Goal: Participate in discussion: Engage in conversation with other users on a specific topic

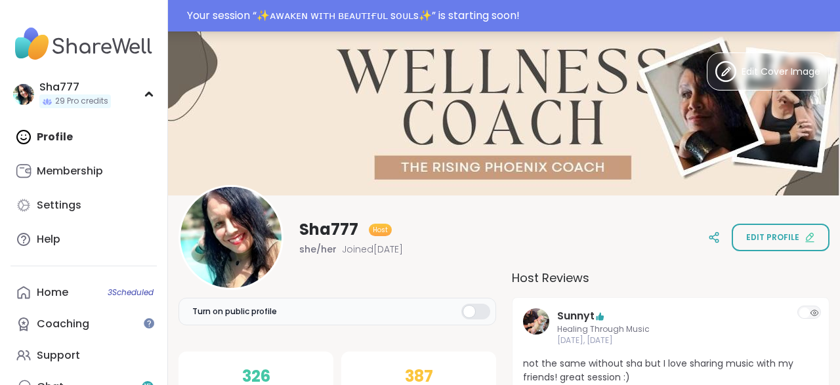
click at [434, 10] on div "Your session “ ✨ᴀᴡᴀᴋᴇɴ ᴡɪᴛʜ ʙᴇᴀᴜᴛɪғᴜʟ sᴏᴜʟs✨ ” is starting soon!" at bounding box center [509, 16] width 645 height 16
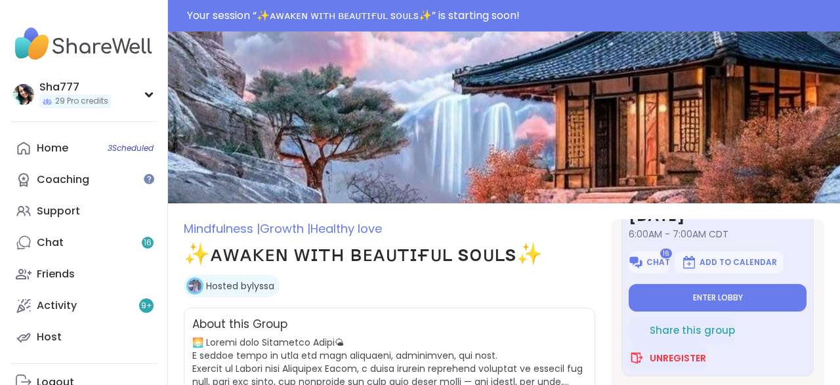
scroll to position [73, 0]
click at [698, 293] on span "Enter lobby" at bounding box center [718, 297] width 50 height 10
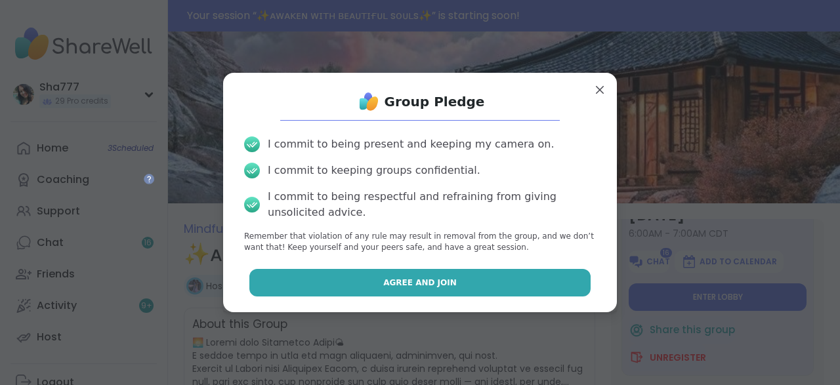
click at [500, 287] on button "Agree and Join" at bounding box center [420, 283] width 342 height 28
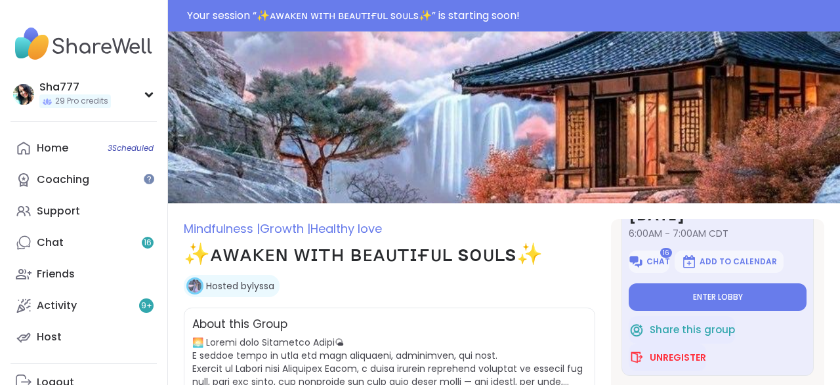
type textarea "*"
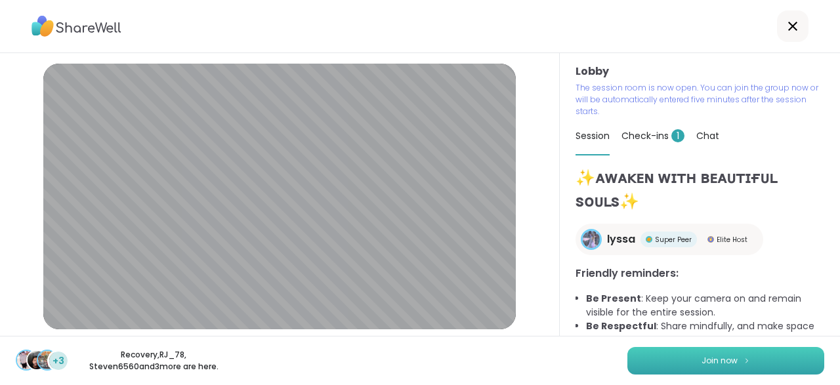
click at [684, 359] on button "Join now" at bounding box center [725, 361] width 197 height 28
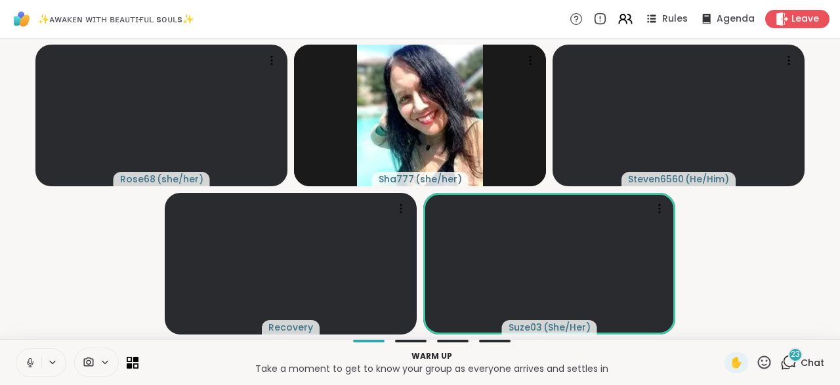
click at [30, 359] on icon at bounding box center [30, 363] width 12 height 12
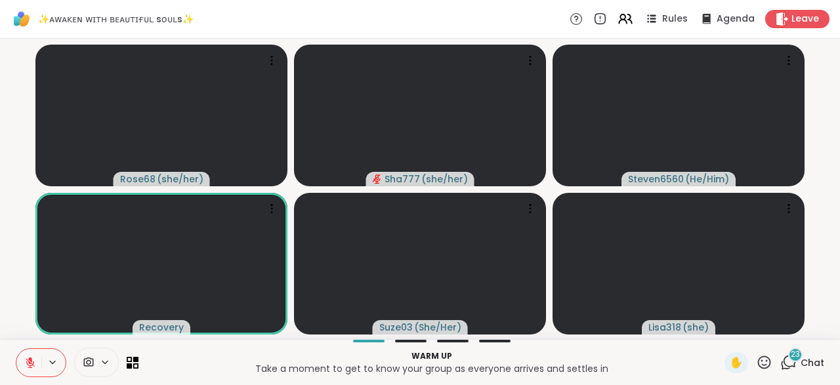
click at [30, 359] on icon at bounding box center [30, 359] width 4 height 5
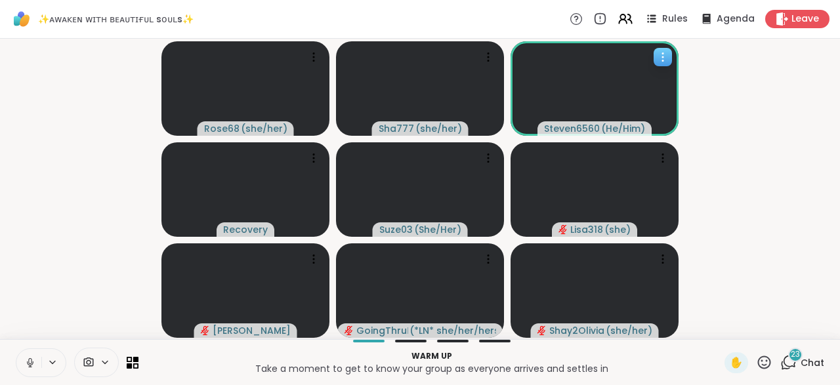
click at [599, 129] on span "Steven6560" at bounding box center [572, 128] width 56 height 13
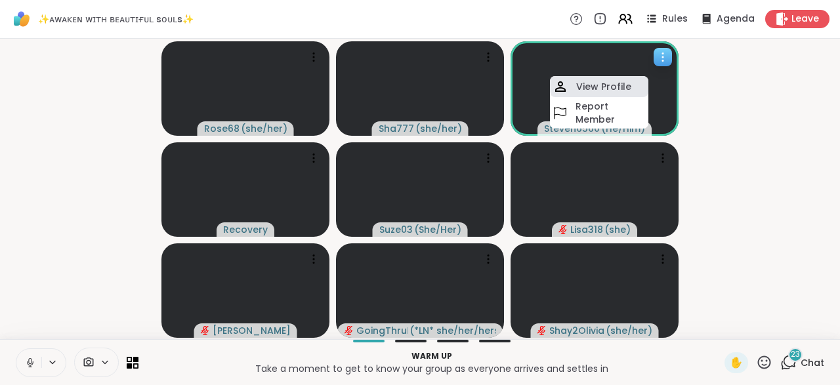
click at [613, 87] on h4 "View Profile" at bounding box center [603, 86] width 55 height 13
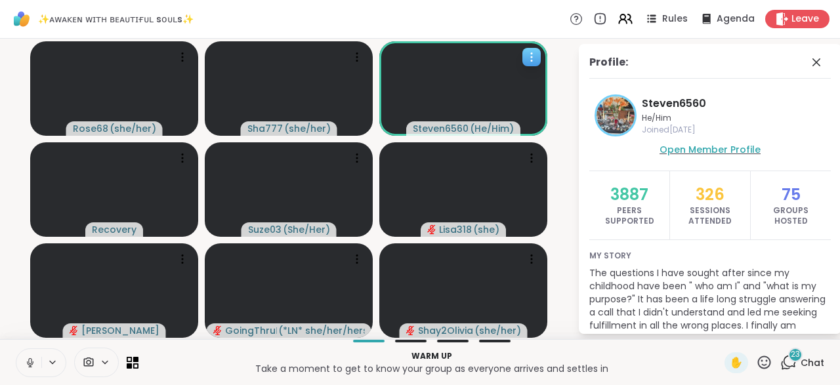
click at [704, 150] on span "Open Member Profile" at bounding box center [709, 149] width 101 height 13
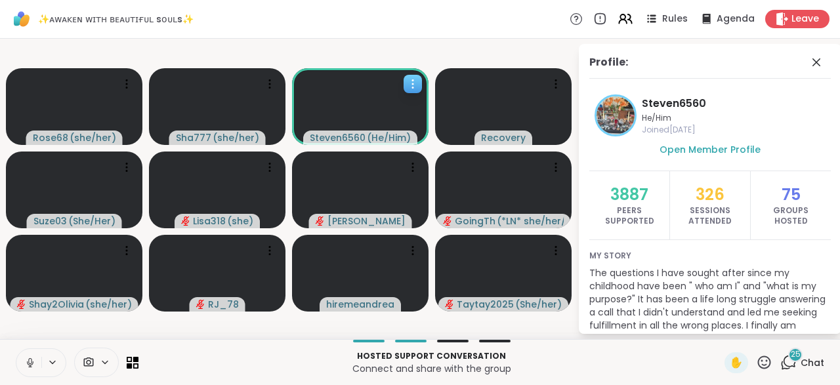
click at [793, 361] on div "25" at bounding box center [795, 355] width 14 height 14
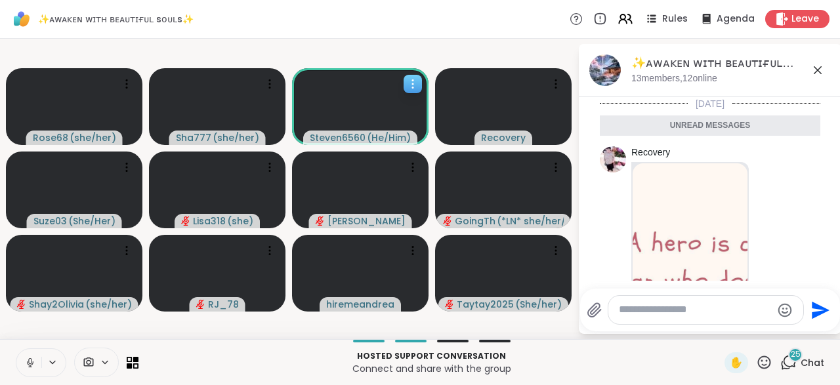
scroll to position [3745, 0]
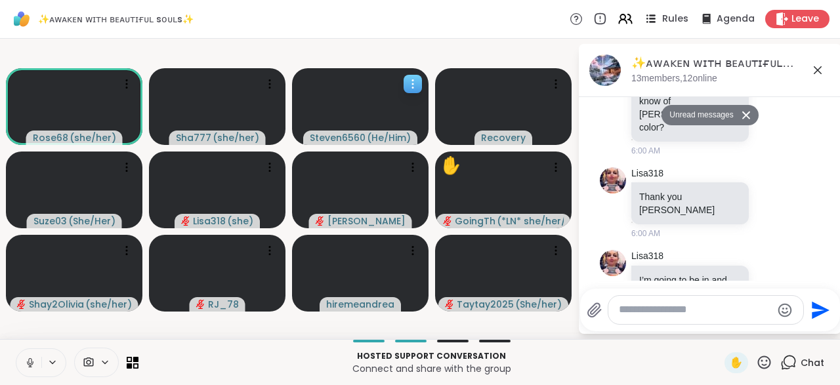
click at [674, 16] on span "Rules" at bounding box center [675, 19] width 27 height 14
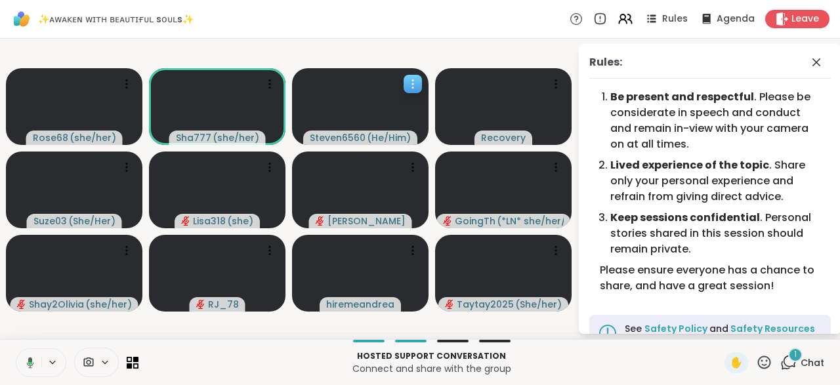
click at [806, 356] on div "1 Chat" at bounding box center [802, 362] width 44 height 21
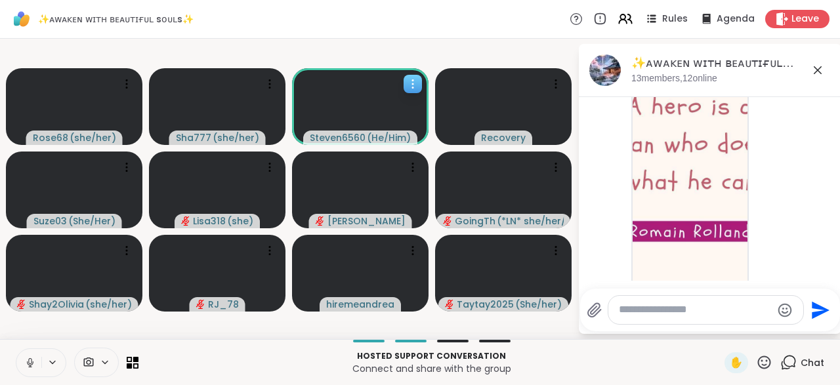
scroll to position [122, 0]
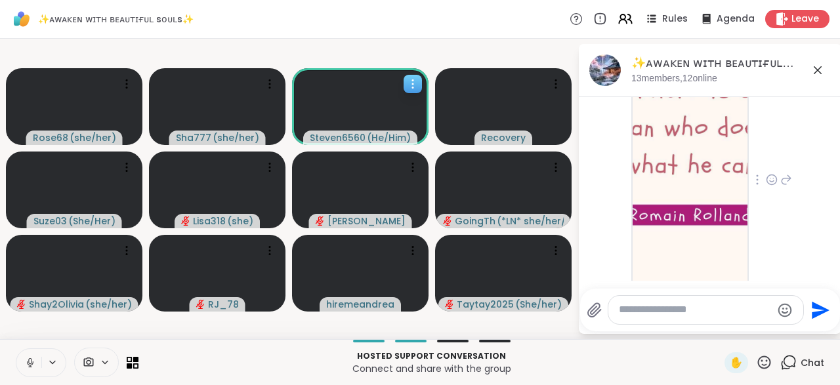
click at [773, 180] on icon at bounding box center [771, 180] width 4 height 1
click at [773, 156] on div "Select Reaction: Heart" at bounding box center [771, 159] width 12 height 12
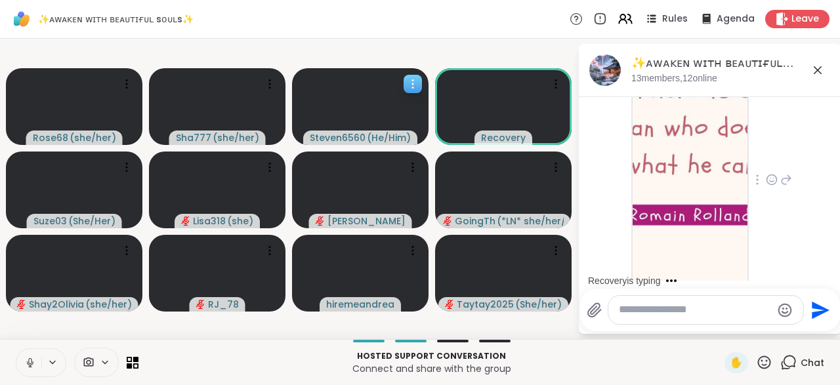
click at [27, 355] on button at bounding box center [28, 363] width 25 height 28
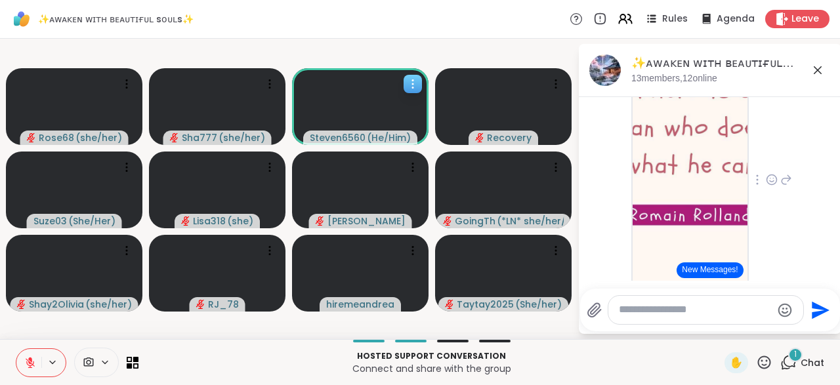
click at [27, 355] on button at bounding box center [28, 363] width 25 height 28
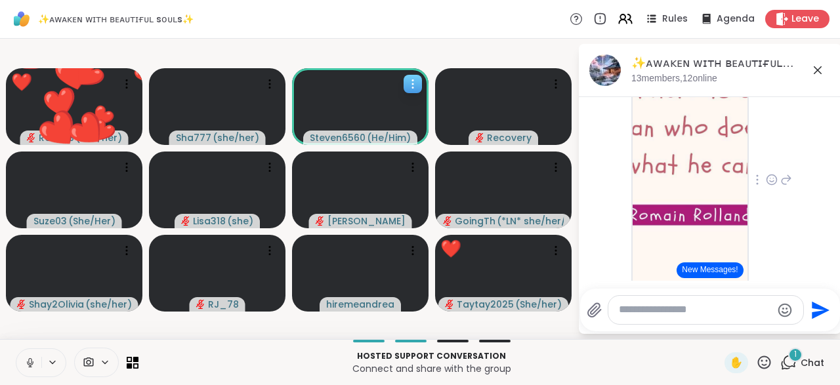
click at [27, 356] on button at bounding box center [28, 363] width 25 height 28
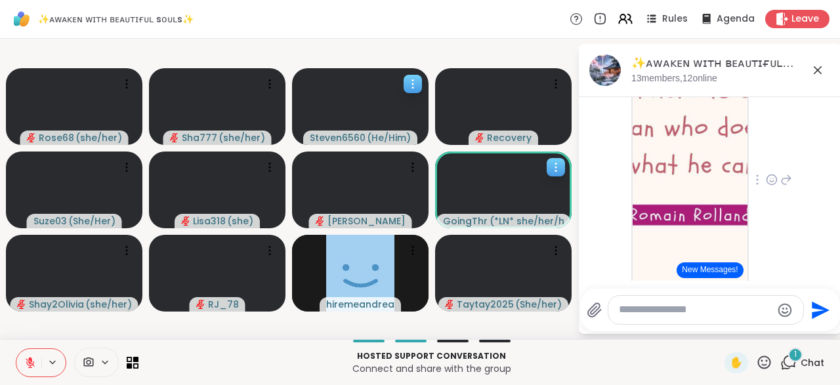
click at [511, 216] on span "( *LN* she/her/hers )" at bounding box center [526, 220] width 74 height 13
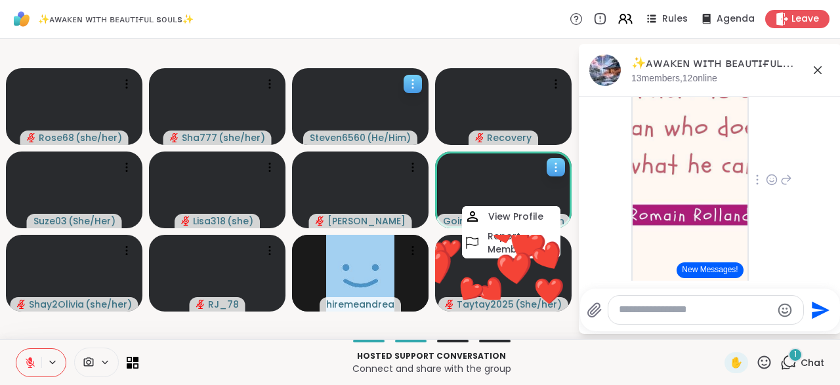
click at [511, 216] on h4 "View Profile" at bounding box center [515, 216] width 55 height 13
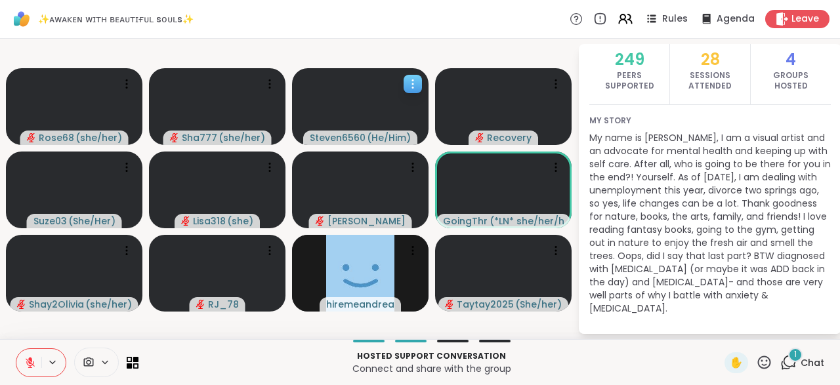
scroll to position [0, 0]
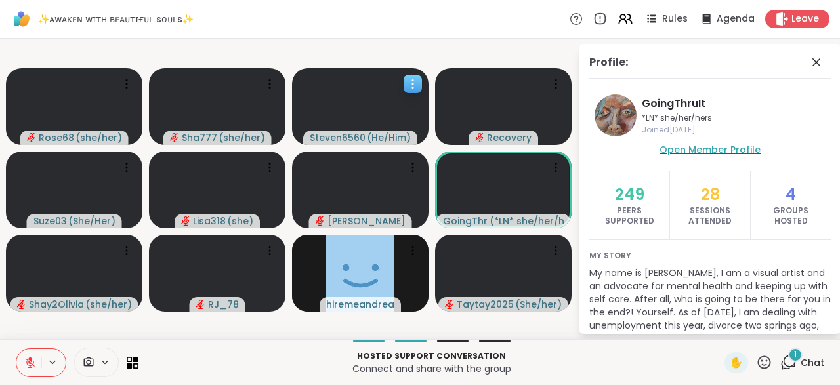
click at [732, 145] on span "Open Member Profile" at bounding box center [709, 149] width 101 height 13
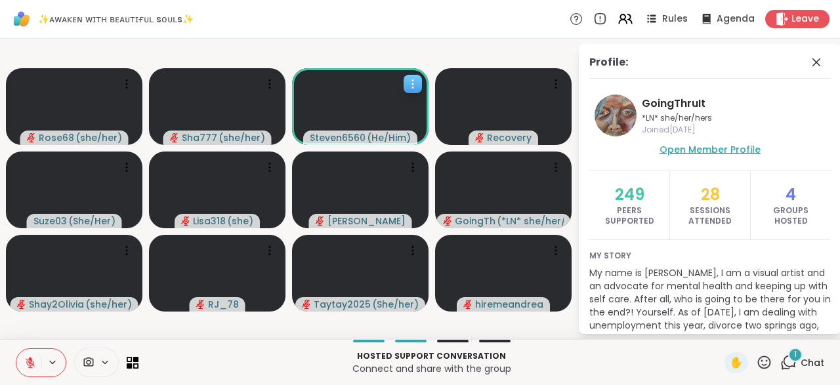
click at [704, 148] on span "Open Member Profile" at bounding box center [709, 149] width 101 height 13
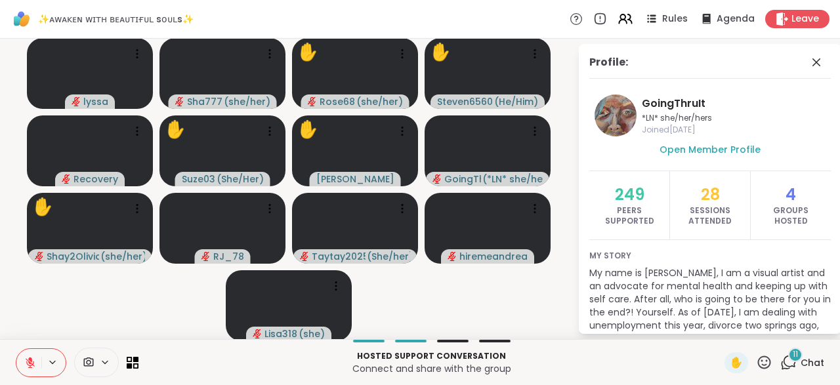
click at [30, 359] on icon at bounding box center [30, 359] width 4 height 5
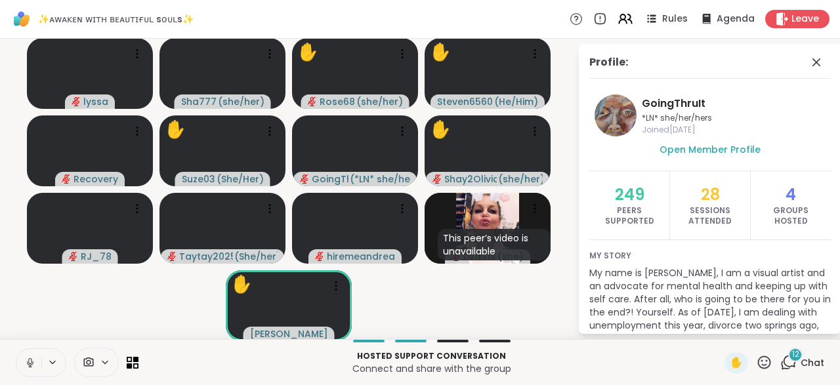
click at [30, 359] on icon at bounding box center [29, 361] width 3 height 6
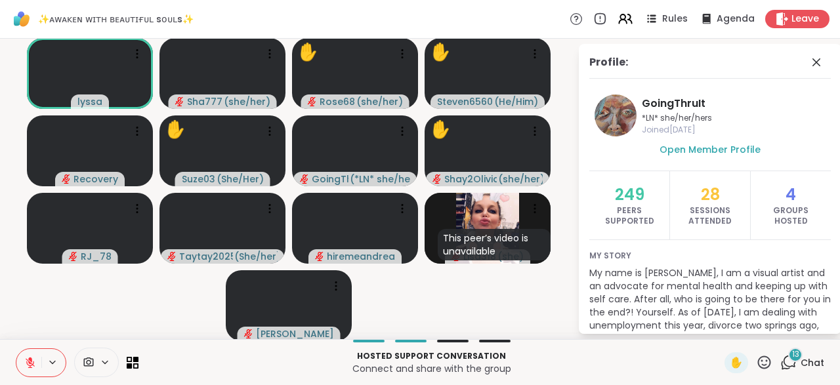
click at [30, 359] on icon at bounding box center [30, 359] width 4 height 5
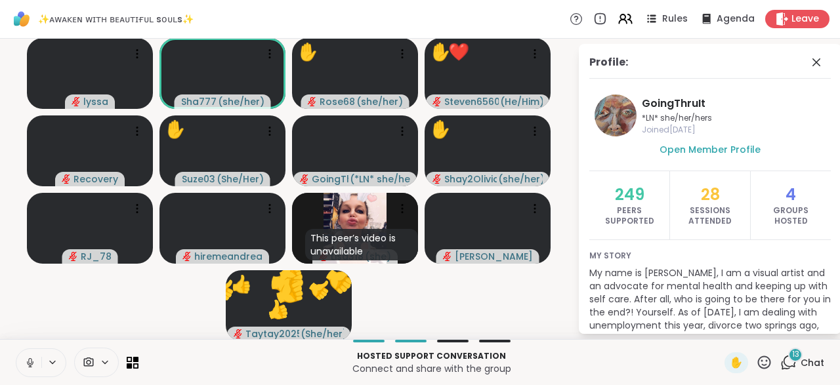
click at [30, 359] on icon at bounding box center [29, 361] width 3 height 6
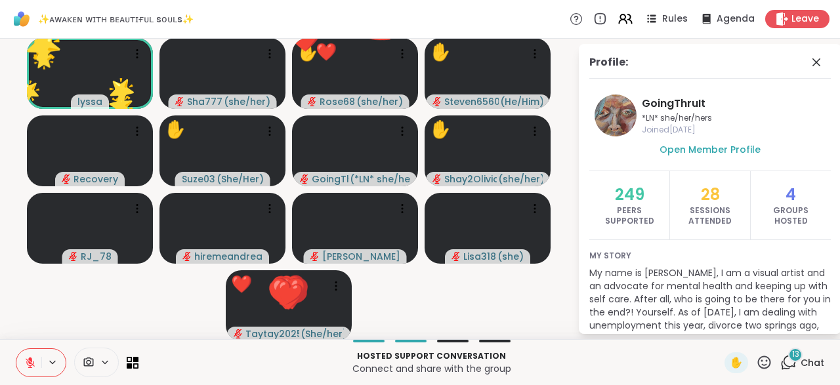
click at [769, 359] on icon at bounding box center [764, 362] width 13 height 13
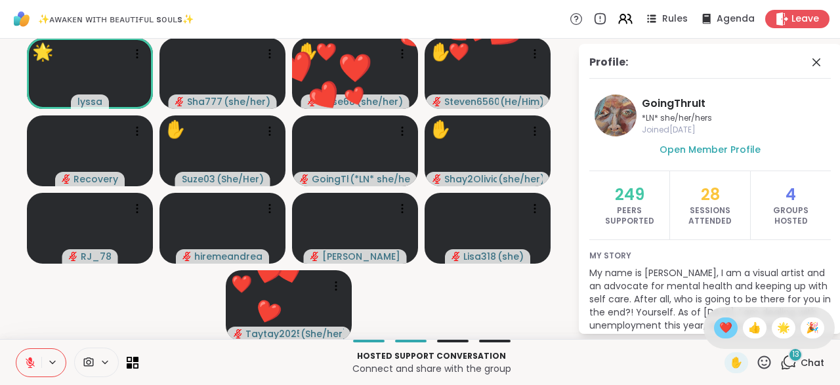
click at [723, 329] on span "❤️" at bounding box center [725, 328] width 13 height 16
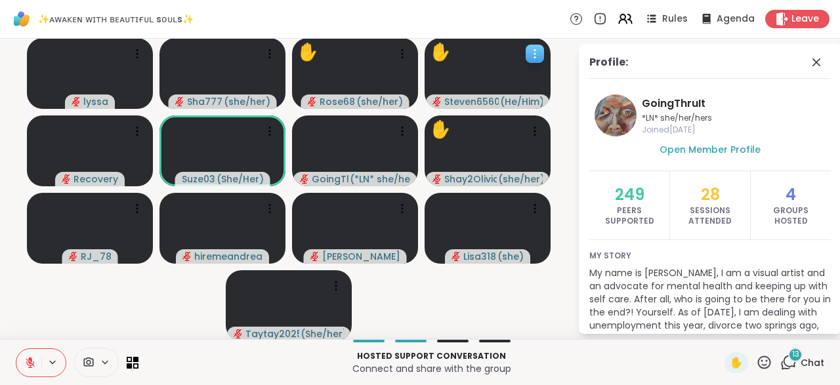
click at [510, 94] on div at bounding box center [487, 73] width 126 height 71
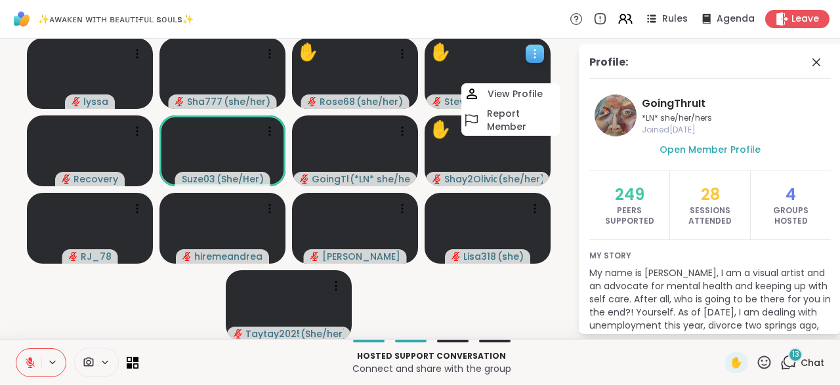
click at [510, 94] on h4 "View Profile" at bounding box center [514, 93] width 55 height 13
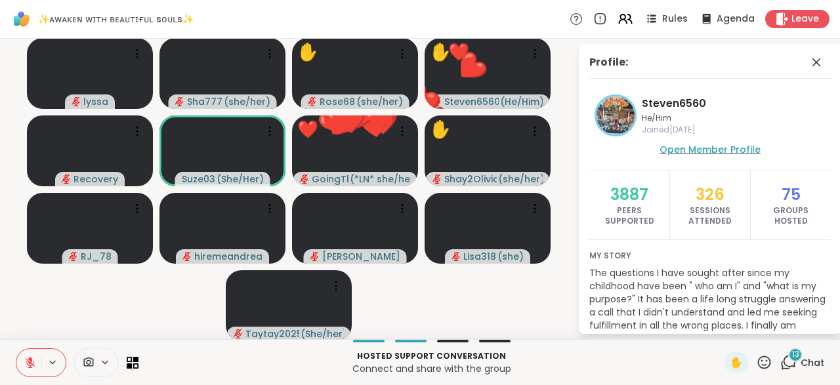
click at [731, 148] on span "Open Member Profile" at bounding box center [709, 149] width 101 height 13
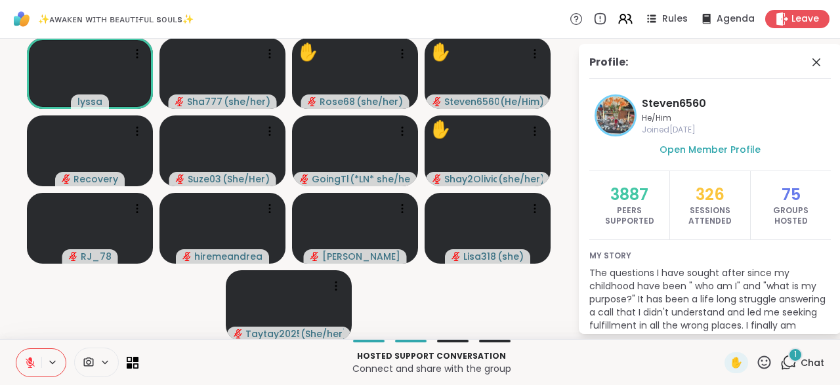
click at [768, 358] on icon at bounding box center [764, 362] width 13 height 13
click at [722, 328] on span "❤️" at bounding box center [725, 328] width 13 height 16
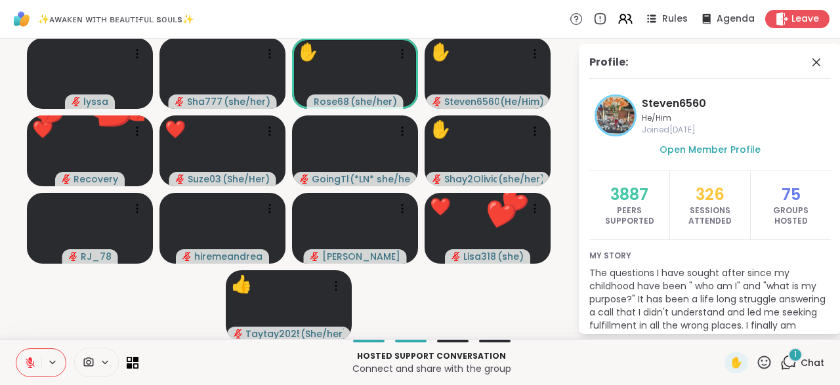
click at [768, 360] on icon at bounding box center [764, 362] width 16 height 16
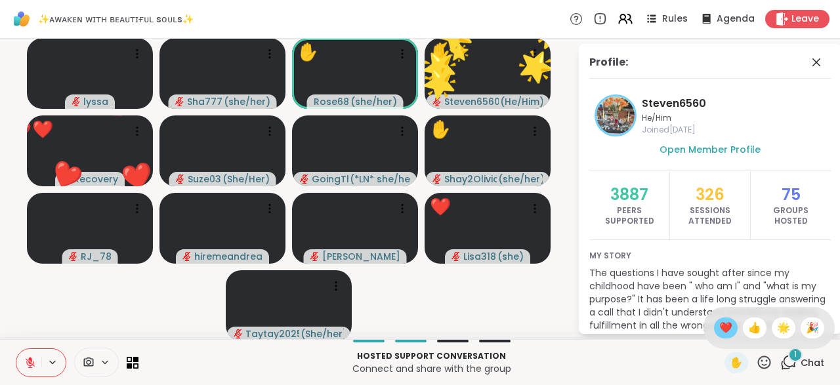
click at [720, 327] on span "❤️" at bounding box center [725, 328] width 13 height 16
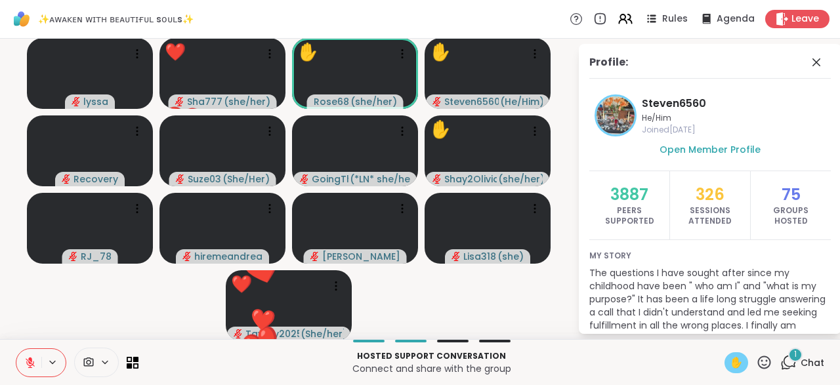
click at [734, 363] on span "✋" at bounding box center [735, 363] width 13 height 16
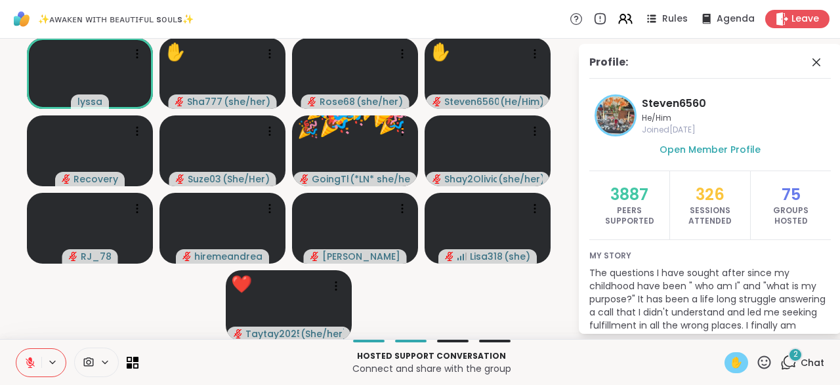
click at [763, 359] on icon at bounding box center [764, 362] width 16 height 16
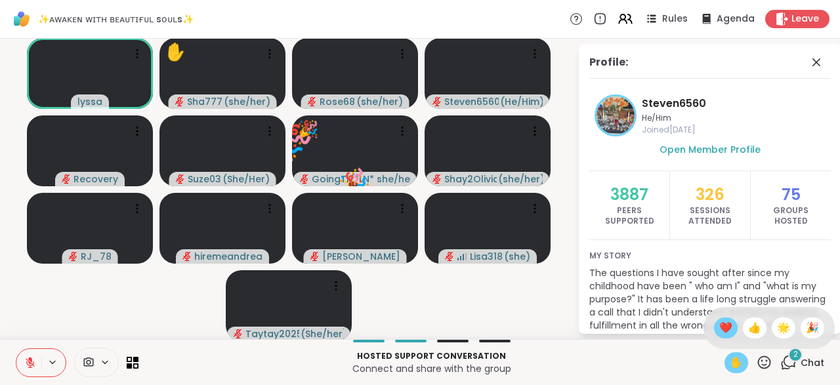
click at [719, 329] on span "❤️" at bounding box center [725, 328] width 13 height 16
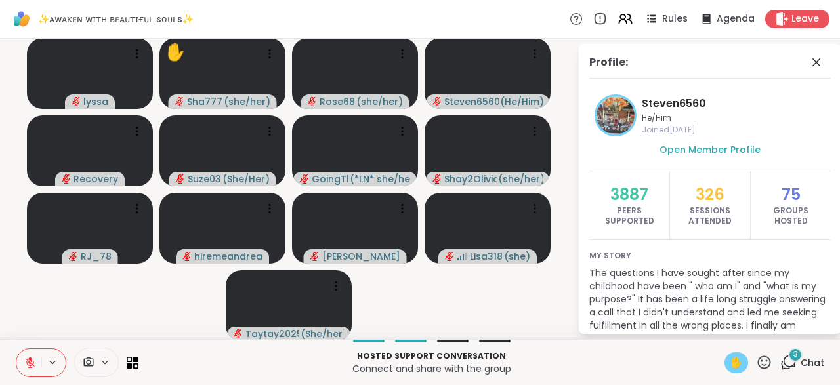
click at [30, 360] on icon at bounding box center [30, 359] width 4 height 5
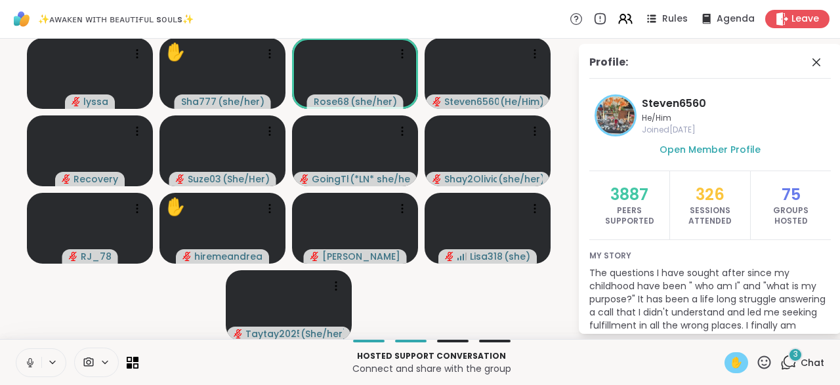
click at [30, 360] on icon at bounding box center [30, 363] width 12 height 12
click at [729, 359] on span "✋" at bounding box center [735, 363] width 13 height 16
click at [765, 361] on icon at bounding box center [764, 362] width 16 height 16
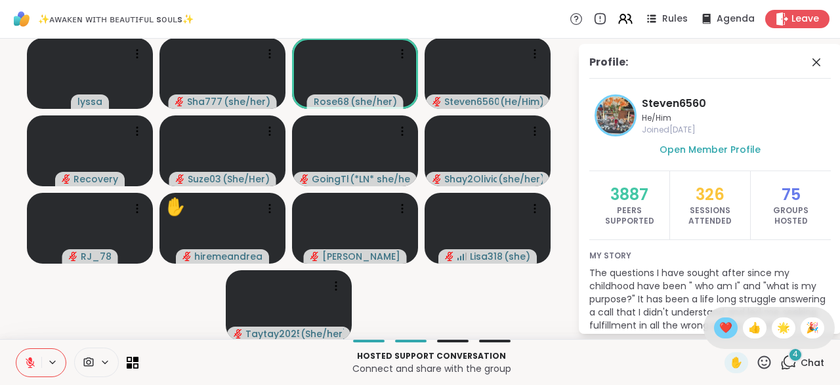
click at [721, 329] on span "❤️" at bounding box center [725, 328] width 13 height 16
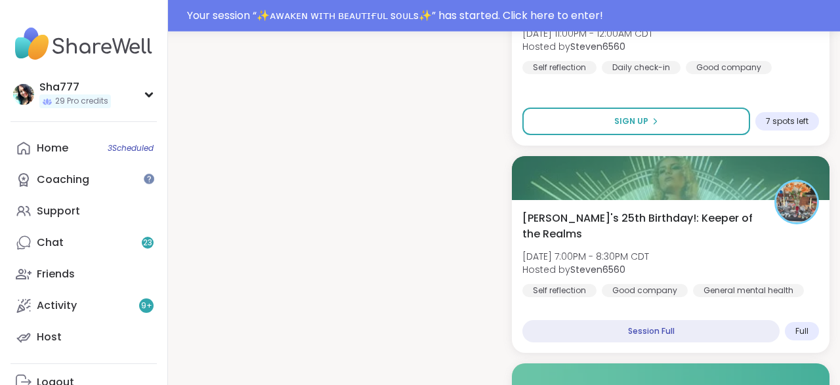
scroll to position [1349, 0]
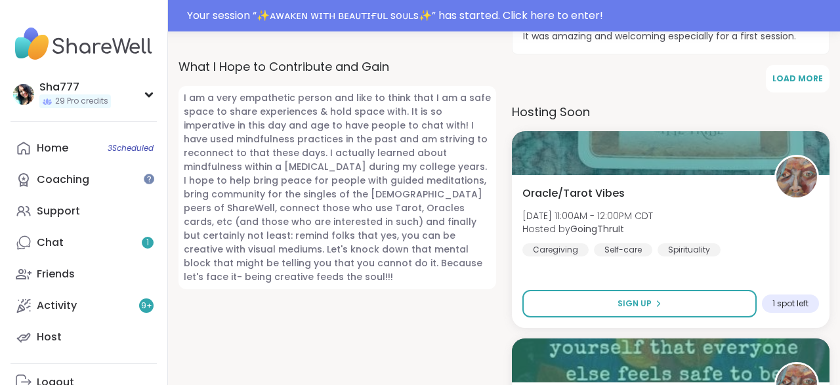
scroll to position [905, 0]
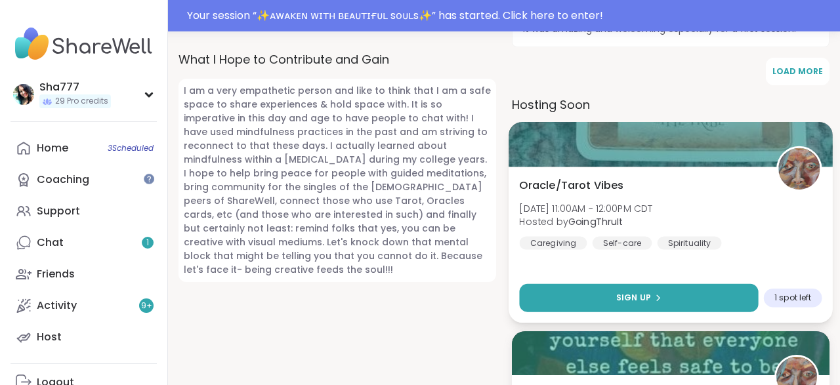
click at [646, 288] on button "Sign Up" at bounding box center [638, 297] width 239 height 28
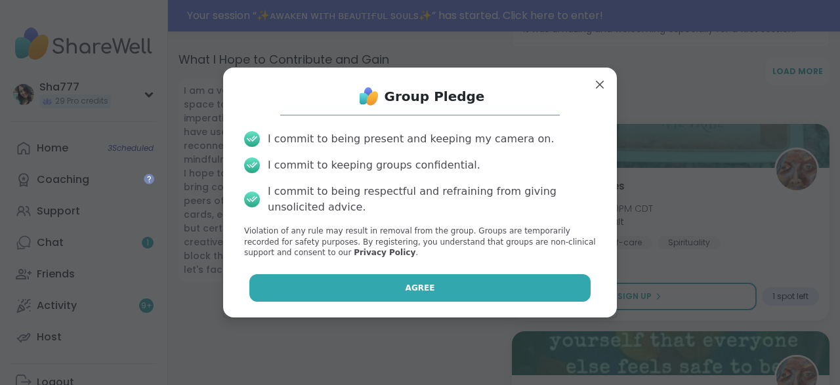
click at [498, 286] on button "Agree" at bounding box center [420, 288] width 342 height 28
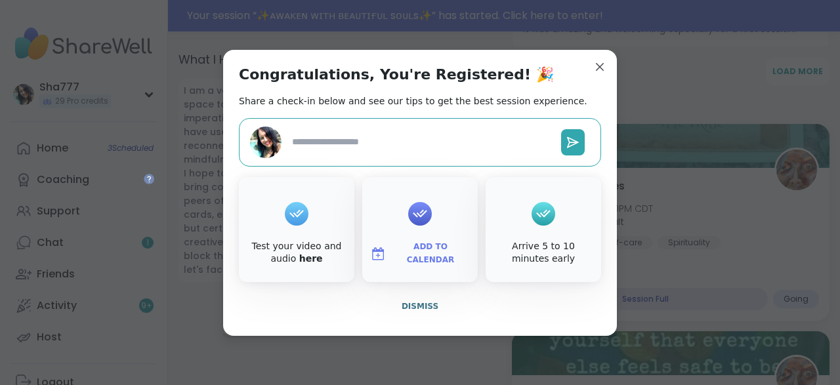
type textarea "*"
click at [424, 302] on span "Dismiss" at bounding box center [419, 306] width 37 height 9
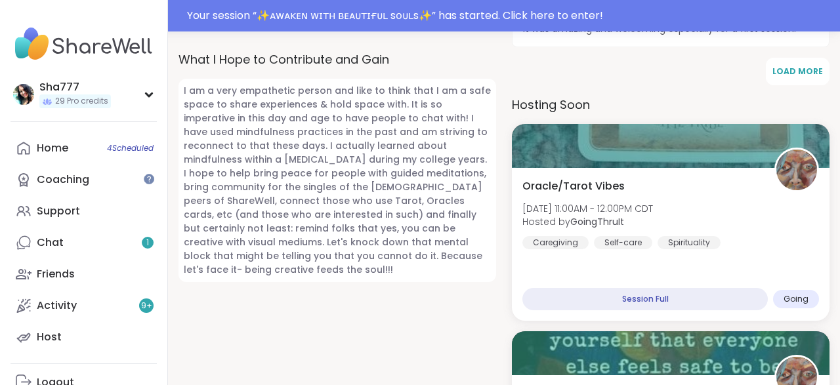
scroll to position [874, 0]
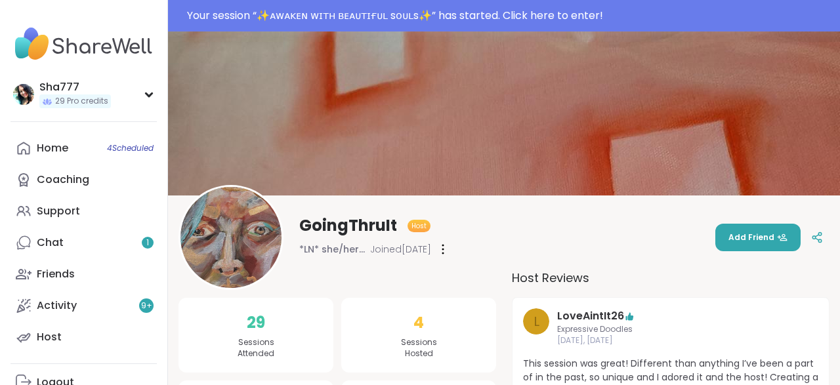
click at [498, 282] on div "GoingThruIt Host *LN* she/her/hers Joined Aug 2023 Add Friend" at bounding box center [503, 237] width 651 height 105
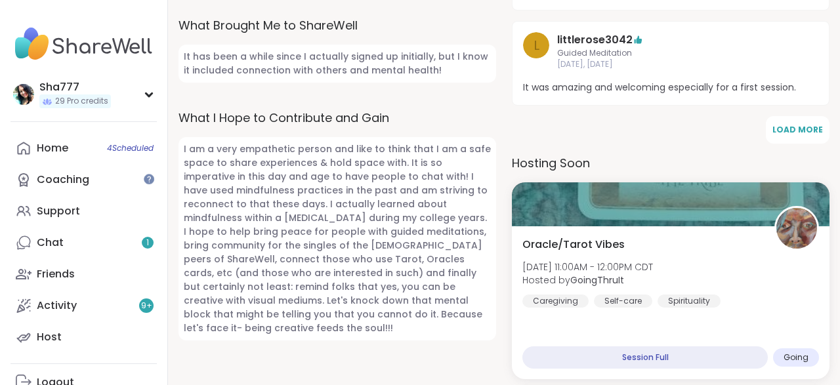
scroll to position [784, 0]
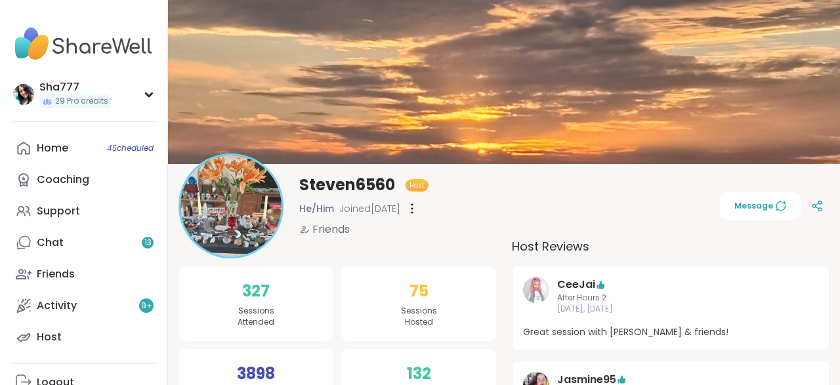
click at [754, 203] on span "Message" at bounding box center [760, 206] width 52 height 12
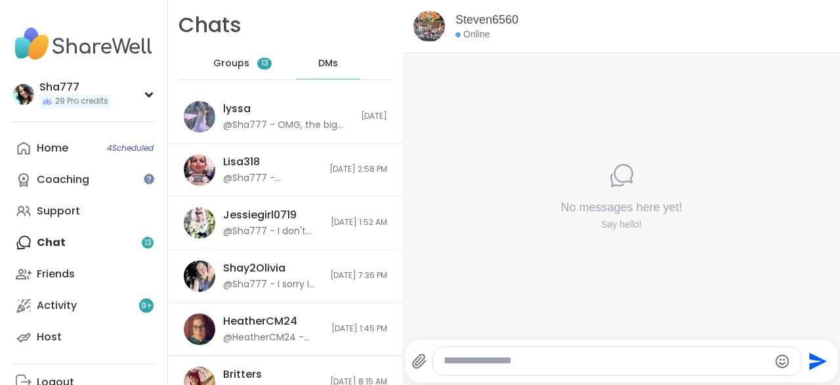
click at [535, 361] on textarea "Type your message" at bounding box center [605, 361] width 325 height 14
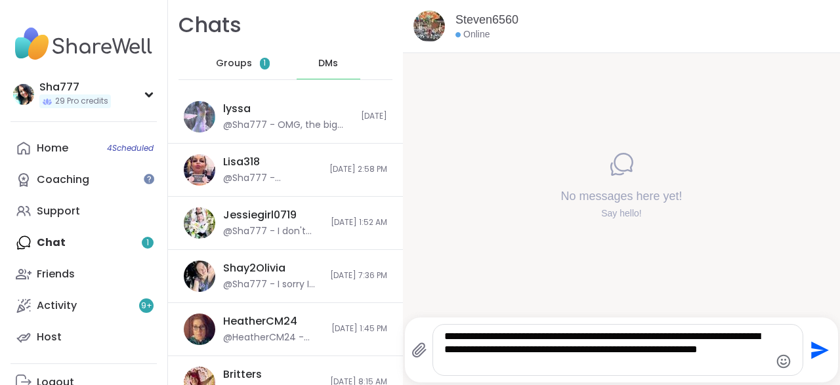
type textarea "**********"
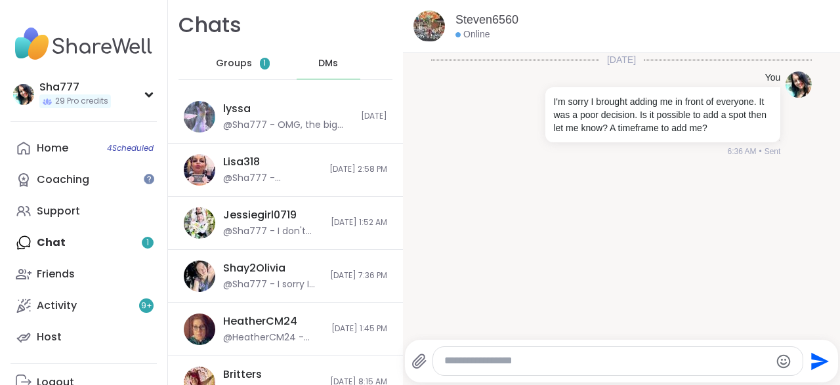
click at [248, 62] on span "Groups" at bounding box center [234, 63] width 36 height 13
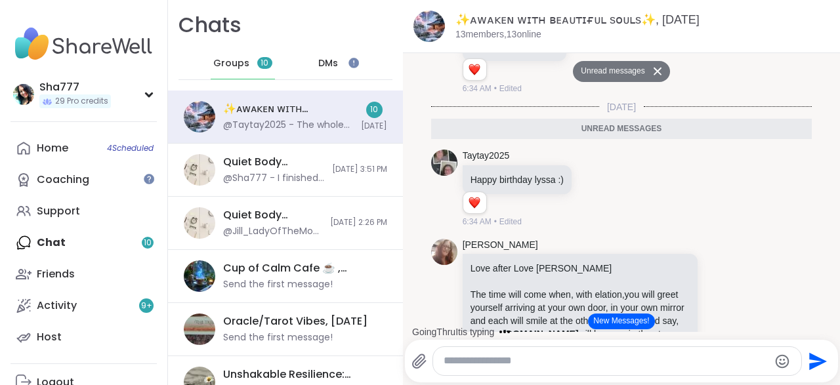
scroll to position [4846, 0]
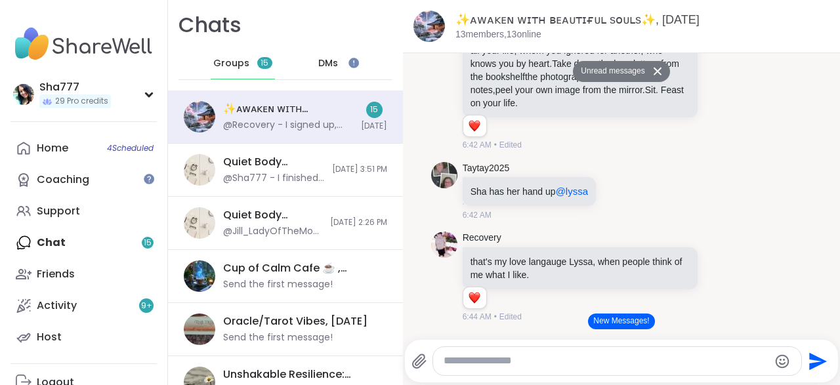
click at [327, 57] on div "DMs" at bounding box center [328, 63] width 64 height 31
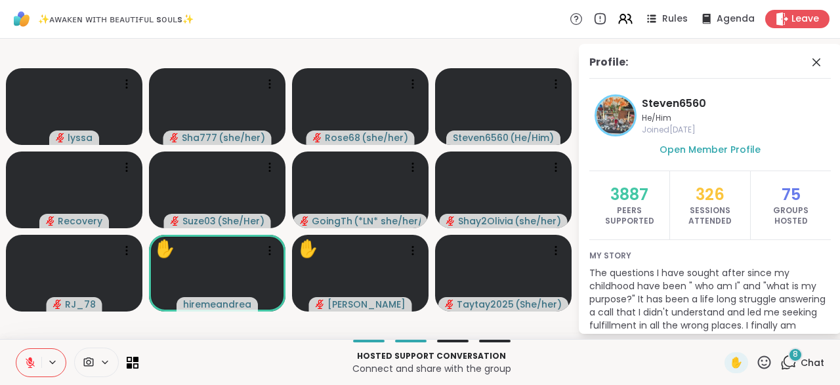
click at [769, 354] on div "✋" at bounding box center [748, 362] width 48 height 21
click at [761, 365] on icon at bounding box center [764, 362] width 16 height 16
click at [720, 328] on span "❤️" at bounding box center [725, 328] width 13 height 16
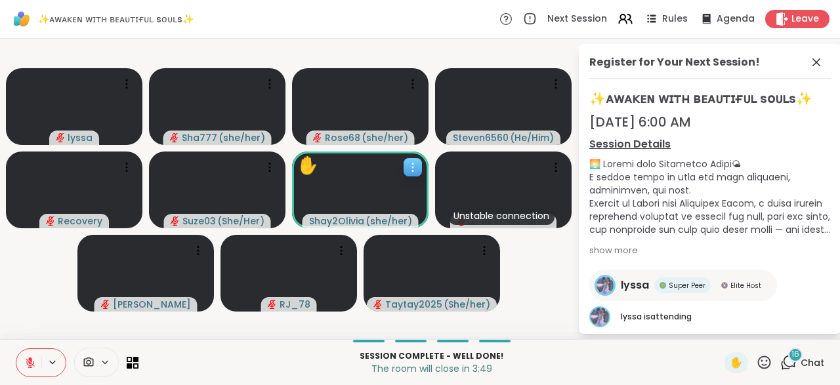
click at [380, 217] on span "( she/her )" at bounding box center [388, 220] width 47 height 13
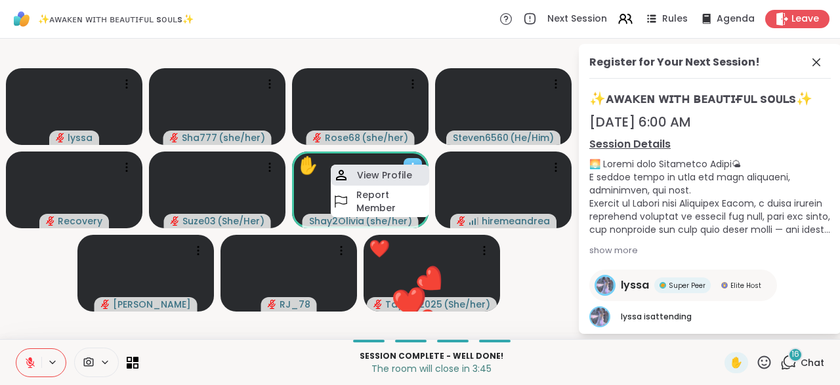
click at [399, 173] on h4 "View Profile" at bounding box center [384, 175] width 55 height 13
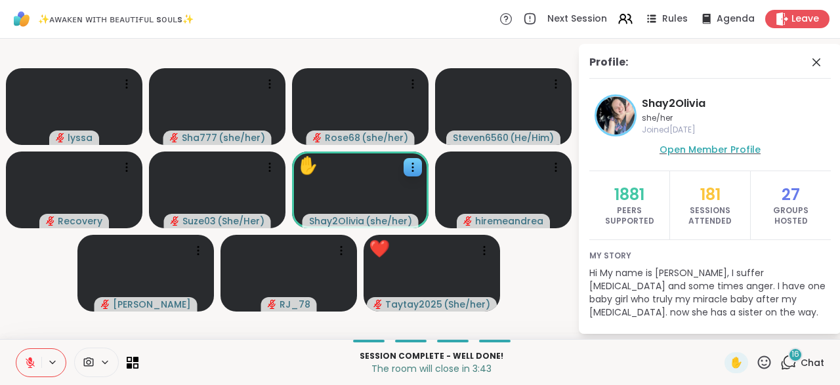
click at [702, 144] on span "Open Member Profile" at bounding box center [709, 149] width 101 height 13
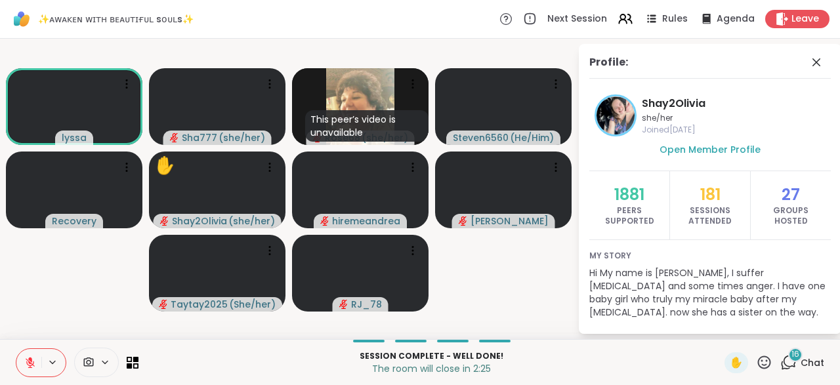
click at [30, 357] on icon at bounding box center [30, 363] width 12 height 12
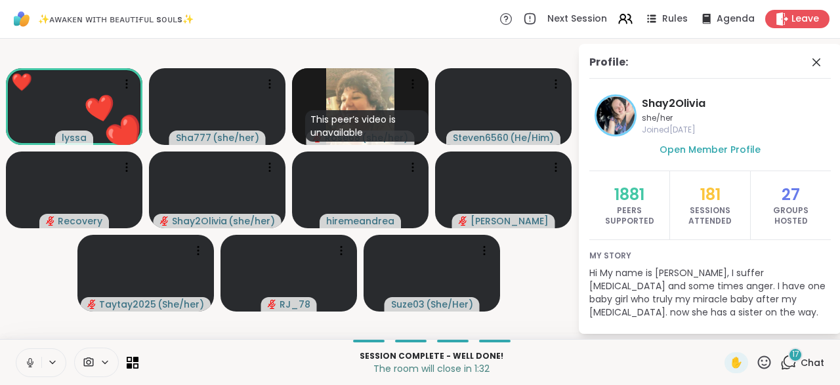
click at [30, 357] on icon at bounding box center [30, 363] width 12 height 12
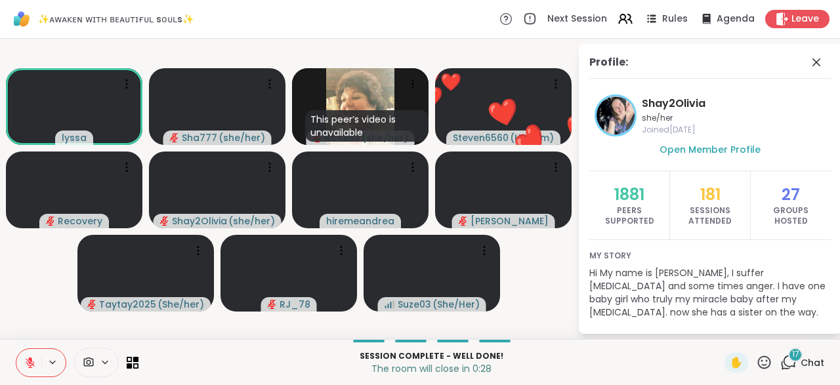
click at [28, 358] on icon at bounding box center [30, 363] width 12 height 12
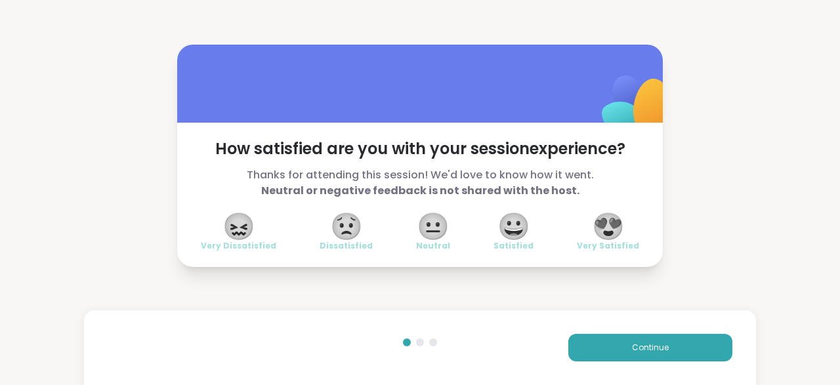
click at [610, 226] on span "😍" at bounding box center [608, 226] width 33 height 24
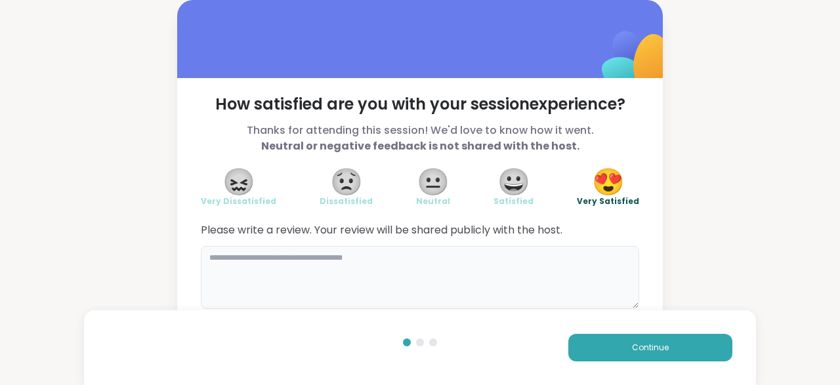
click at [398, 258] on textarea at bounding box center [420, 277] width 438 height 63
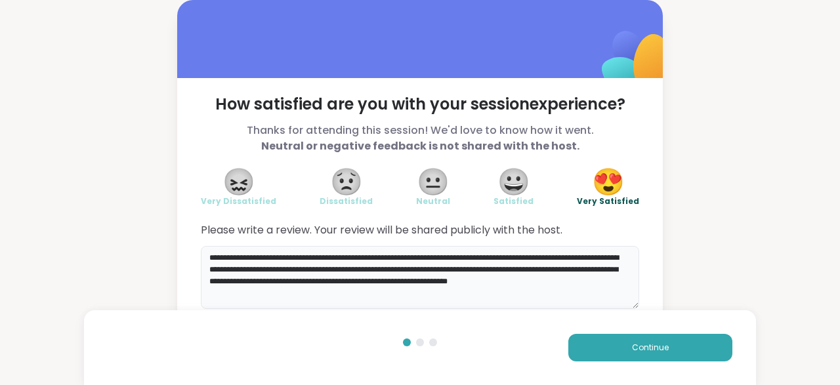
click at [217, 292] on textarea "**********" at bounding box center [420, 277] width 438 height 63
type textarea "**********"
click at [624, 335] on button "Continue" at bounding box center [650, 348] width 164 height 28
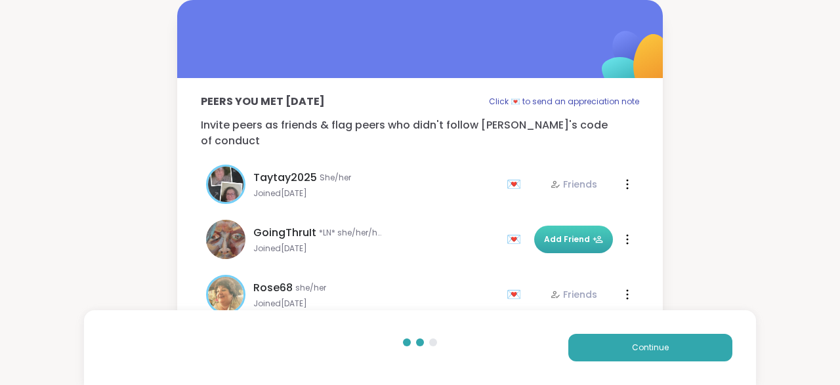
click at [575, 234] on span "Add Friend" at bounding box center [573, 240] width 59 height 12
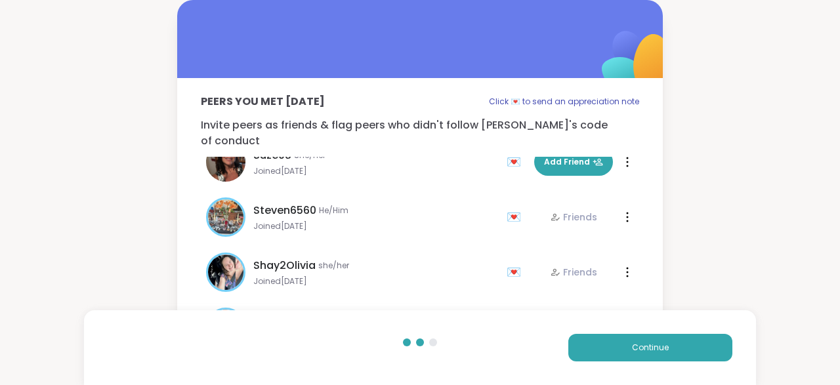
scroll to position [245, 0]
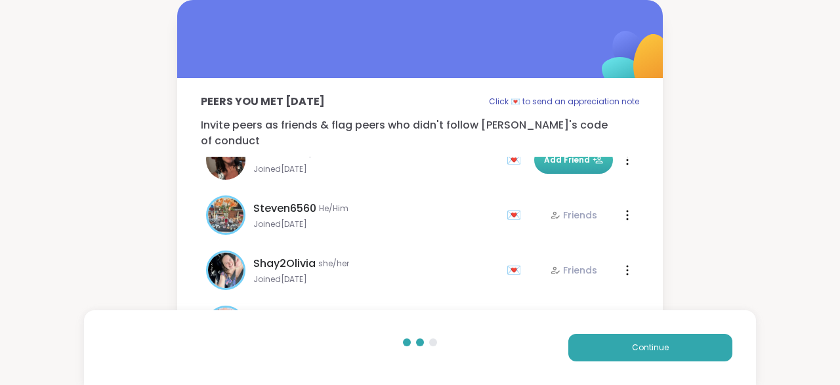
click at [574, 151] on button "Add Friend" at bounding box center [573, 160] width 79 height 28
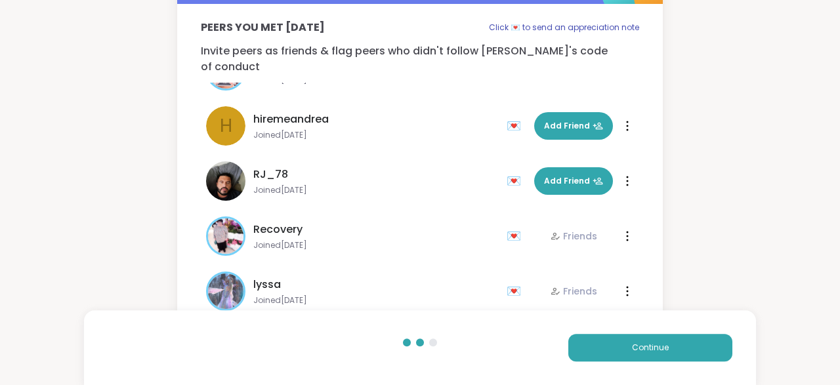
scroll to position [92, 0]
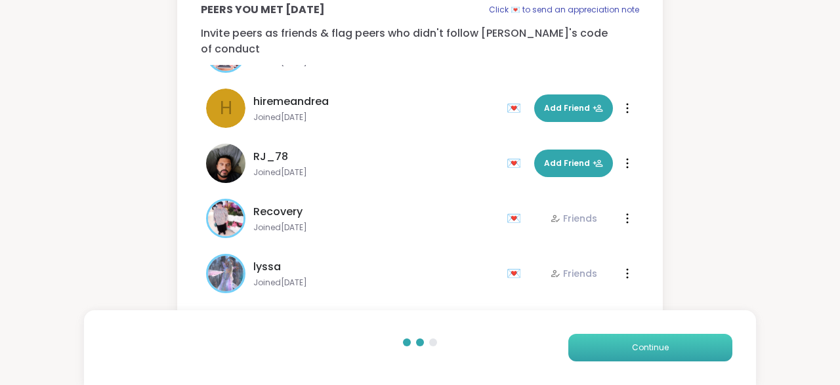
click at [645, 353] on span "Continue" at bounding box center [650, 348] width 37 height 12
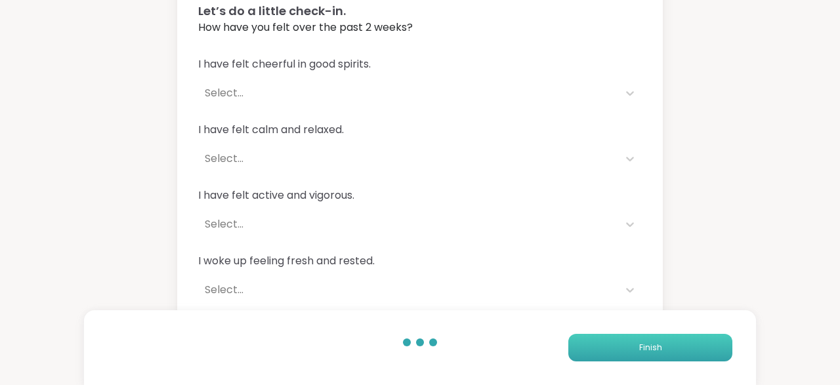
click at [645, 353] on span "Finish" at bounding box center [650, 348] width 23 height 12
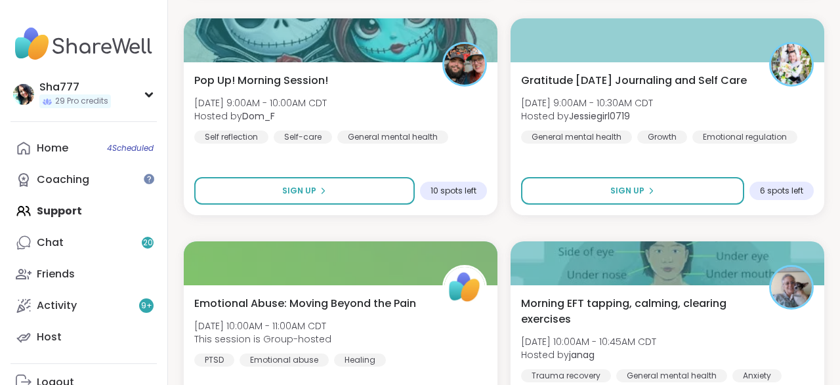
scroll to position [707, 0]
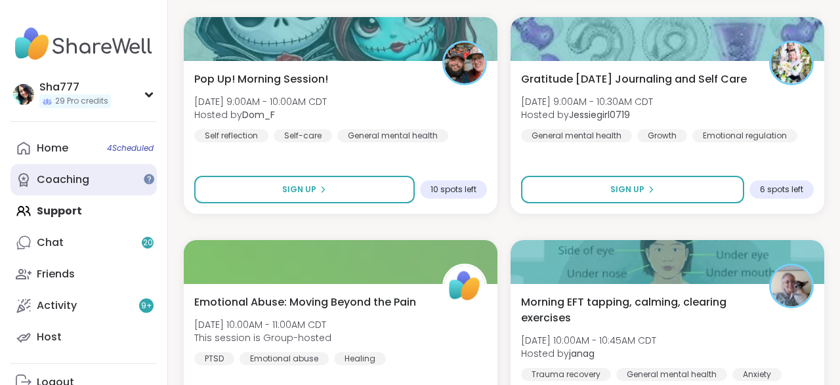
click at [104, 182] on link "Coaching" at bounding box center [83, 179] width 146 height 31
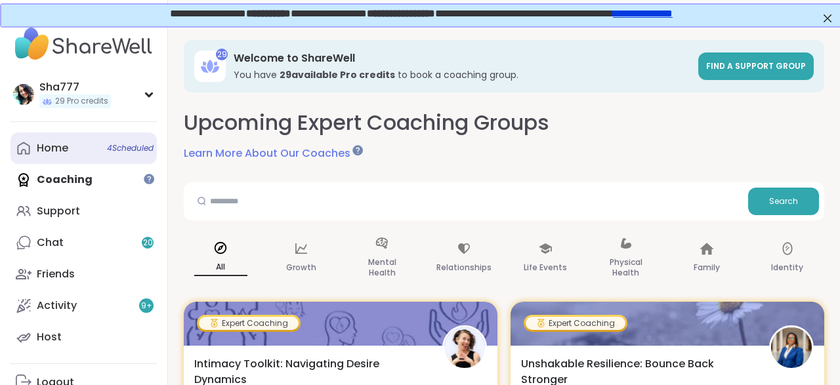
click at [105, 142] on link "Home 4 Scheduled" at bounding box center [83, 147] width 146 height 31
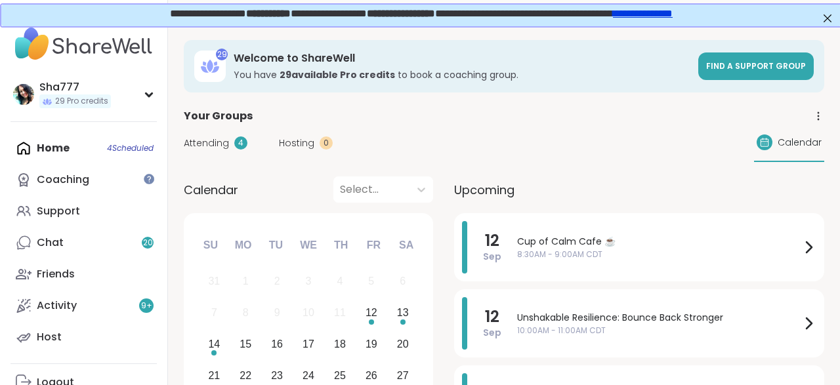
click at [448, 239] on div "Calendar Select... Previous Month Next Month [DATE] Su Mo Tu We Th Fr Sa 31 1 2…" at bounding box center [504, 309] width 640 height 266
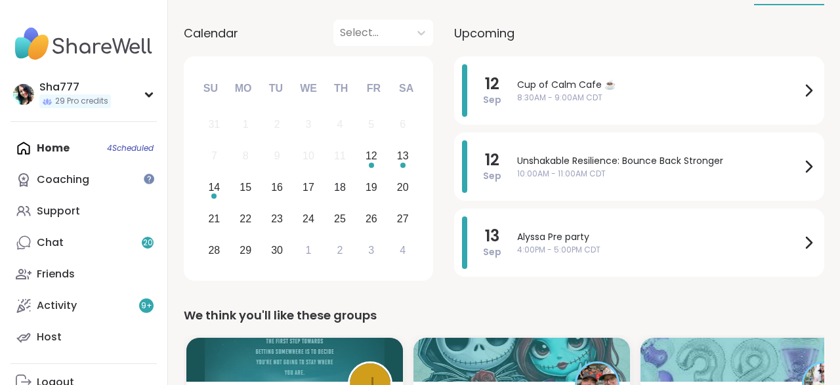
scroll to position [161, 0]
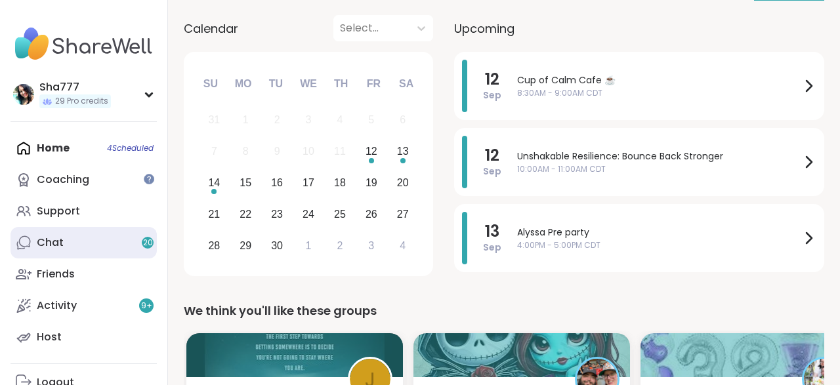
click at [88, 238] on link "Chat 20" at bounding box center [83, 242] width 146 height 31
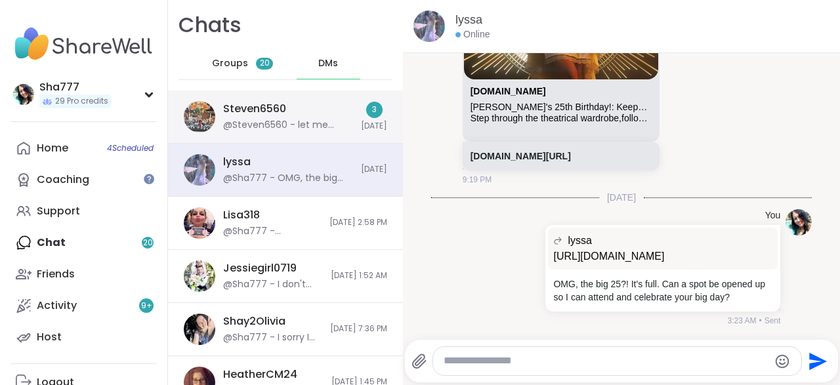
click at [298, 113] on div "Steven6560 @Steven6560 - let me know" at bounding box center [288, 117] width 130 height 30
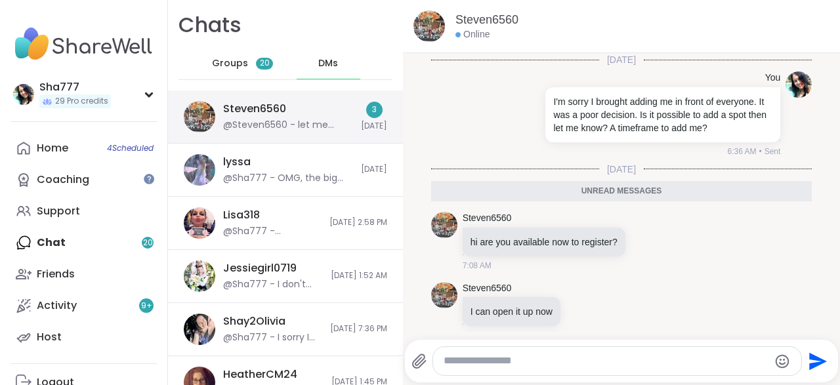
scroll to position [82, 0]
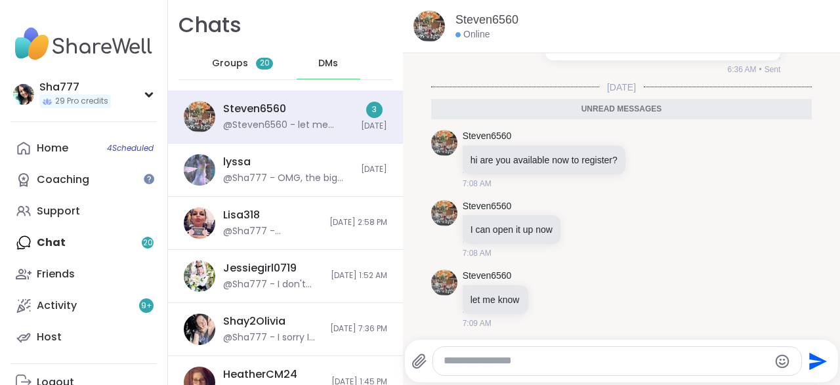
click at [544, 365] on textarea "Type your message" at bounding box center [605, 361] width 325 height 14
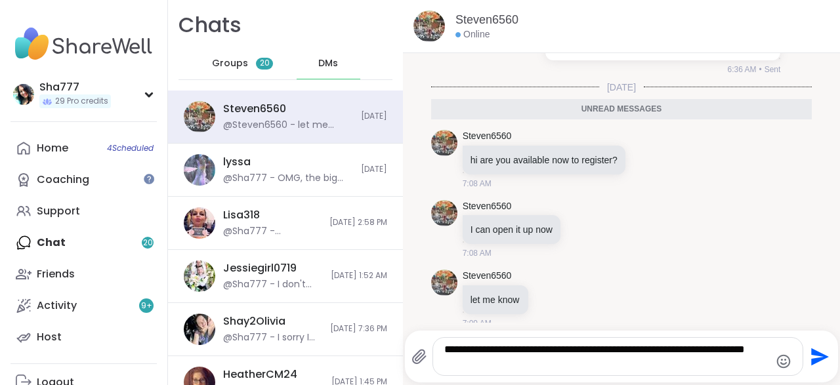
type textarea "**********"
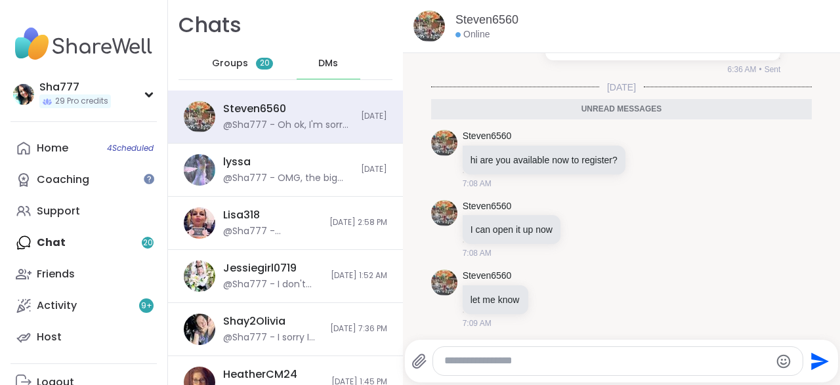
scroll to position [133, 0]
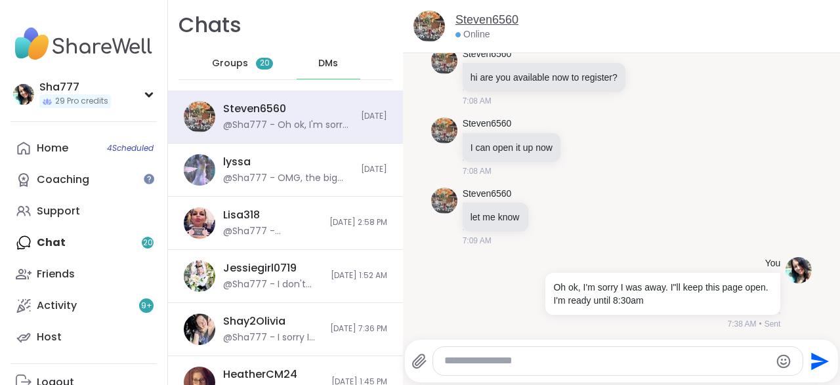
click at [502, 18] on link "Steven6560" at bounding box center [486, 20] width 63 height 16
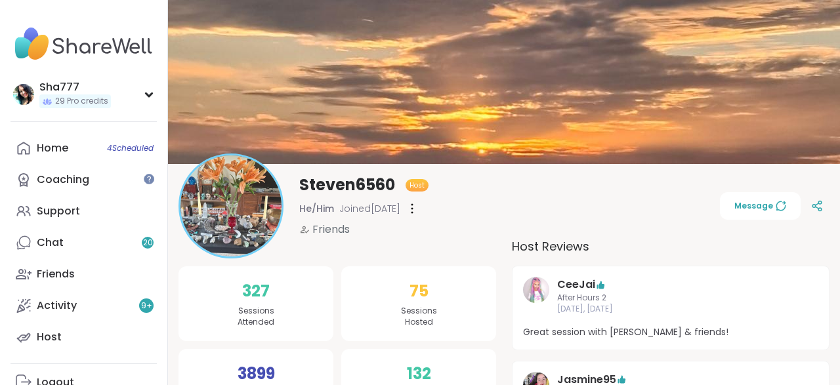
click at [495, 304] on div "75 Sessions Hosted" at bounding box center [418, 303] width 155 height 75
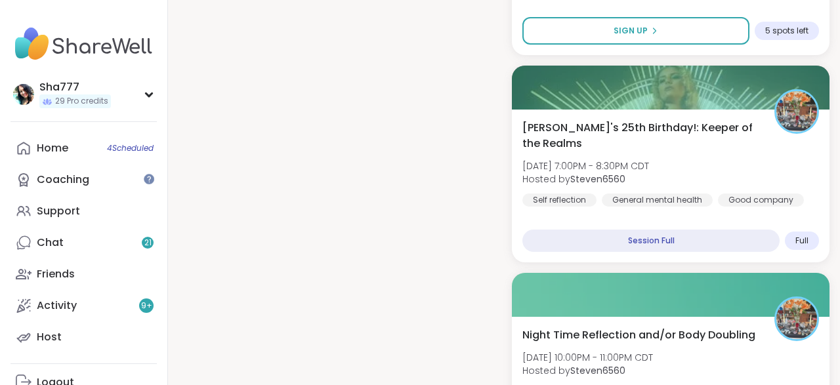
scroll to position [2010, 0]
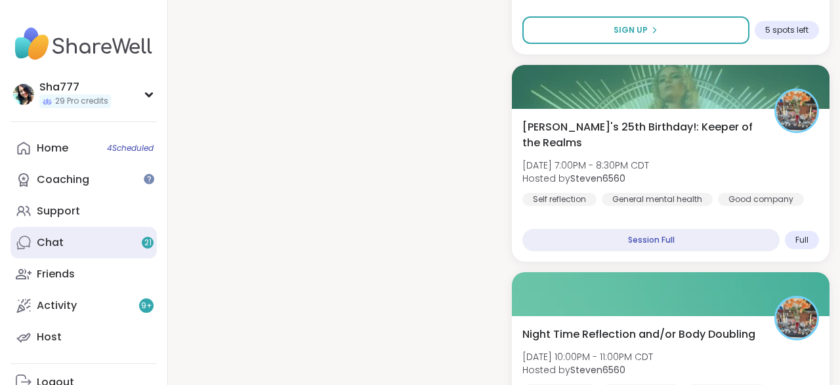
click at [61, 239] on div "Chat 21" at bounding box center [50, 242] width 27 height 14
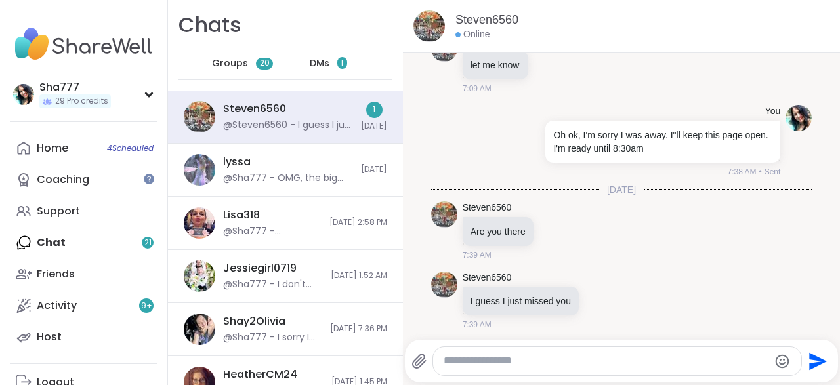
click at [543, 366] on textarea "Type your message" at bounding box center [605, 361] width 325 height 14
type textarea "********"
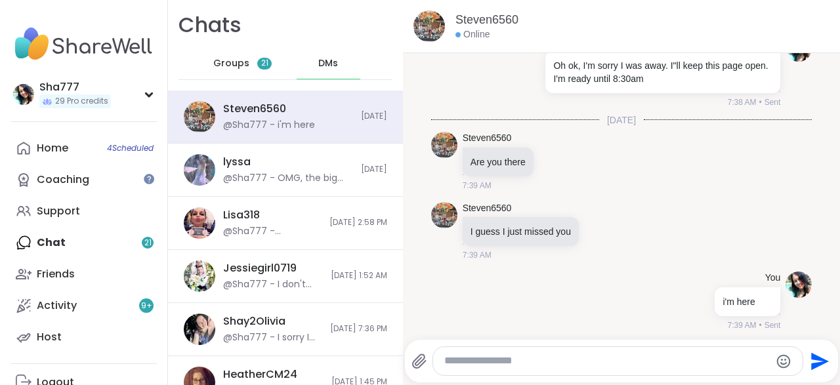
scroll to position [411, 0]
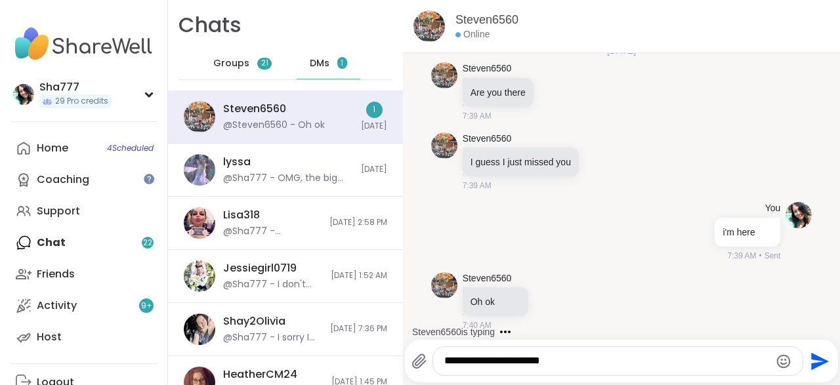
type textarea "**********"
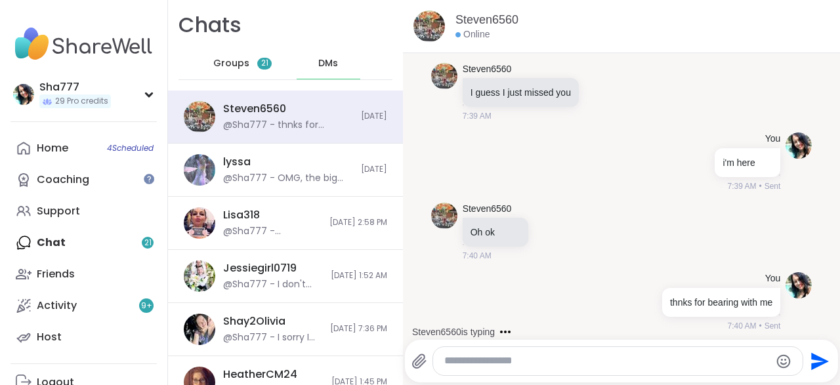
scroll to position [550, 0]
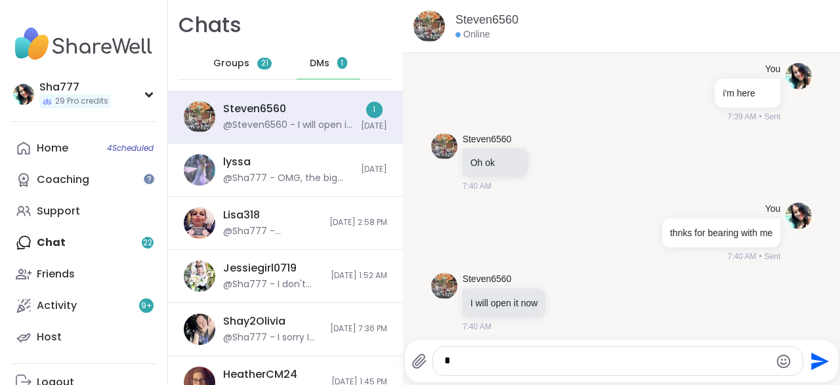
type textarea "**"
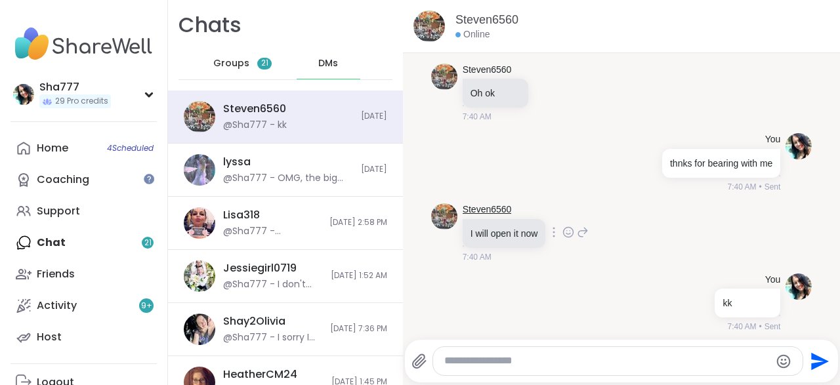
click at [486, 205] on link "Steven6560" at bounding box center [486, 209] width 49 height 13
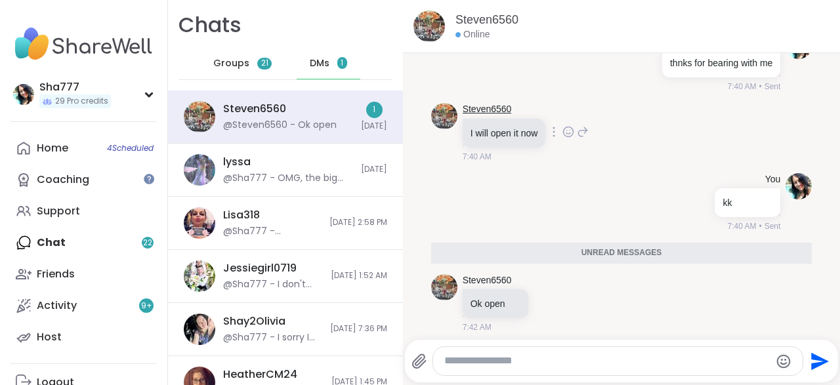
scroll to position [689, 0]
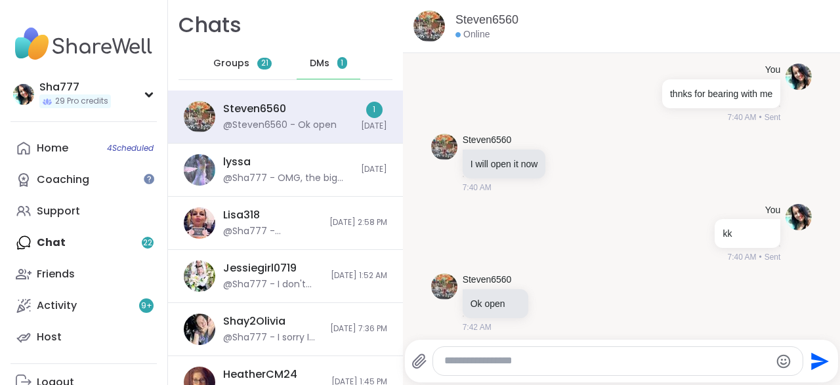
click at [512, 364] on textarea "Type your message" at bounding box center [606, 361] width 325 height 14
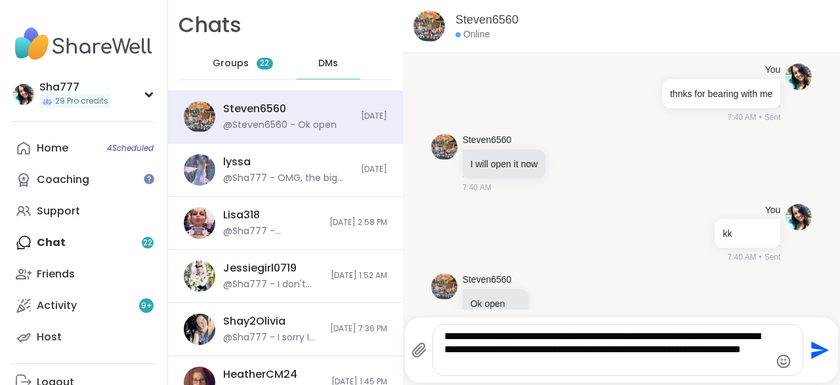
type textarea "**********"
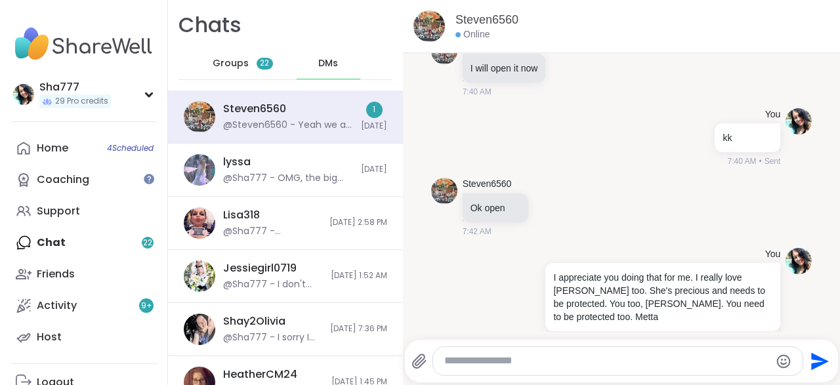
scroll to position [855, 0]
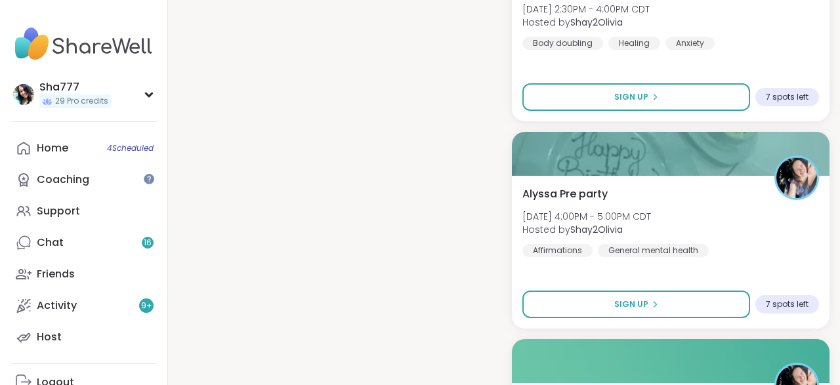
scroll to position [1296, 0]
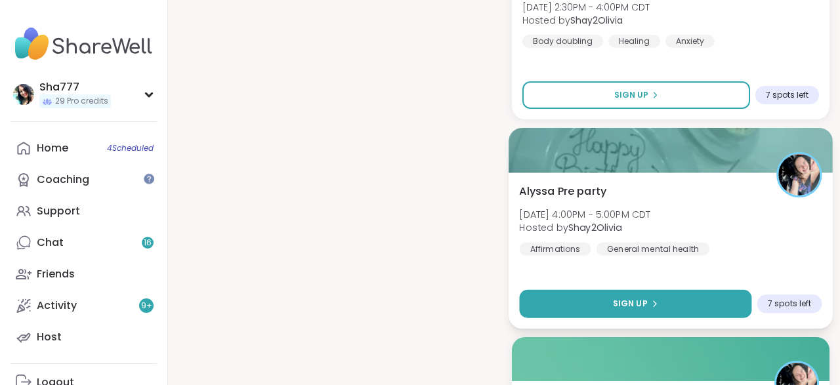
click at [602, 289] on button "Sign Up" at bounding box center [635, 303] width 232 height 28
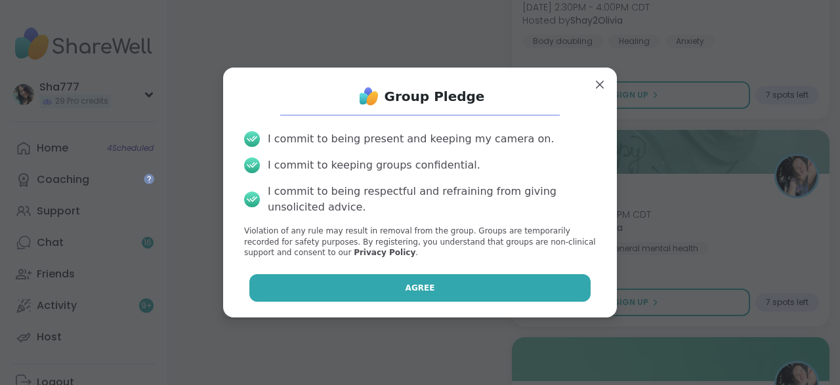
click at [525, 285] on button "Agree" at bounding box center [420, 288] width 342 height 28
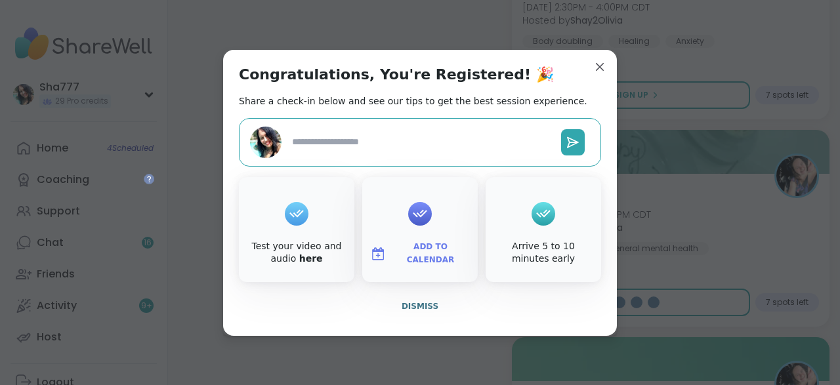
type textarea "*"
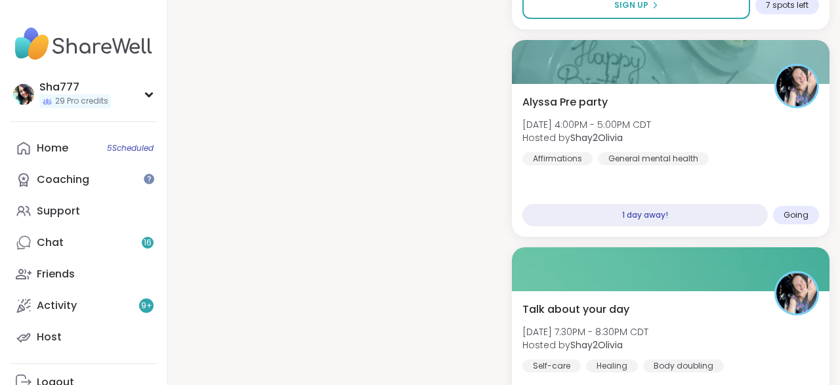
scroll to position [1390, 0]
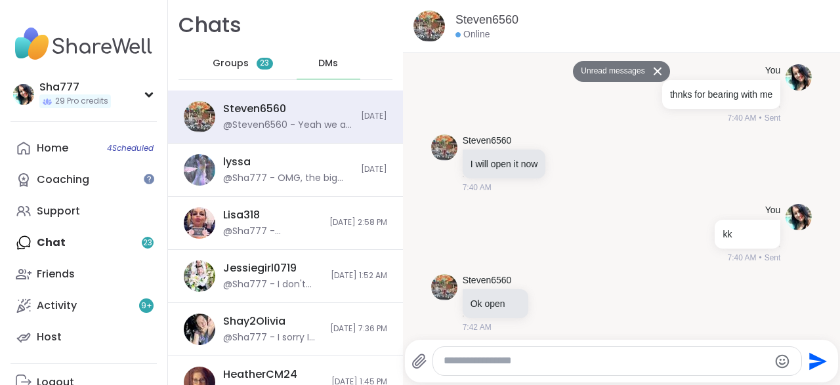
scroll to position [885, 0]
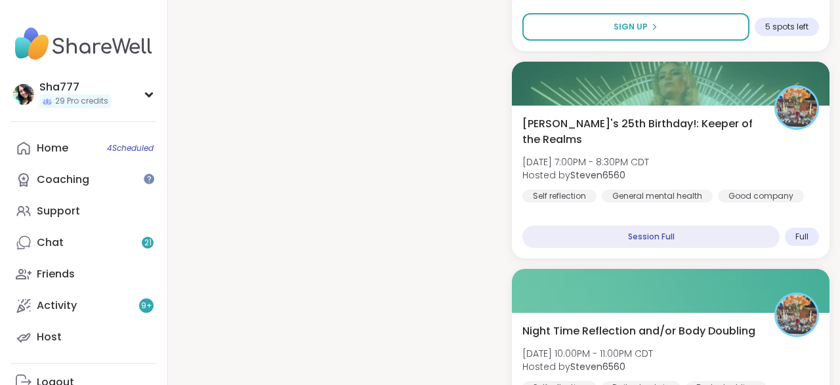
scroll to position [1390, 0]
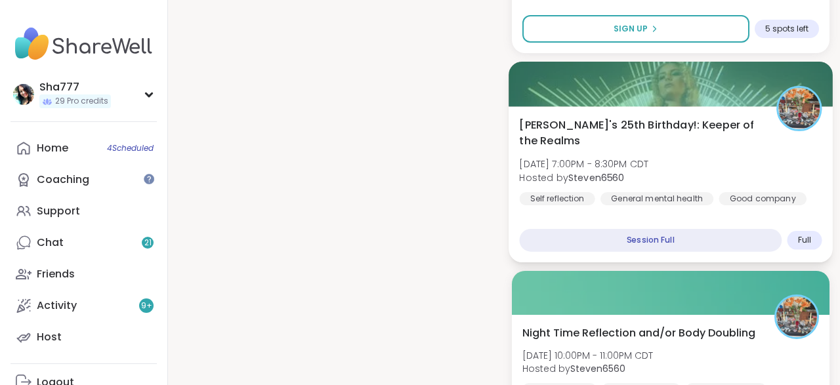
click at [648, 157] on span "Sat, Sep 13 | 7:00PM - 8:30PM CDT" at bounding box center [583, 163] width 129 height 13
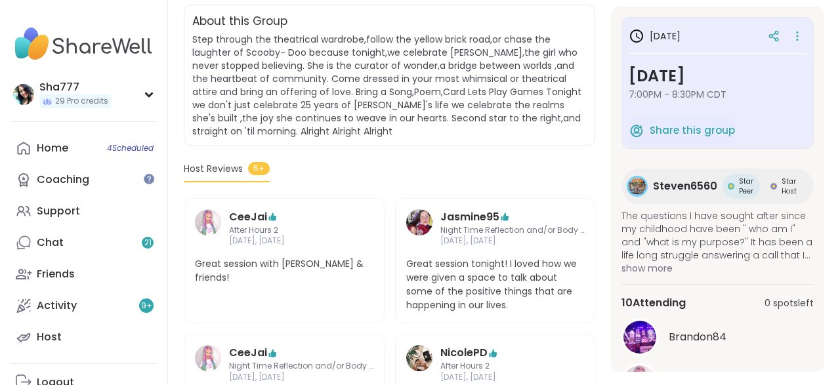
click at [607, 242] on section "Self reflection | General mental health | Good company [PERSON_NAME]'s 25th Bir…" at bounding box center [504, 254] width 672 height 739
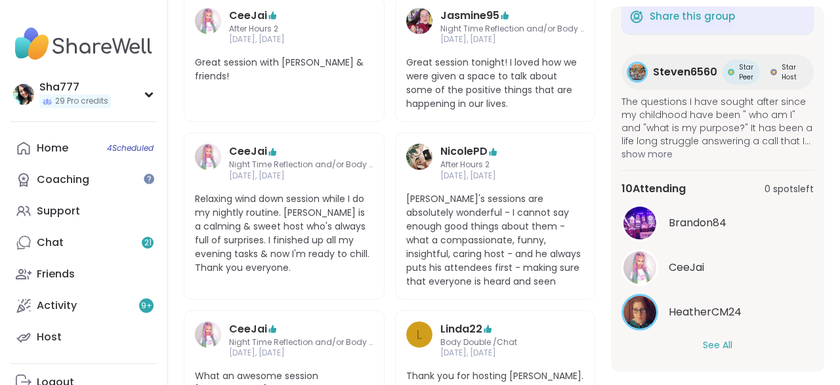
scroll to position [505, 0]
click at [714, 340] on button "See All" at bounding box center [717, 345] width 30 height 14
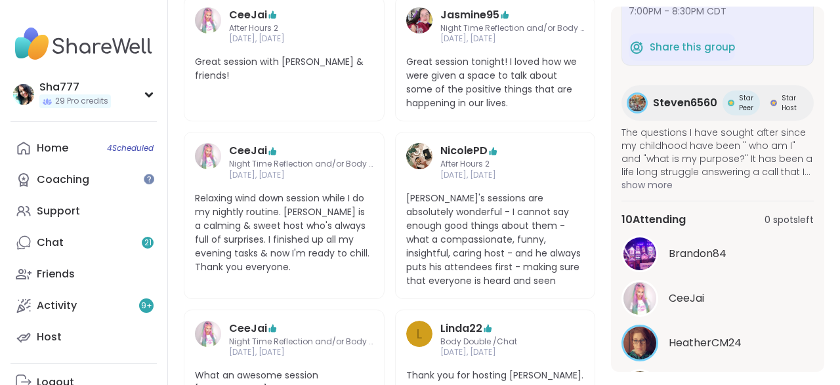
scroll to position [75, 0]
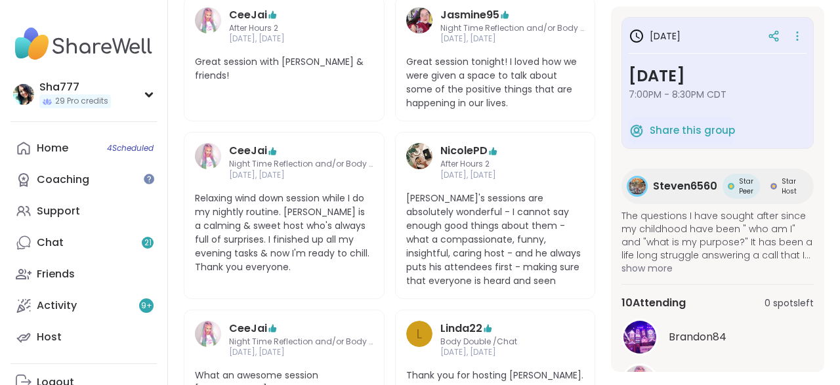
click at [611, 208] on div "[DATE] [DATE] 7:00PM - 8:30PM CDT Share this group Steven6560 Star Peer Star Ho…" at bounding box center [717, 189] width 213 height 365
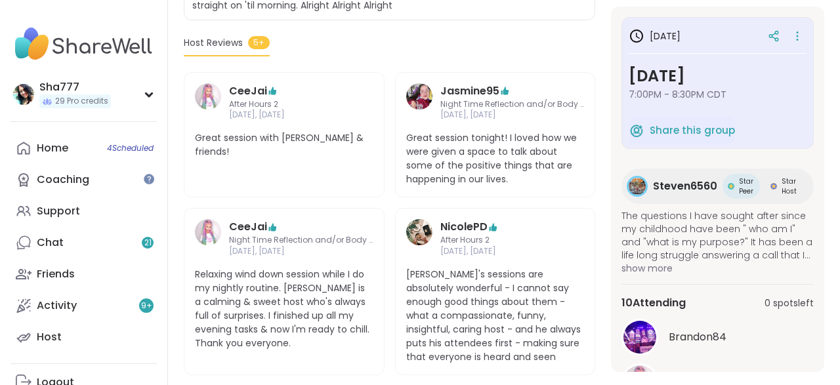
scroll to position [432, 0]
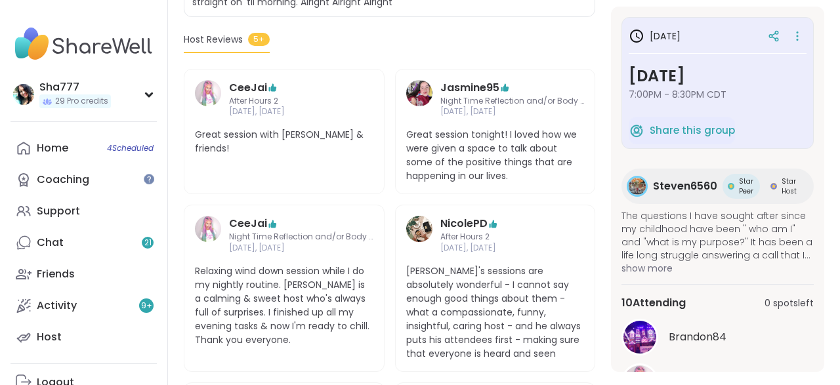
click at [614, 205] on div "[DATE] [DATE] 7:00PM - 8:30PM CDT Share this group Steven6560 Star Peer Star Ho…" at bounding box center [717, 189] width 213 height 365
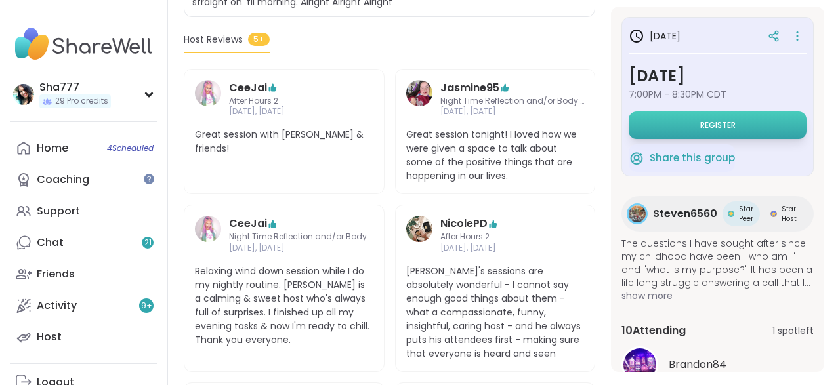
click at [713, 121] on span "Register" at bounding box center [717, 125] width 35 height 10
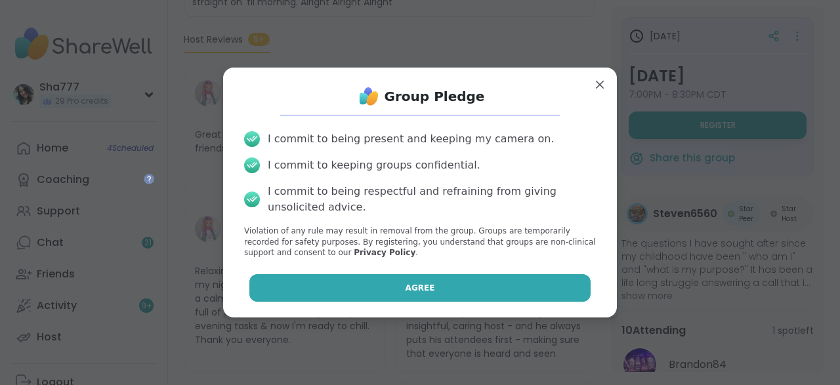
click at [420, 285] on span "Agree" at bounding box center [420, 288] width 30 height 12
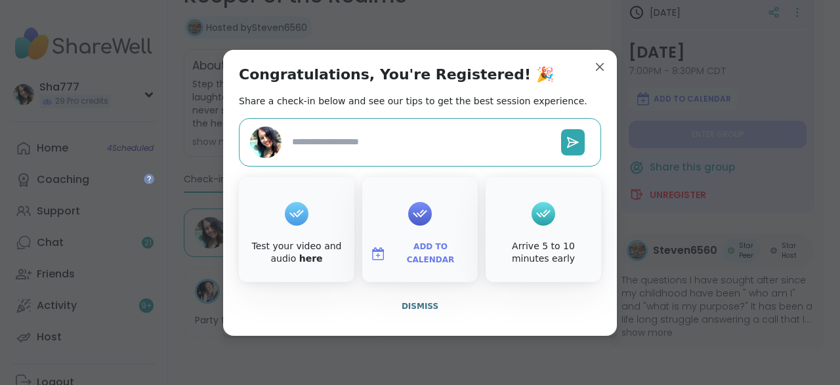
scroll to position [238, 0]
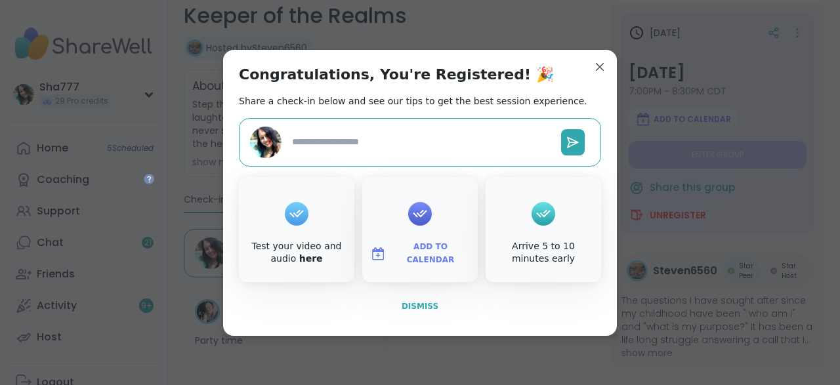
click at [424, 305] on span "Dismiss" at bounding box center [419, 306] width 37 height 9
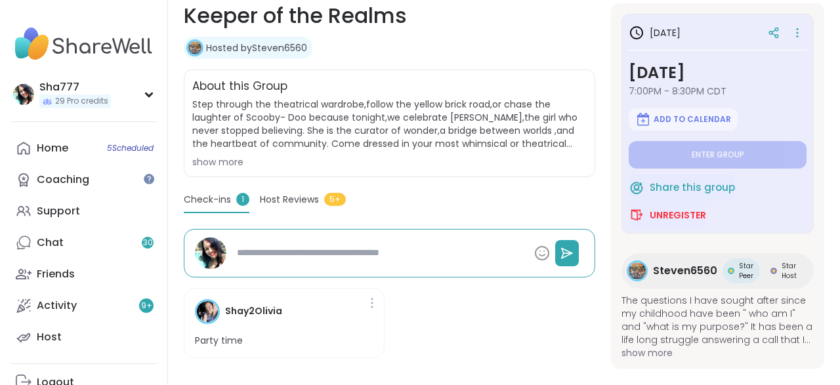
type textarea "*"
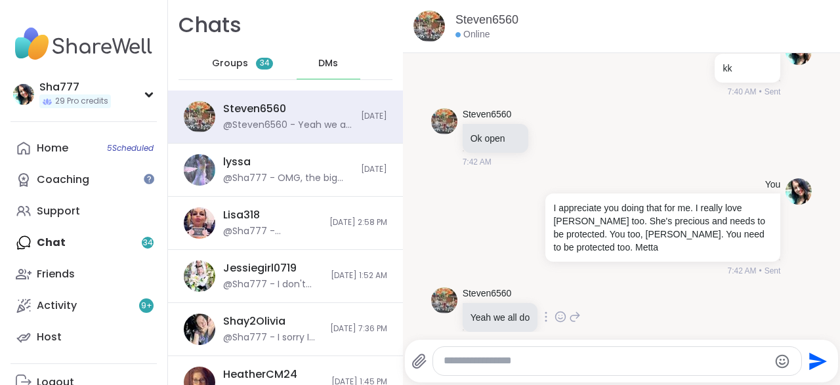
click at [556, 310] on icon at bounding box center [560, 316] width 12 height 13
click at [559, 290] on div "Select Reaction: Heart" at bounding box center [560, 296] width 12 height 12
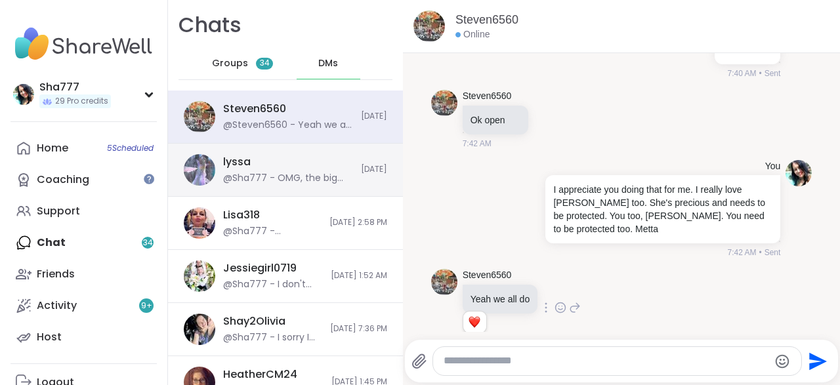
click at [331, 172] on div "@Sha777 - OMG, the big 25?! It's full. Can a spot be opened up so I can attend …" at bounding box center [288, 178] width 130 height 13
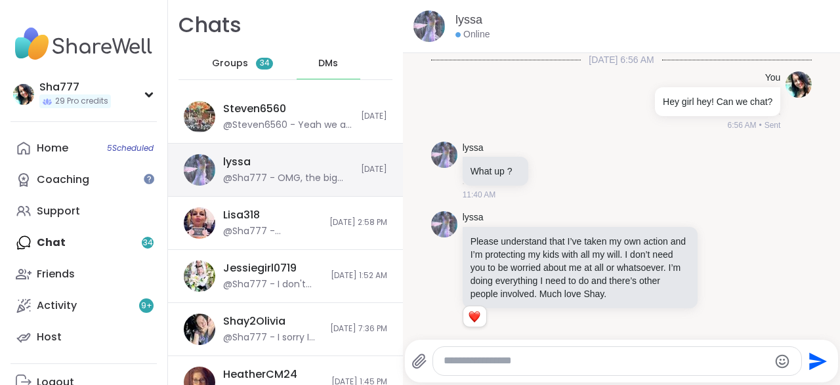
scroll to position [2273, 0]
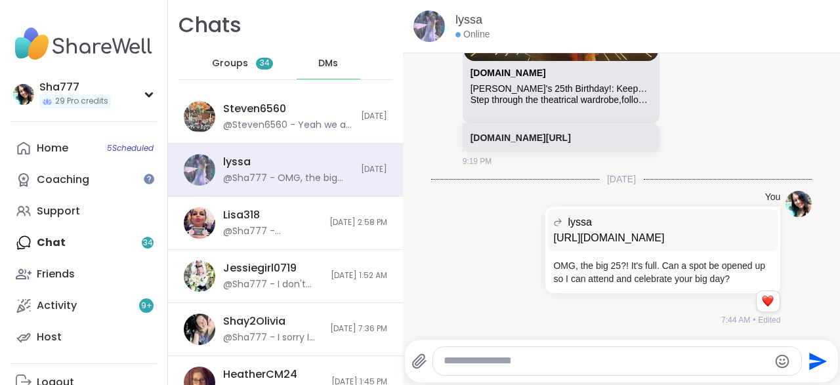
click at [514, 359] on textarea "Type your message" at bounding box center [605, 361] width 325 height 14
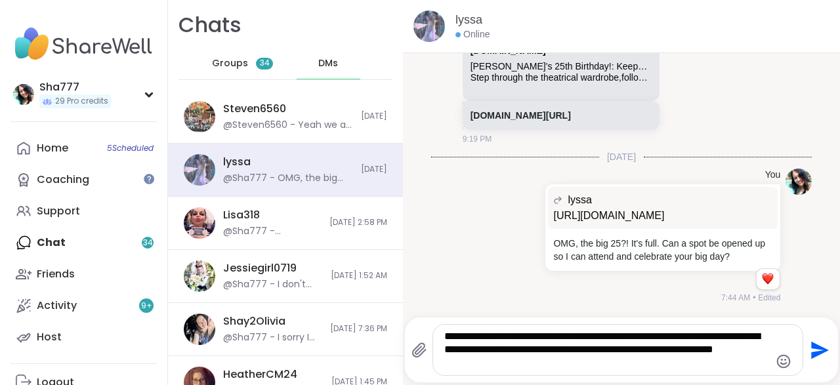
type textarea "**********"
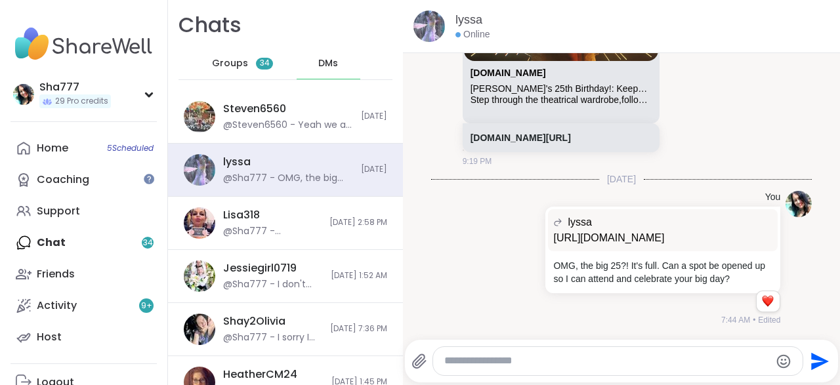
scroll to position [2369, 0]
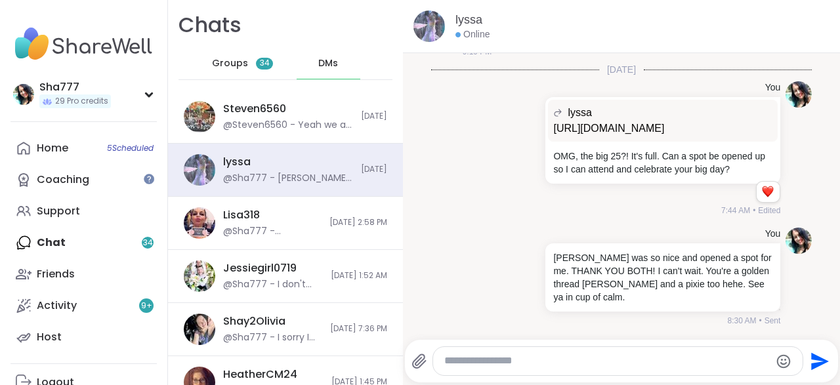
click at [243, 62] on span "Groups" at bounding box center [230, 63] width 36 height 13
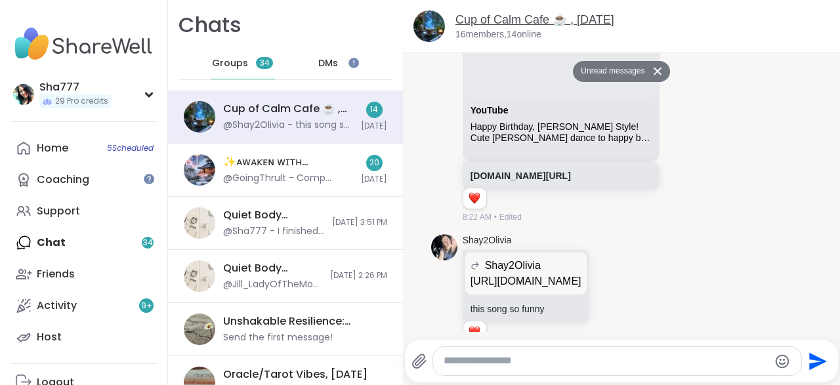
click at [487, 24] on link "Cup of Calm Cafe ☕️ , Sep 12" at bounding box center [534, 19] width 159 height 13
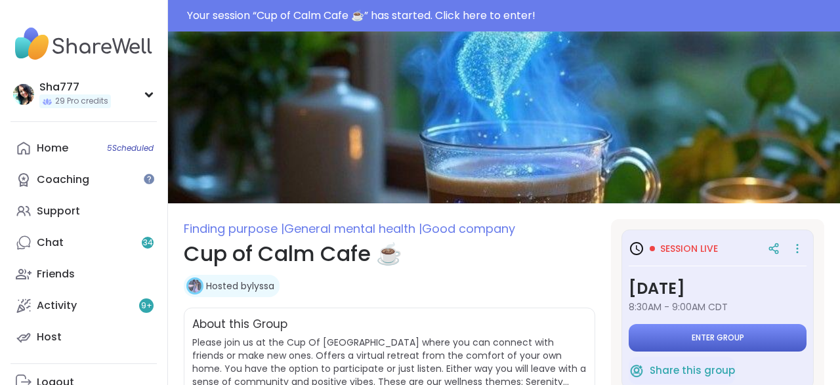
click at [692, 333] on span "Enter group" at bounding box center [717, 338] width 52 height 10
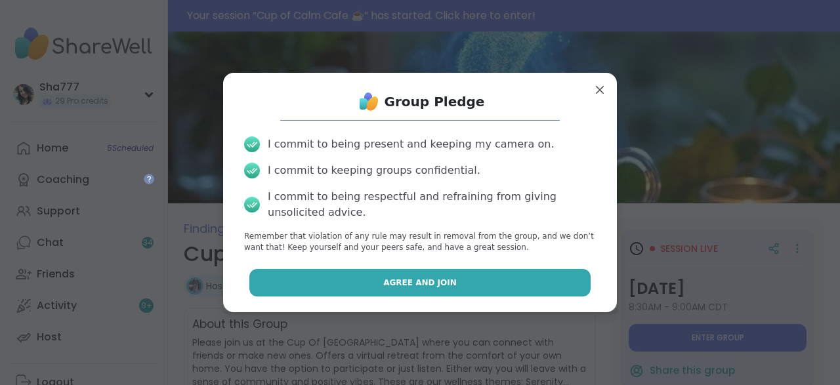
click at [518, 284] on button "Agree and Join" at bounding box center [420, 283] width 342 height 28
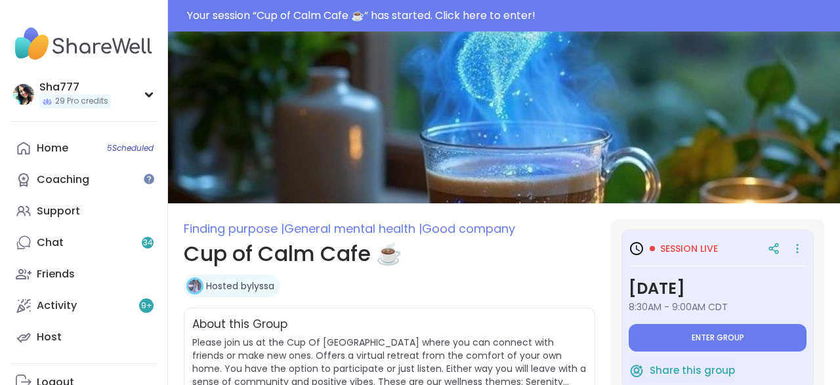
type textarea "*"
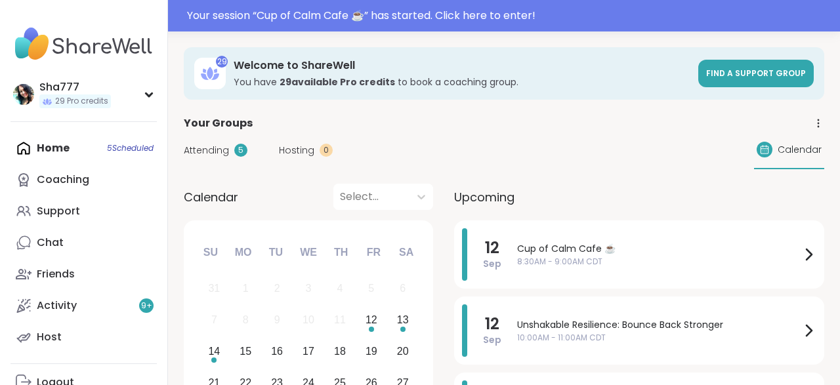
click at [322, 9] on div "Your session “ Cup of Calm Cafe ☕️ ” has started. Click here to enter!" at bounding box center [509, 16] width 645 height 16
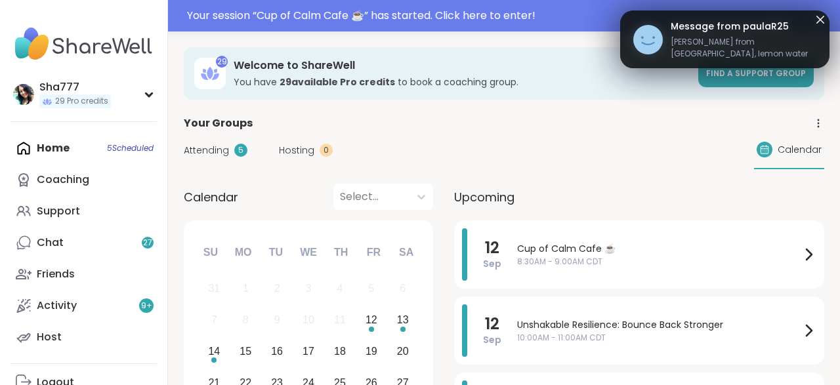
click at [267, 14] on div "Your session “ Cup of Calm Cafe ☕️ ” has started. Click here to enter!" at bounding box center [509, 16] width 645 height 16
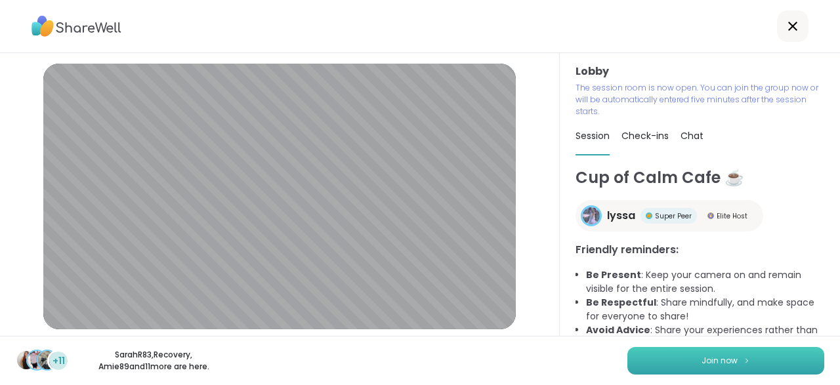
click at [699, 358] on button "Join now" at bounding box center [725, 361] width 197 height 28
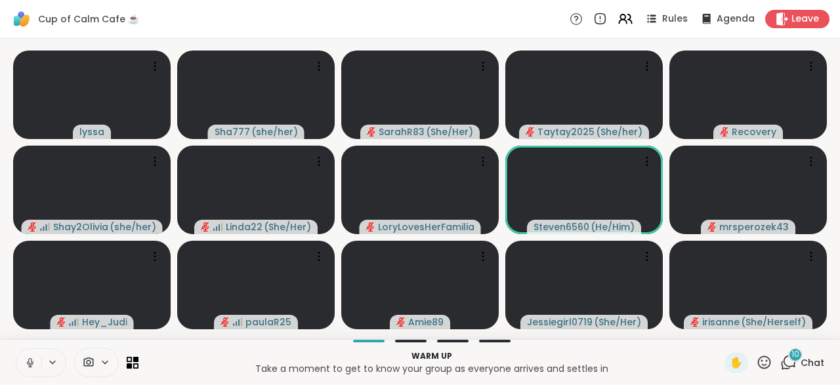
click at [29, 356] on button at bounding box center [28, 363] width 25 height 28
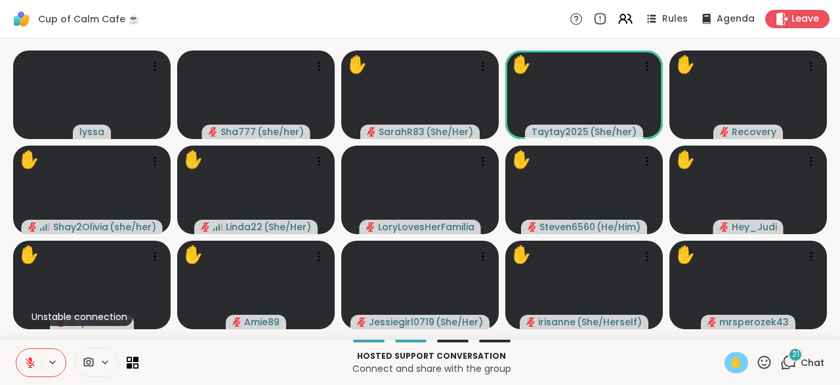
click at [736, 360] on span "✋" at bounding box center [735, 363] width 13 height 16
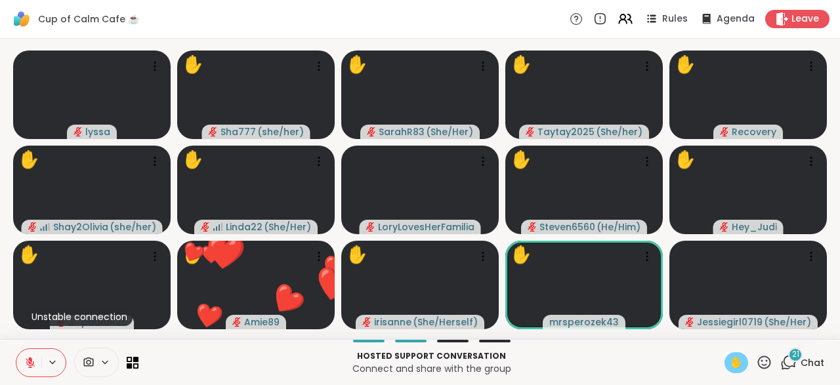
click at [762, 363] on icon at bounding box center [764, 362] width 16 height 16
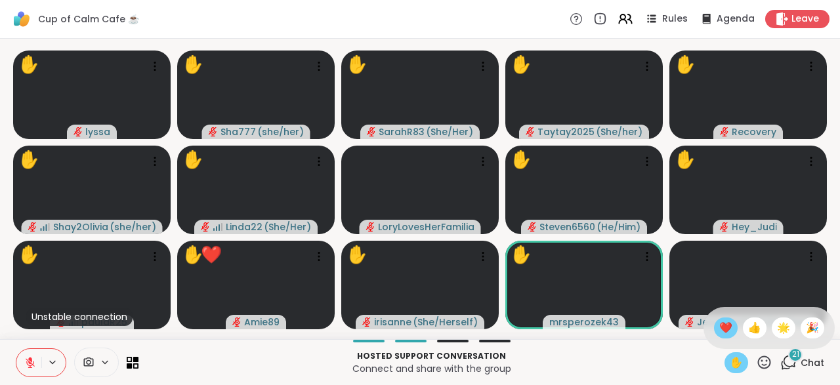
click at [724, 328] on span "❤️" at bounding box center [725, 328] width 13 height 16
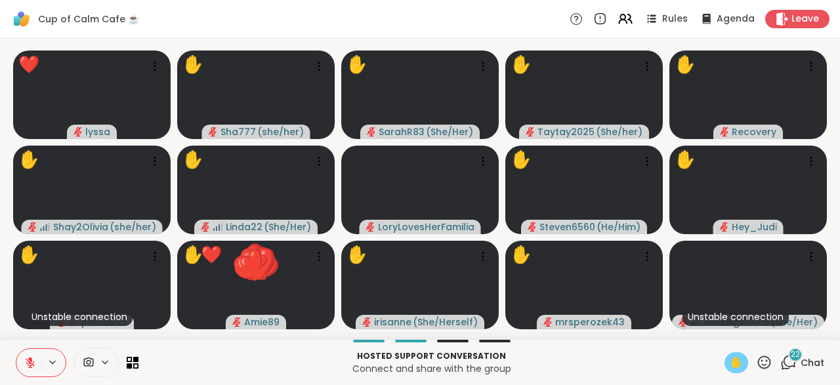
click at [27, 357] on icon at bounding box center [30, 363] width 12 height 12
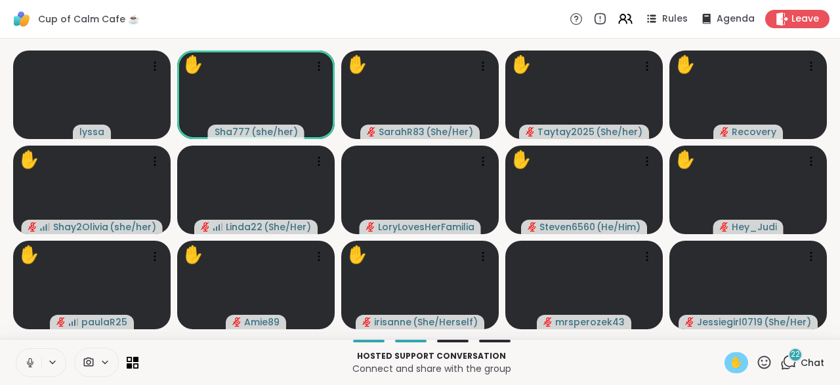
click at [27, 357] on icon at bounding box center [30, 363] width 12 height 12
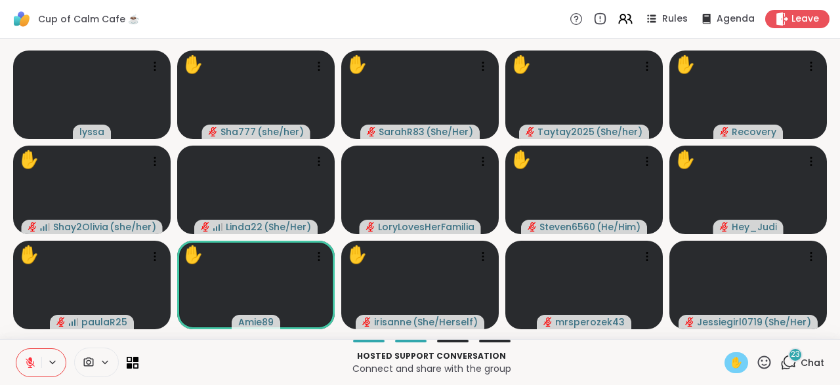
click at [733, 363] on span "✋" at bounding box center [735, 363] width 13 height 16
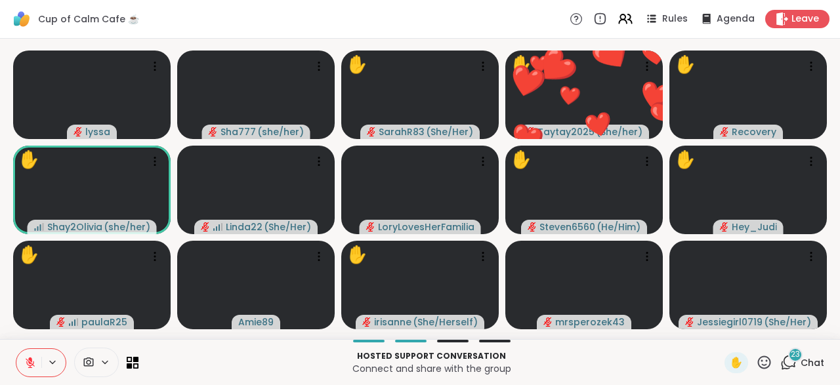
click at [761, 360] on icon at bounding box center [764, 362] width 16 height 16
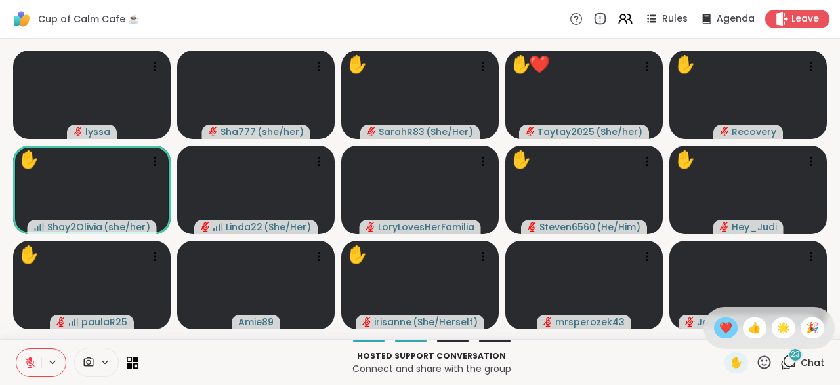
click at [719, 330] on span "❤️" at bounding box center [725, 328] width 13 height 16
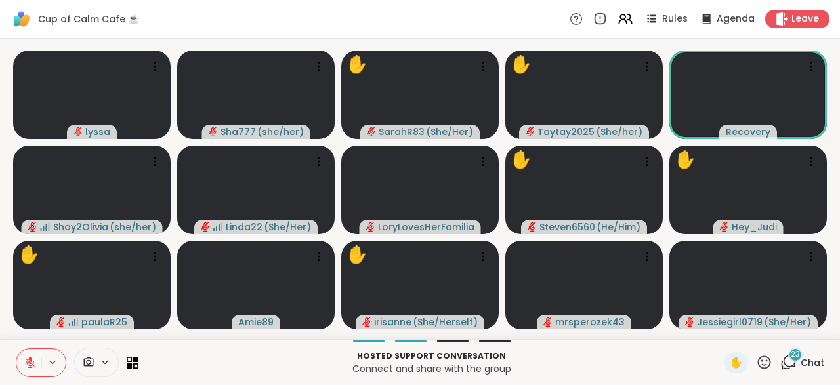
click at [763, 360] on icon at bounding box center [764, 362] width 16 height 16
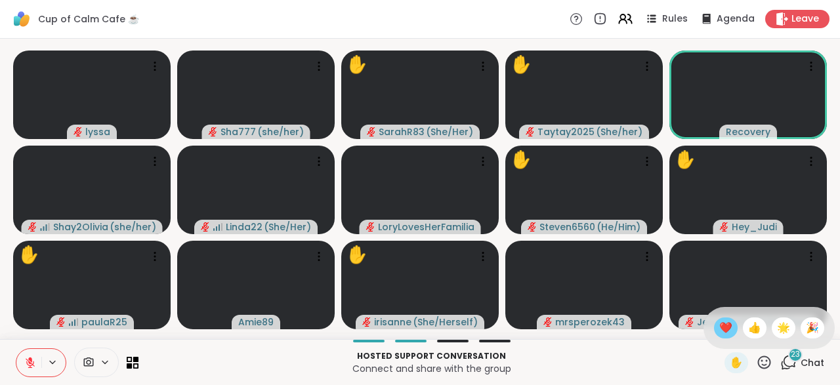
click at [723, 327] on span "❤️" at bounding box center [725, 328] width 13 height 16
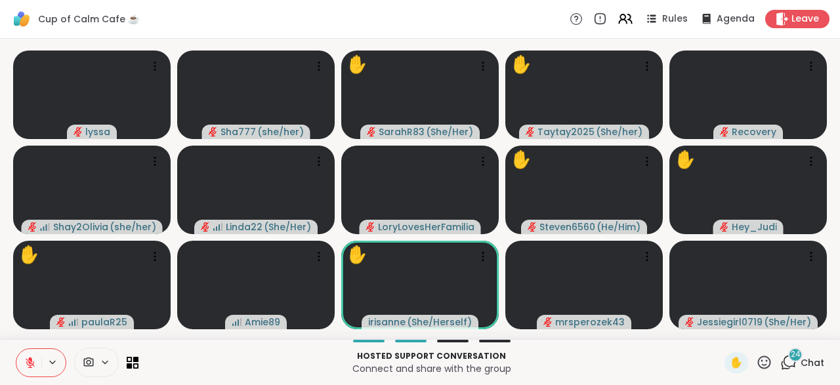
click at [763, 361] on icon at bounding box center [764, 362] width 16 height 16
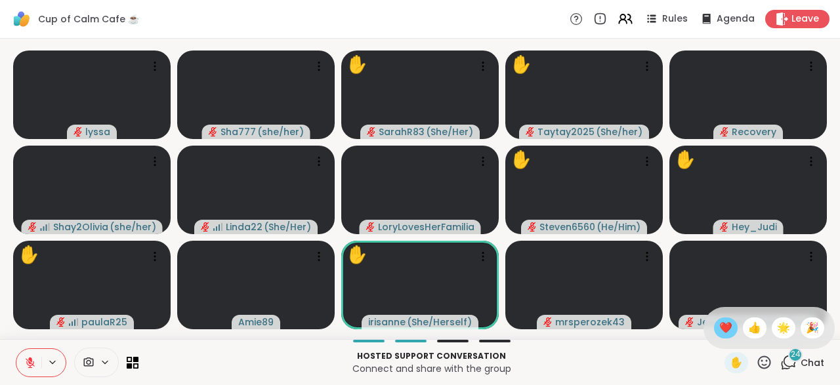
click at [724, 329] on span "❤️" at bounding box center [725, 328] width 13 height 16
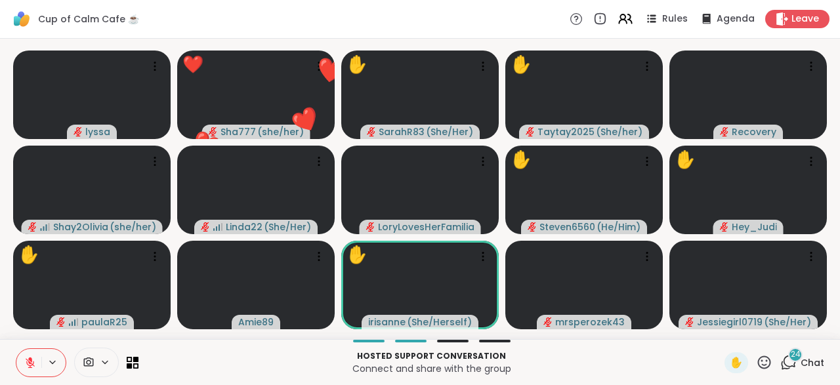
click at [763, 359] on icon at bounding box center [764, 362] width 16 height 16
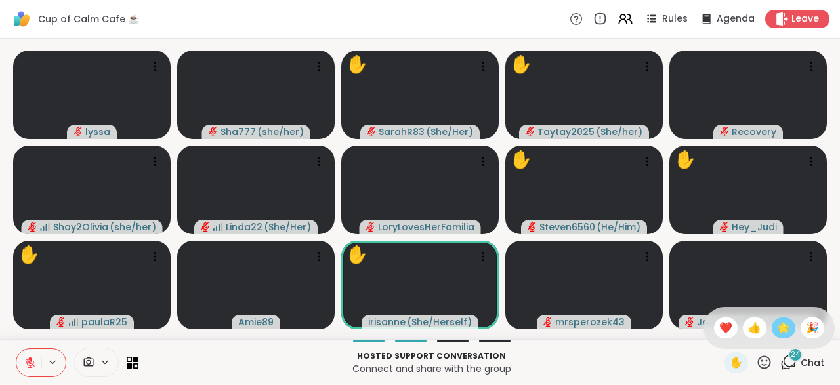
click at [777, 331] on span "🌟" at bounding box center [783, 328] width 13 height 16
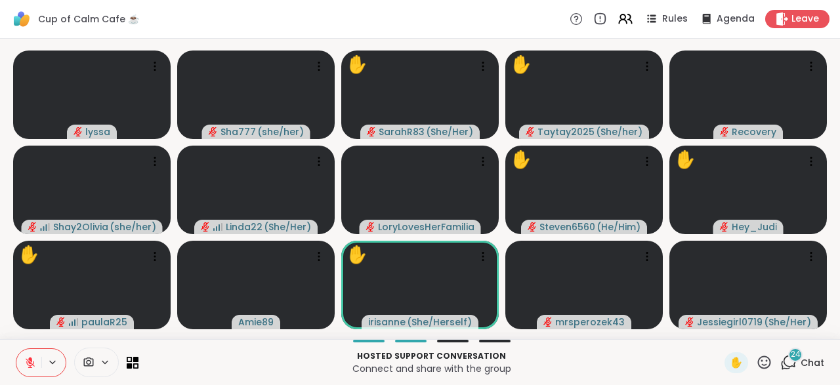
click at [765, 361] on icon at bounding box center [764, 362] width 16 height 16
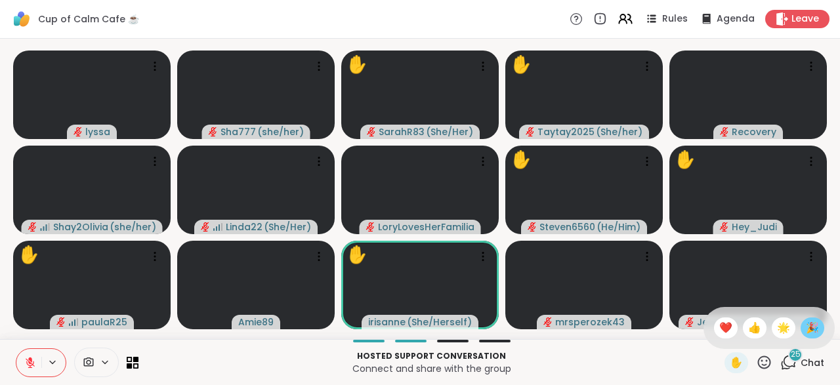
click at [810, 327] on span "🎉" at bounding box center [811, 328] width 13 height 16
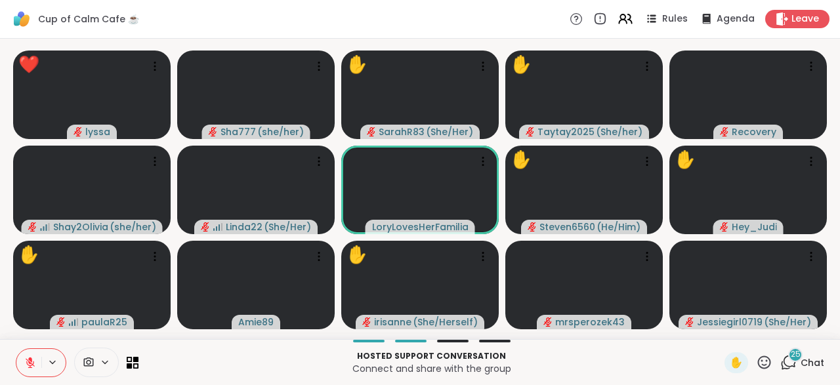
click at [762, 359] on icon at bounding box center [764, 362] width 16 height 16
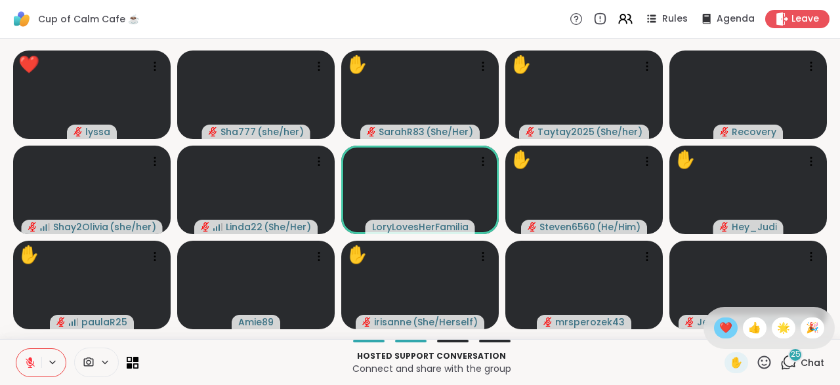
click at [721, 328] on span "❤️" at bounding box center [725, 328] width 13 height 16
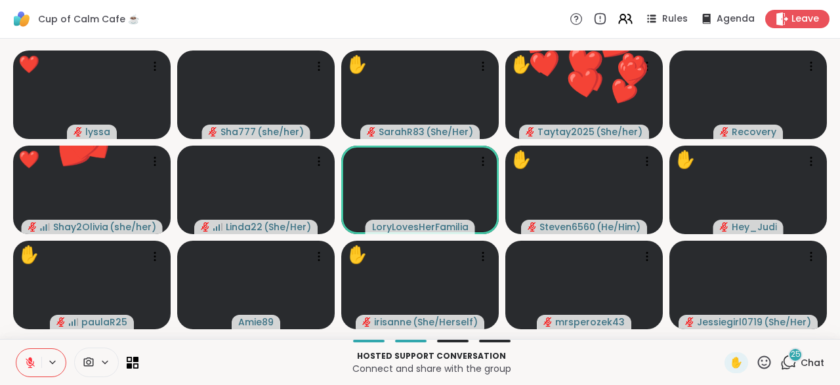
click at [766, 361] on icon at bounding box center [764, 362] width 13 height 13
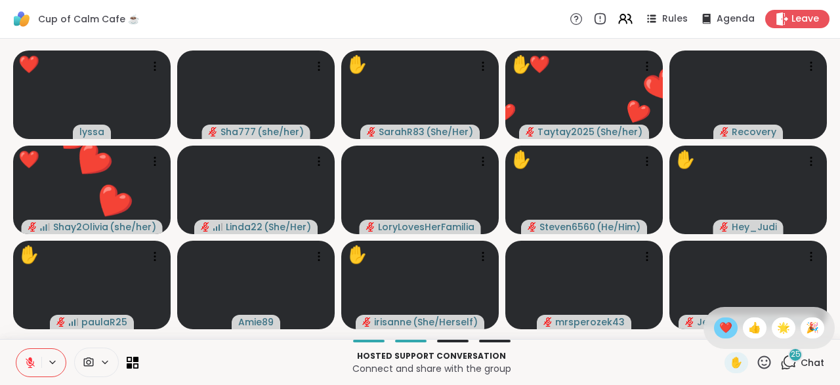
click at [725, 329] on span "❤️" at bounding box center [725, 328] width 13 height 16
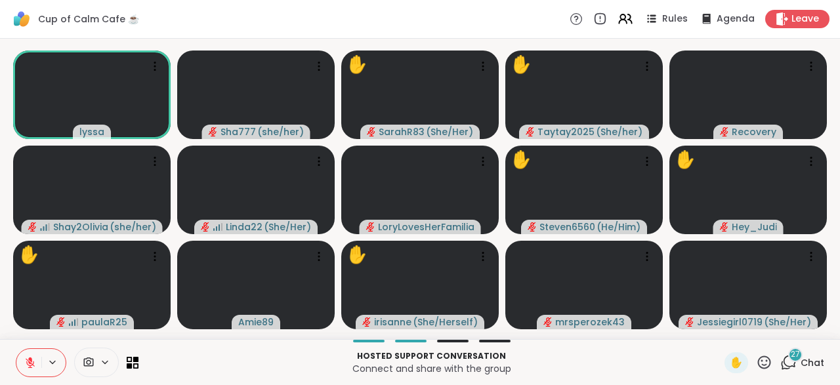
click at [763, 359] on icon at bounding box center [764, 362] width 16 height 16
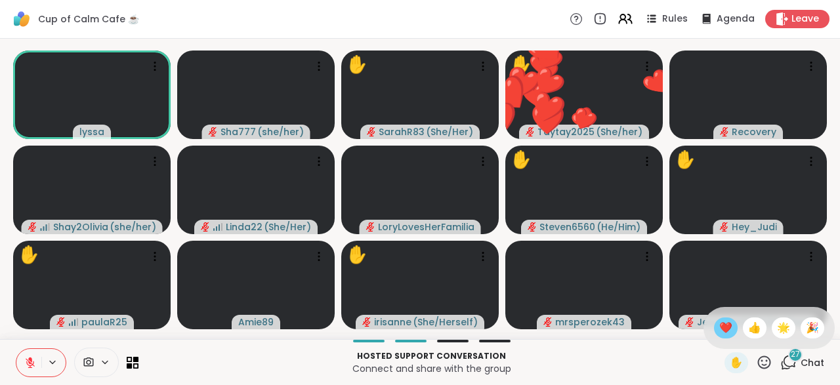
click at [725, 325] on span "❤️" at bounding box center [725, 328] width 13 height 16
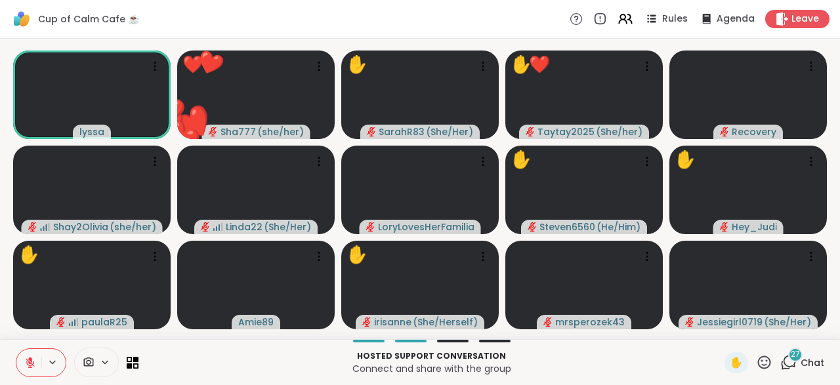
click at [763, 363] on icon at bounding box center [764, 362] width 16 height 16
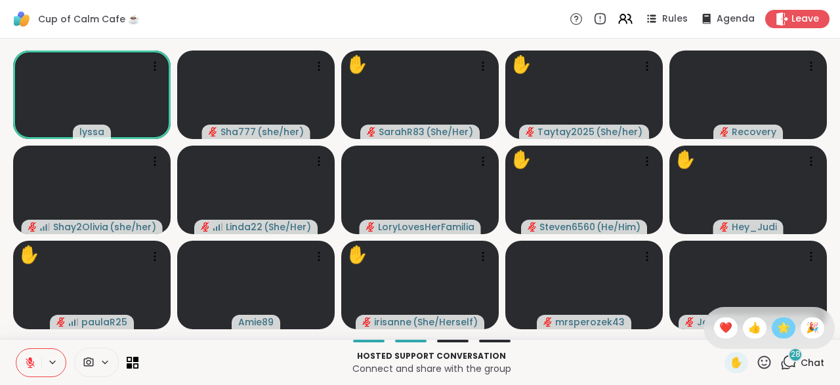
click at [780, 329] on span "🌟" at bounding box center [783, 328] width 13 height 16
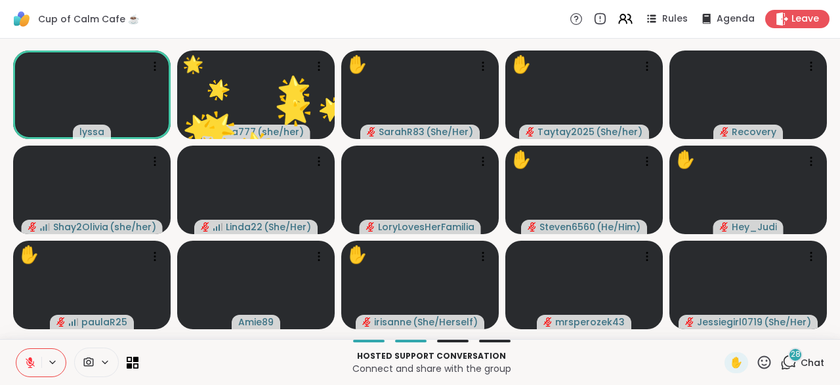
click at [763, 359] on icon at bounding box center [764, 362] width 16 height 16
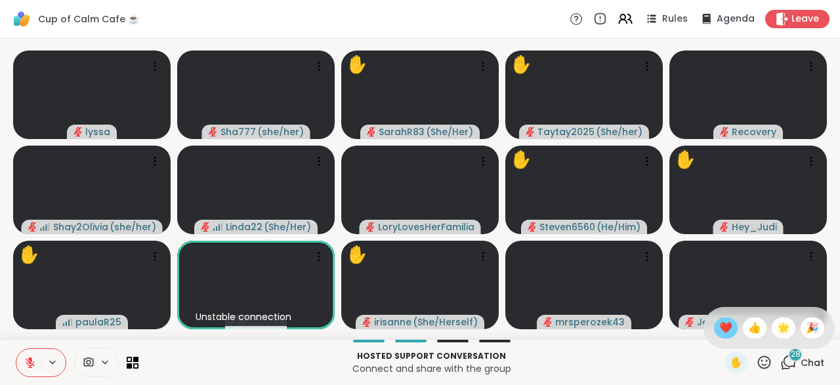
click at [723, 326] on span "❤️" at bounding box center [725, 328] width 13 height 16
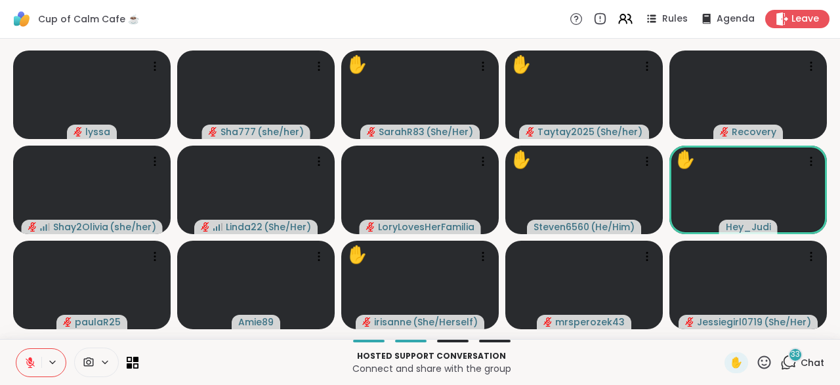
click at [768, 361] on icon at bounding box center [764, 362] width 16 height 16
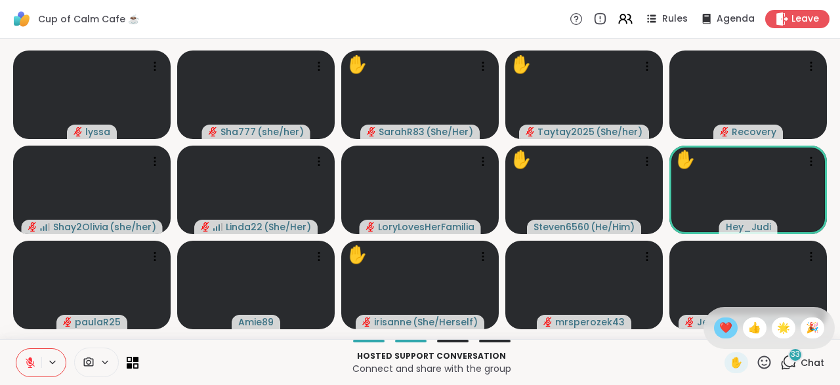
click at [725, 327] on span "❤️" at bounding box center [725, 328] width 13 height 16
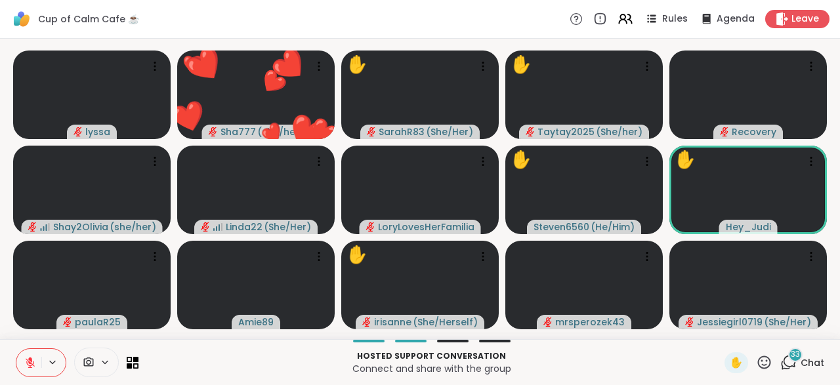
click at [763, 357] on icon at bounding box center [764, 362] width 16 height 16
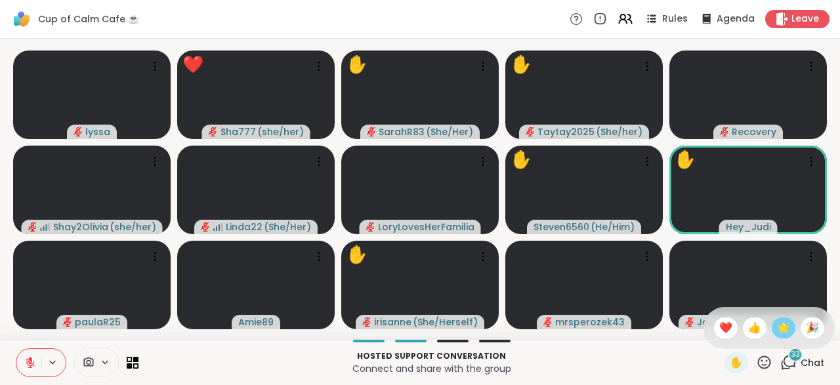
click at [780, 329] on span "🌟" at bounding box center [783, 328] width 13 height 16
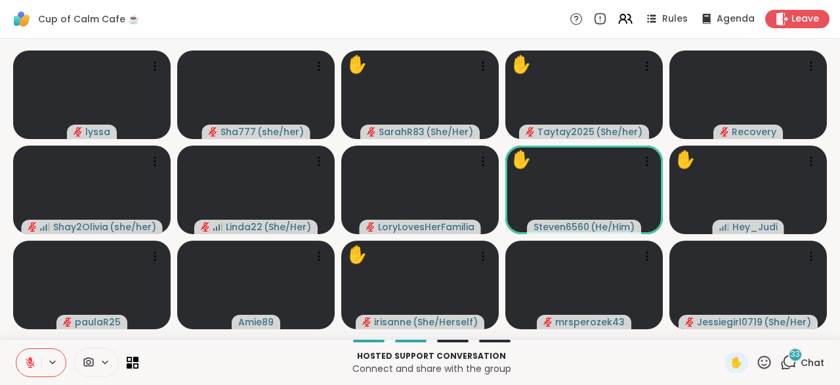
click at [767, 360] on icon at bounding box center [764, 362] width 13 height 13
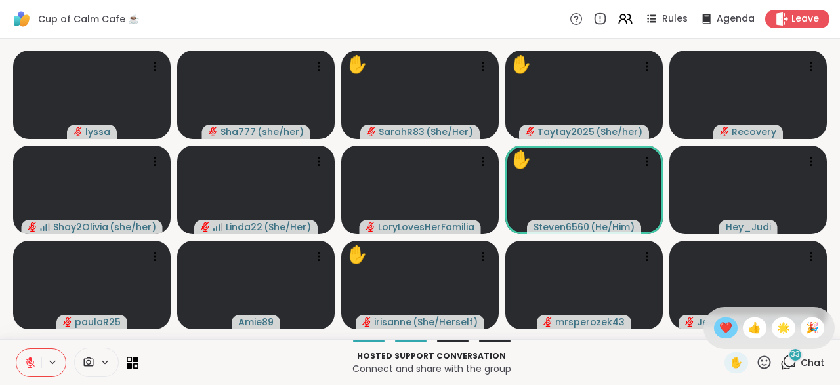
click at [725, 331] on span "❤️" at bounding box center [725, 328] width 13 height 16
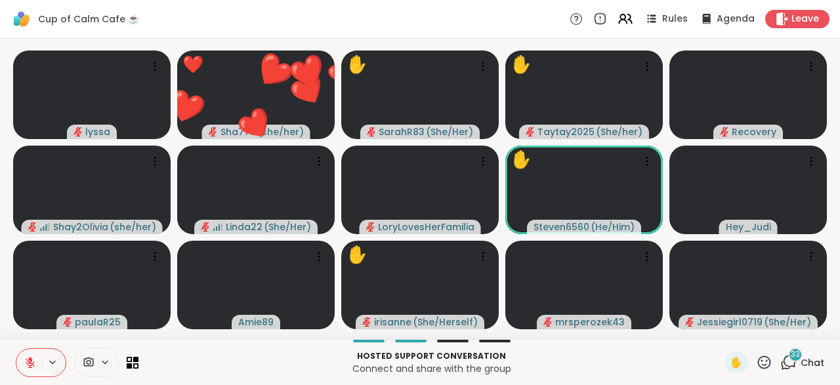
click at [763, 359] on icon at bounding box center [764, 362] width 16 height 16
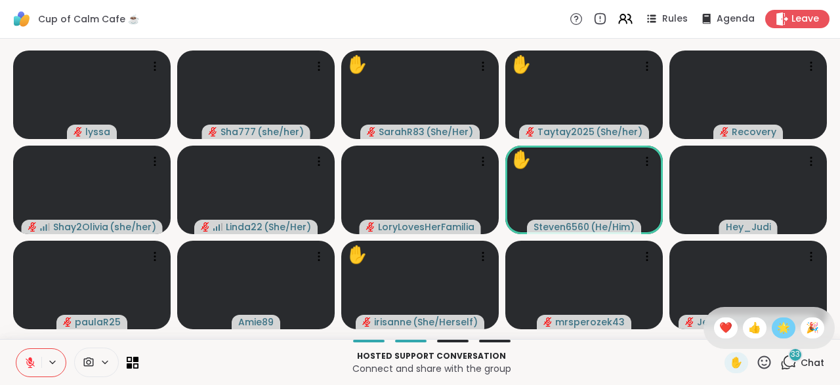
click at [781, 327] on span "🌟" at bounding box center [783, 328] width 13 height 16
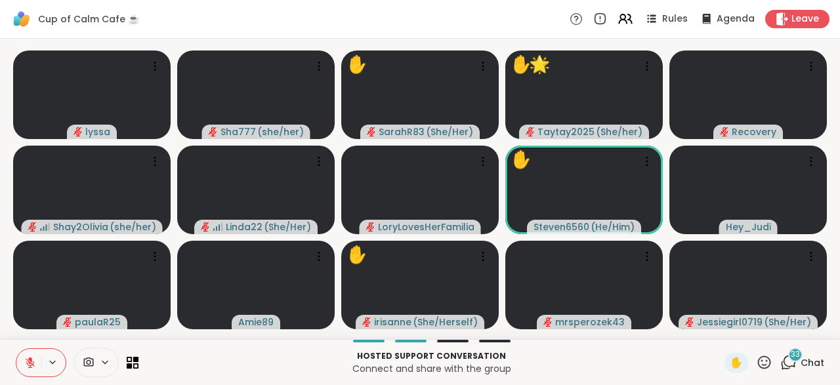
click at [767, 362] on icon at bounding box center [764, 362] width 16 height 16
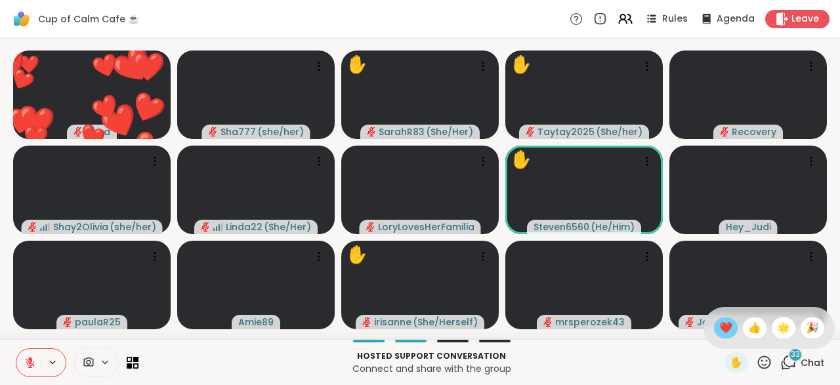
click at [722, 329] on span "❤️" at bounding box center [725, 328] width 13 height 16
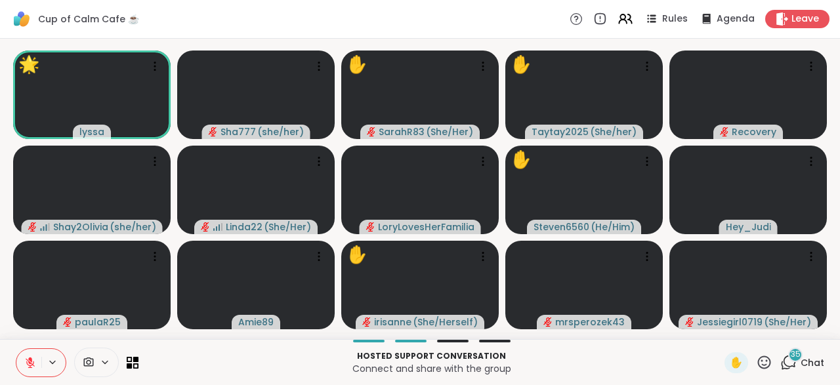
click at [32, 359] on icon at bounding box center [30, 363] width 12 height 12
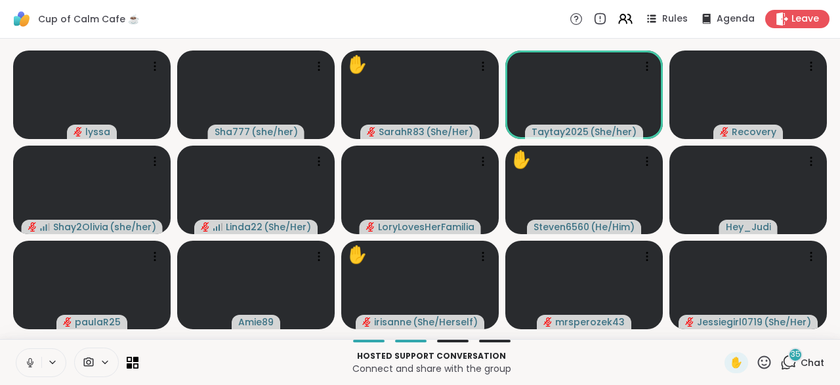
click at [32, 359] on icon at bounding box center [30, 363] width 12 height 12
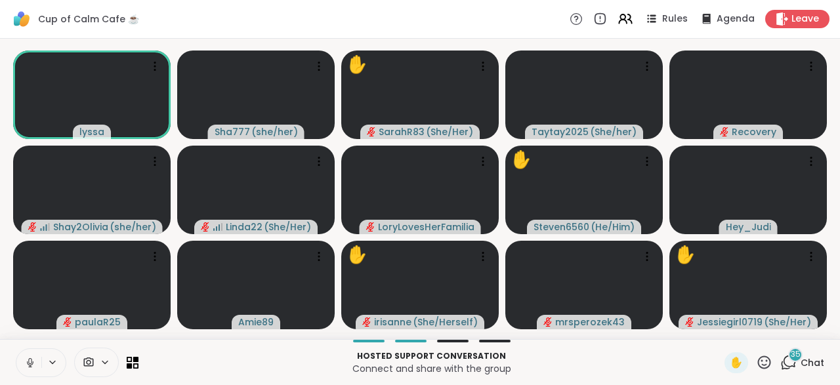
click at [32, 359] on icon at bounding box center [30, 363] width 12 height 12
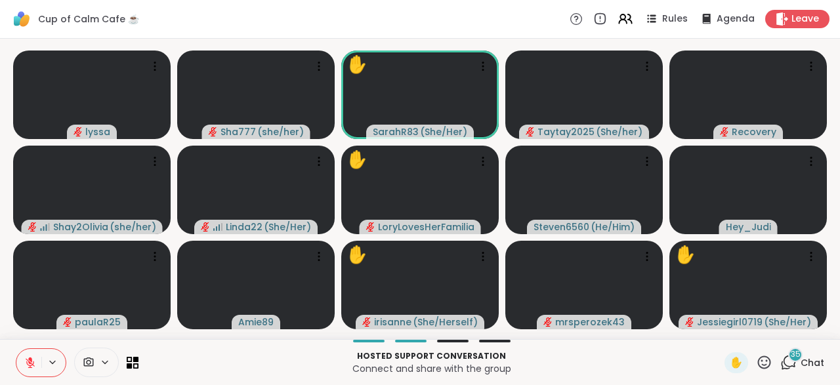
click at [762, 359] on icon at bounding box center [764, 362] width 16 height 16
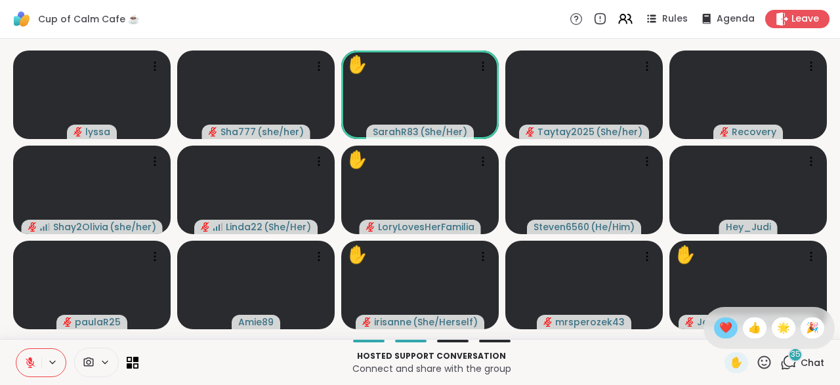
click at [723, 328] on span "❤️" at bounding box center [725, 328] width 13 height 16
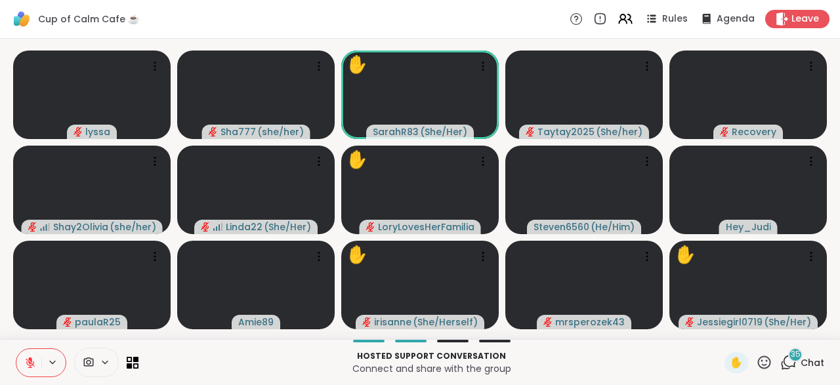
click at [760, 361] on icon at bounding box center [764, 362] width 16 height 16
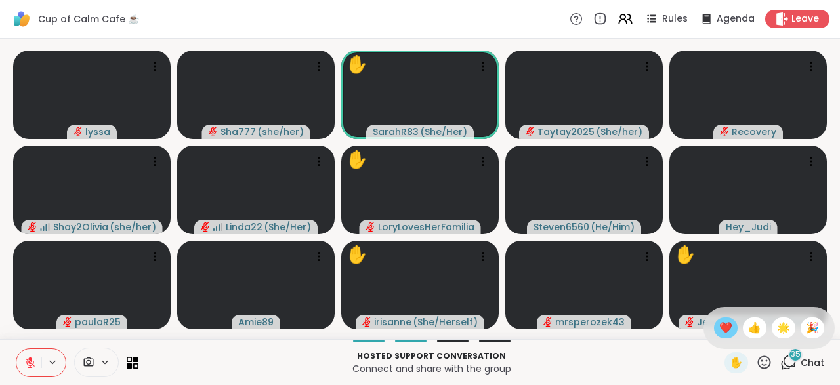
click at [721, 331] on span "❤️" at bounding box center [725, 328] width 13 height 16
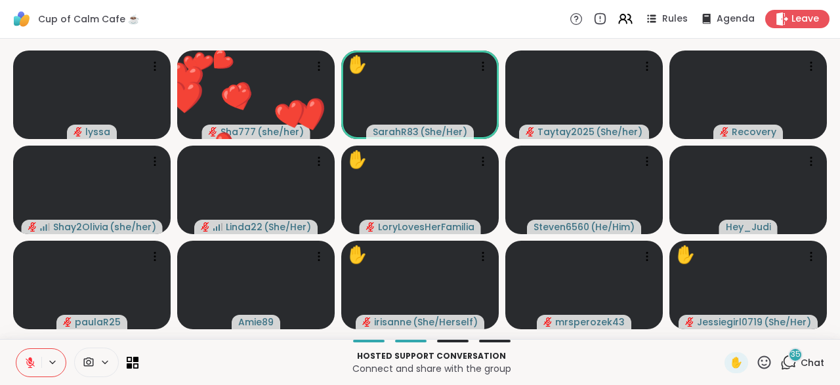
click at [767, 360] on icon at bounding box center [764, 362] width 13 height 13
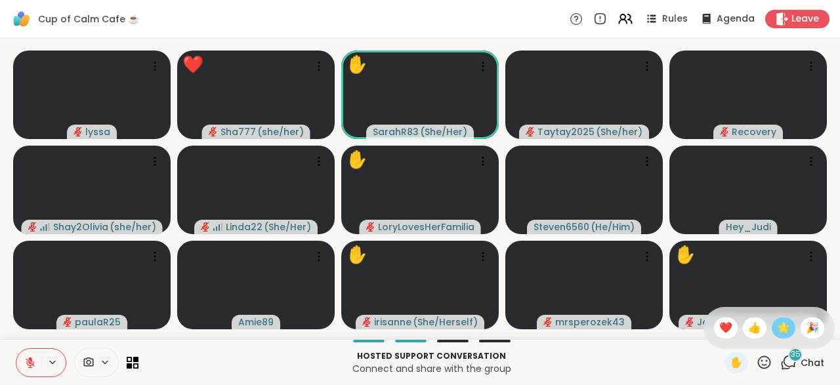
click at [784, 327] on span "🌟" at bounding box center [783, 328] width 13 height 16
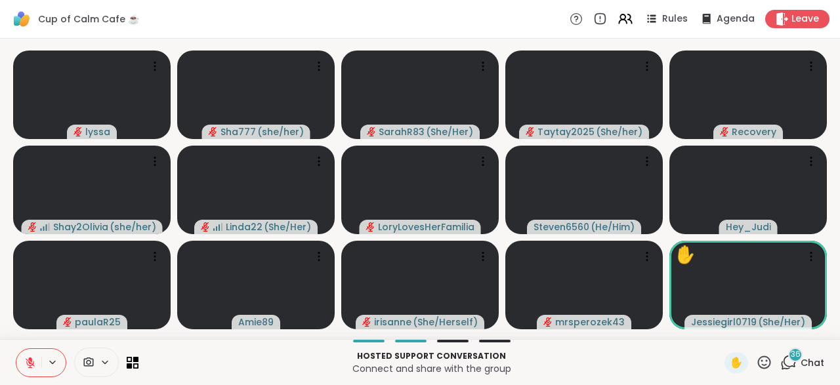
click at [31, 354] on button at bounding box center [28, 363] width 25 height 28
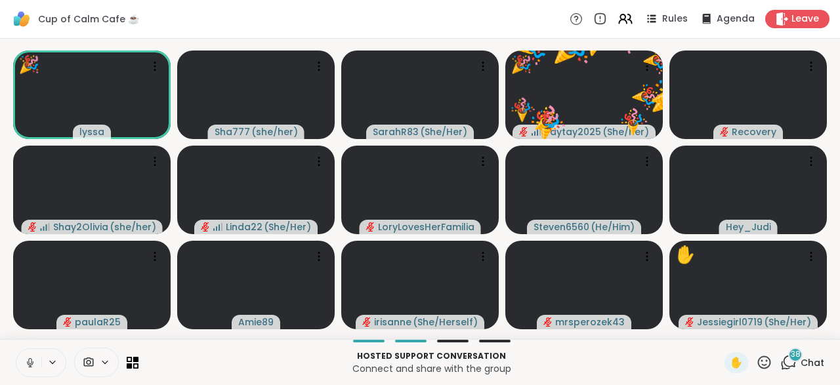
click at [763, 359] on icon at bounding box center [764, 362] width 16 height 16
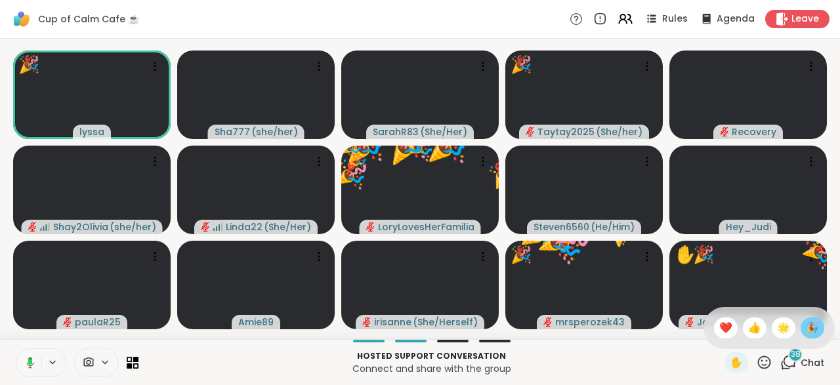
click at [809, 325] on span "🎉" at bounding box center [811, 328] width 13 height 16
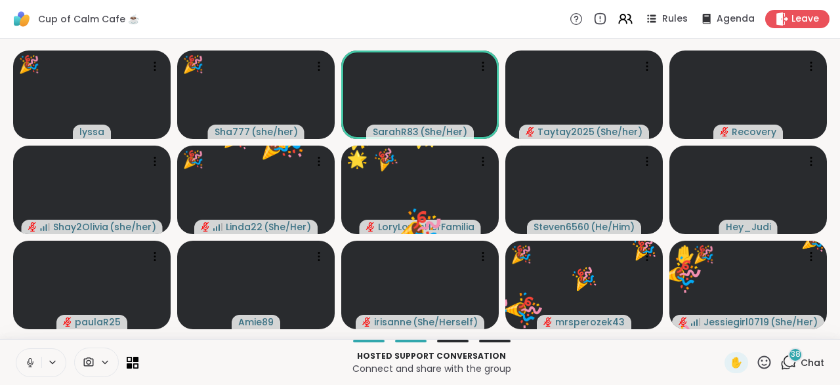
click at [765, 357] on icon at bounding box center [764, 362] width 13 height 13
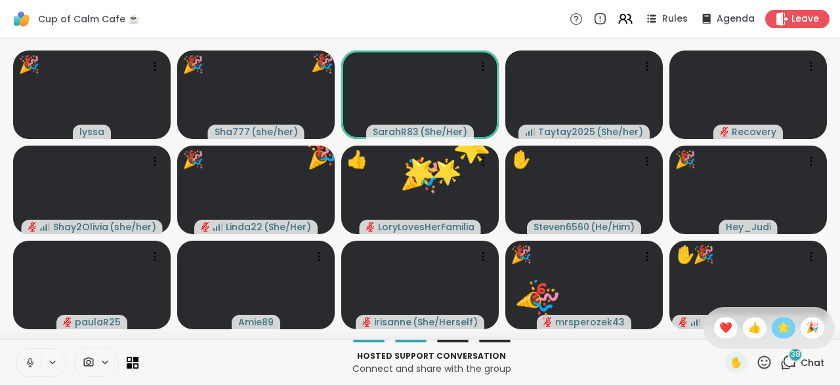
click at [781, 325] on span "🌟" at bounding box center [783, 328] width 13 height 16
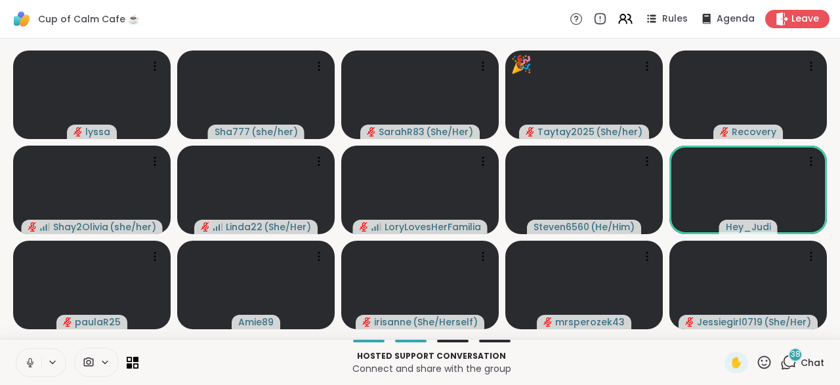
click at [27, 358] on icon at bounding box center [30, 363] width 12 height 12
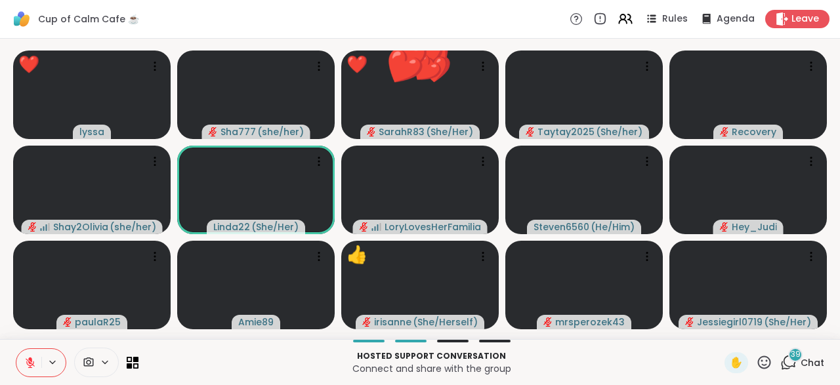
click at [763, 359] on icon at bounding box center [764, 362] width 16 height 16
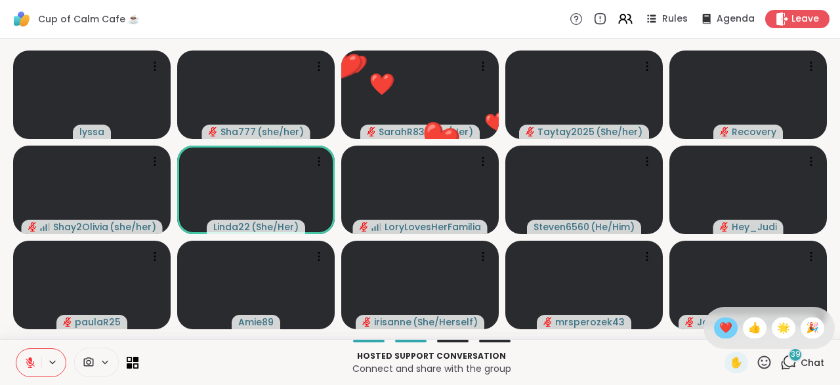
click at [723, 328] on span "❤️" at bounding box center [725, 328] width 13 height 16
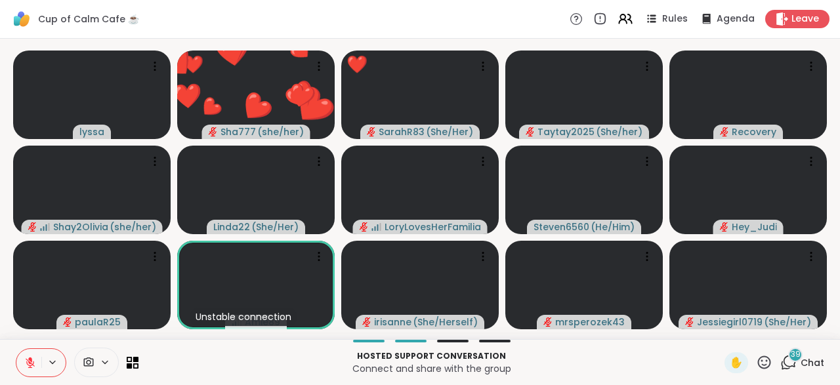
click at [762, 357] on icon at bounding box center [764, 362] width 13 height 13
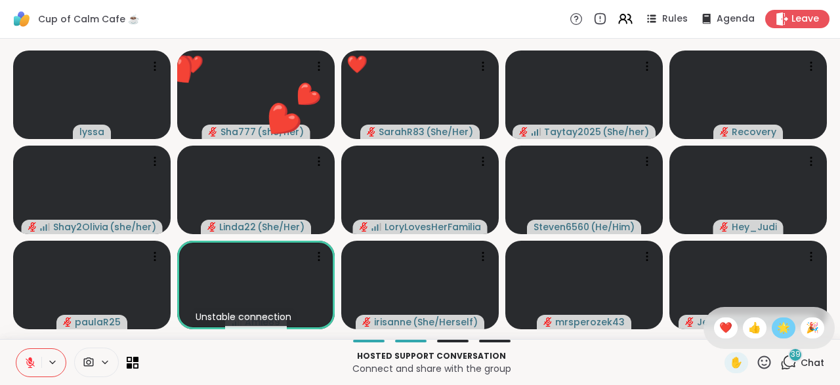
click at [783, 327] on span "🌟" at bounding box center [783, 328] width 13 height 16
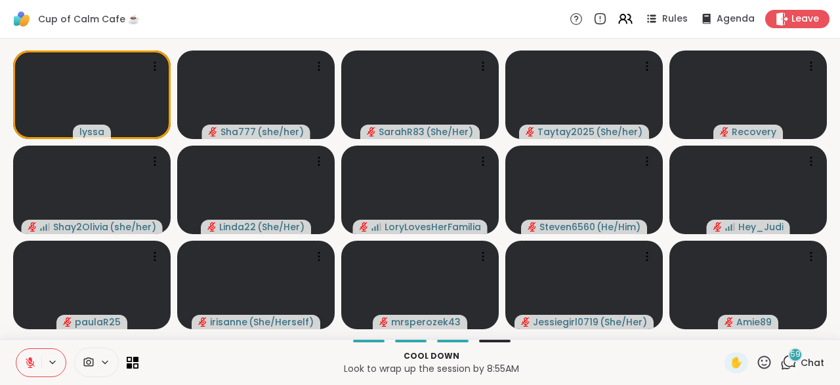
click at [793, 356] on span "59" at bounding box center [795, 354] width 10 height 11
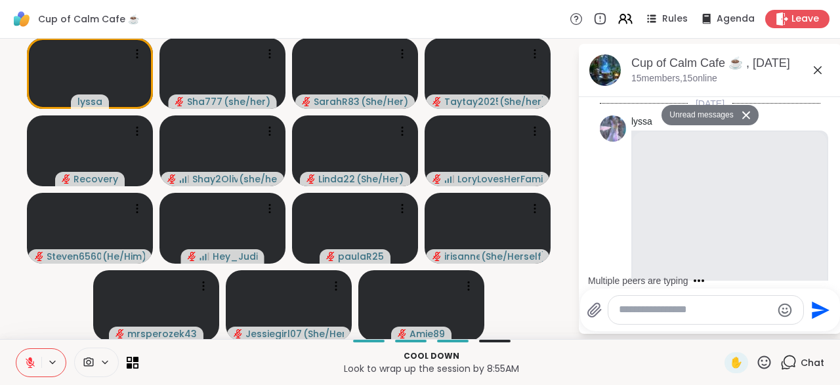
scroll to position [9503, 0]
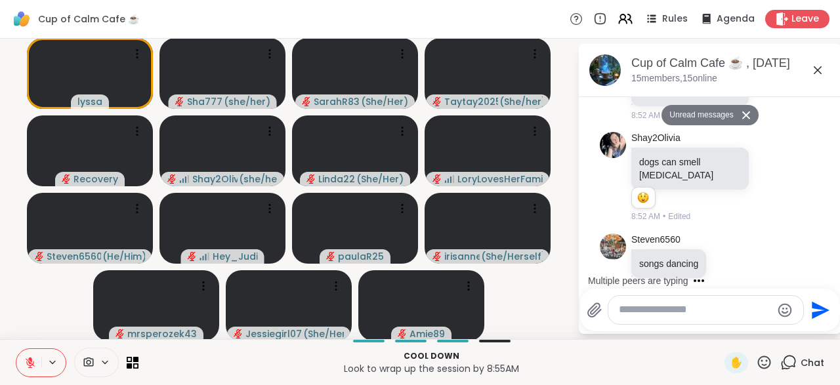
click at [689, 312] on textarea "Type your message" at bounding box center [695, 310] width 153 height 14
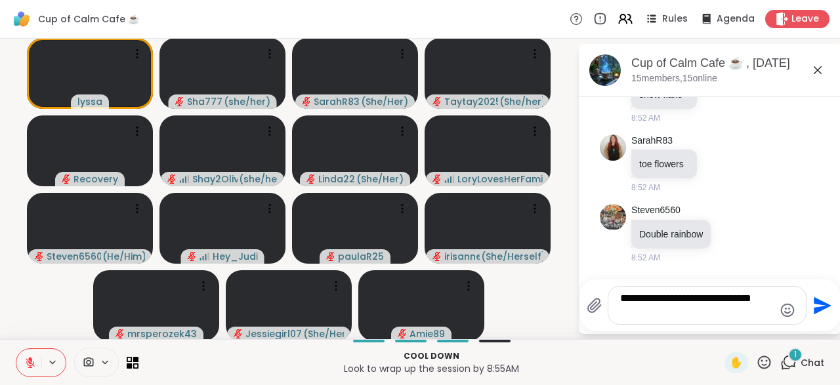
scroll to position [9802, 0]
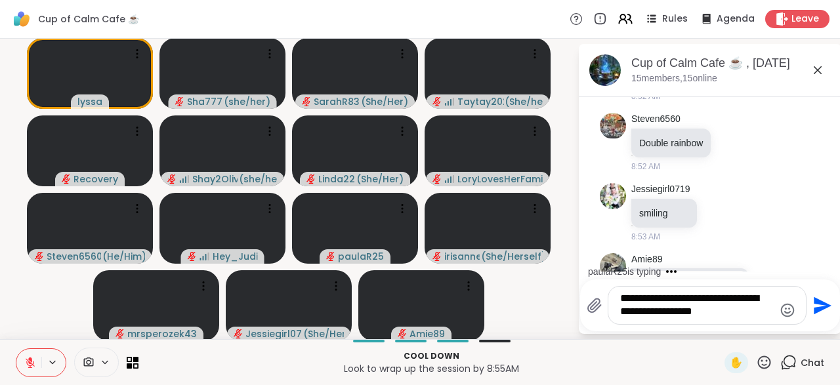
type textarea "**********"
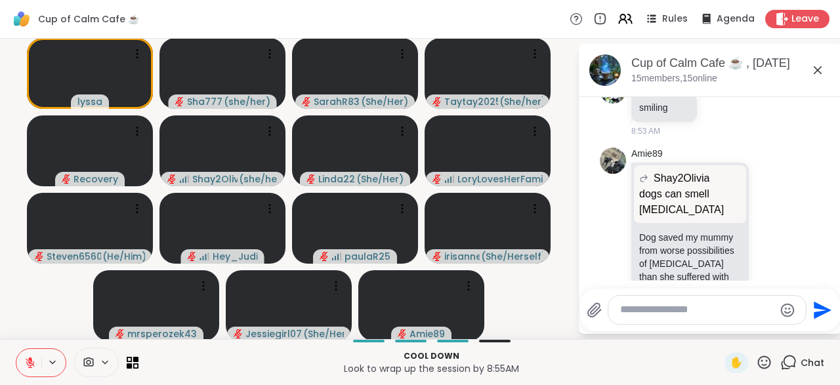
scroll to position [9945, 0]
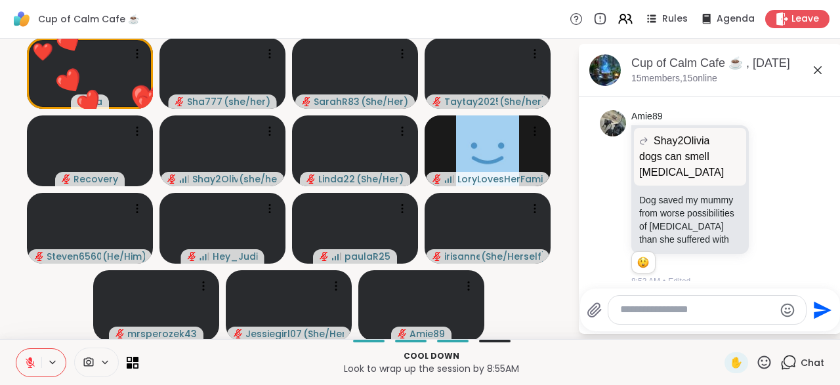
click at [764, 360] on icon at bounding box center [764, 362] width 16 height 16
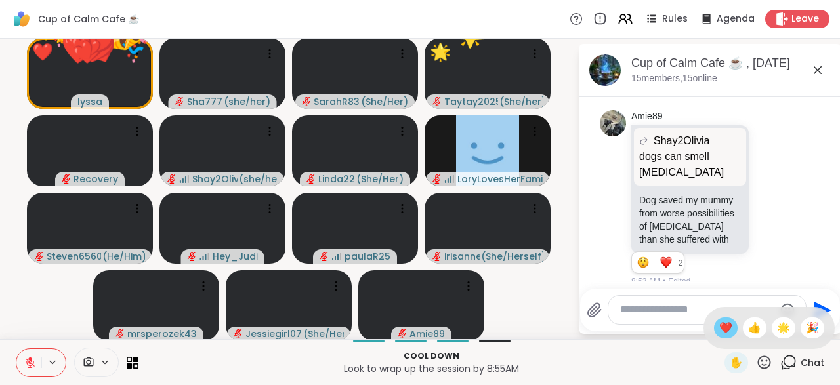
click at [724, 330] on span "❤️" at bounding box center [725, 328] width 13 height 16
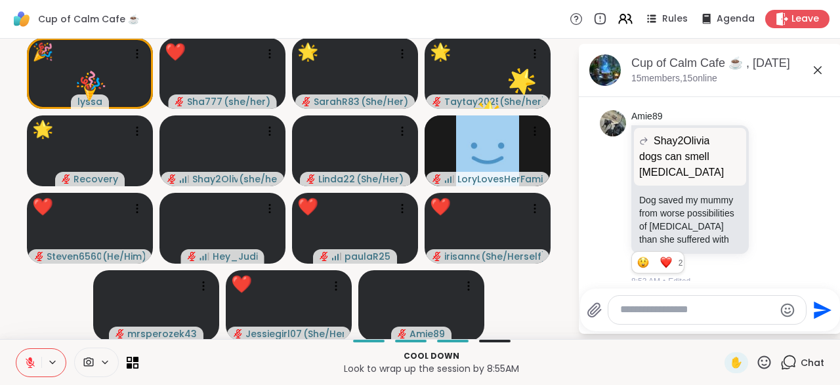
click at [763, 361] on icon at bounding box center [764, 362] width 13 height 13
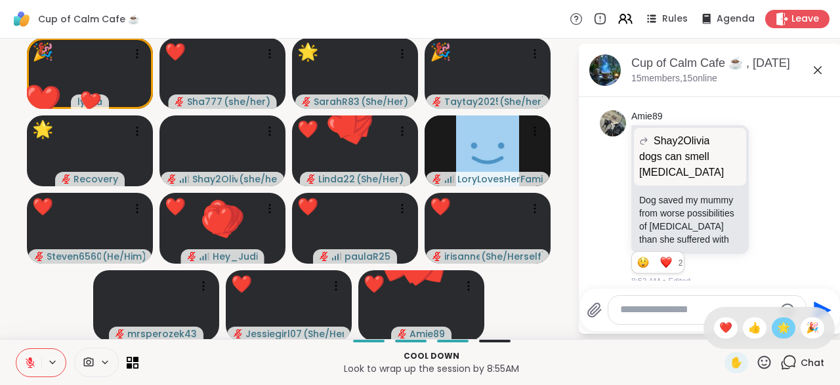
click at [780, 330] on span "🌟" at bounding box center [783, 328] width 13 height 16
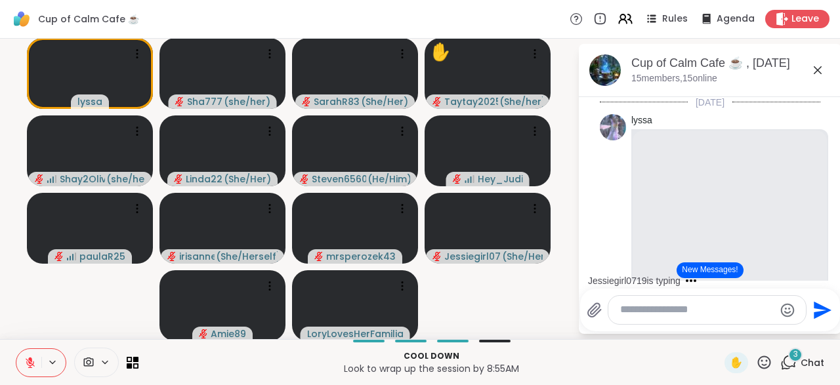
scroll to position [0, 0]
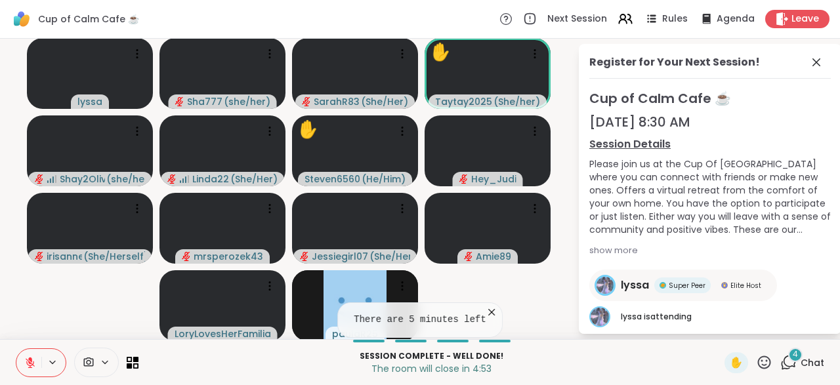
click at [486, 308] on icon at bounding box center [491, 312] width 13 height 13
click at [817, 60] on icon at bounding box center [816, 62] width 16 height 16
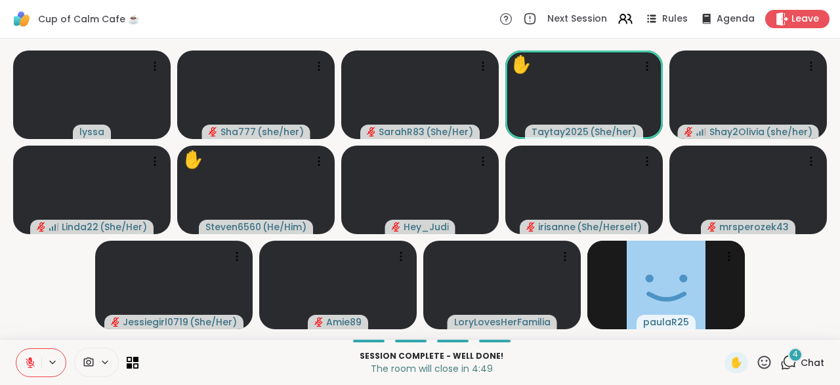
click at [796, 354] on span "4" at bounding box center [794, 354] width 5 height 11
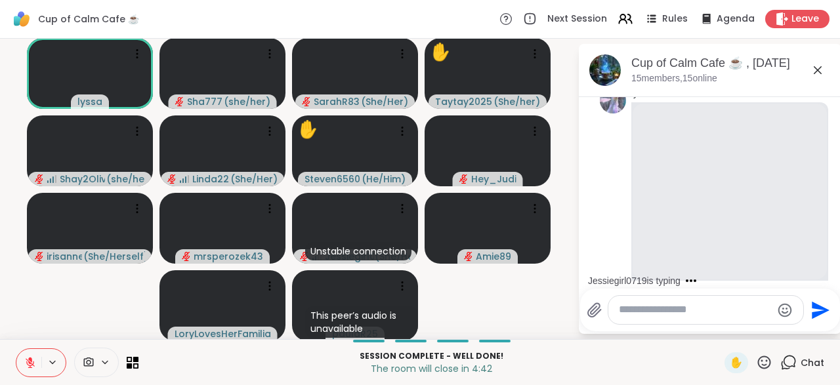
scroll to position [30, 0]
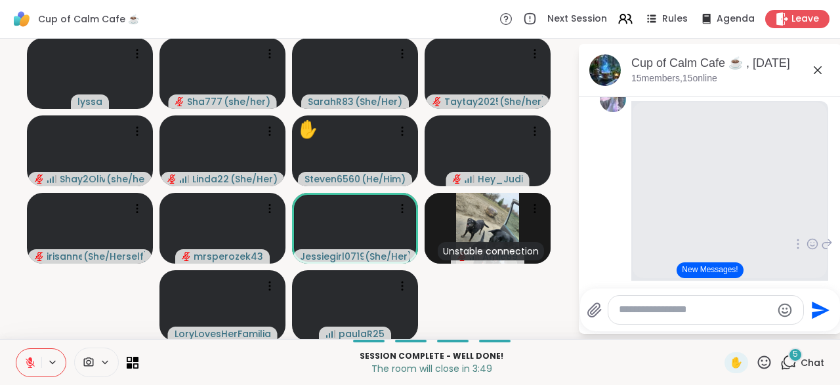
click at [822, 244] on icon at bounding box center [827, 244] width 12 height 16
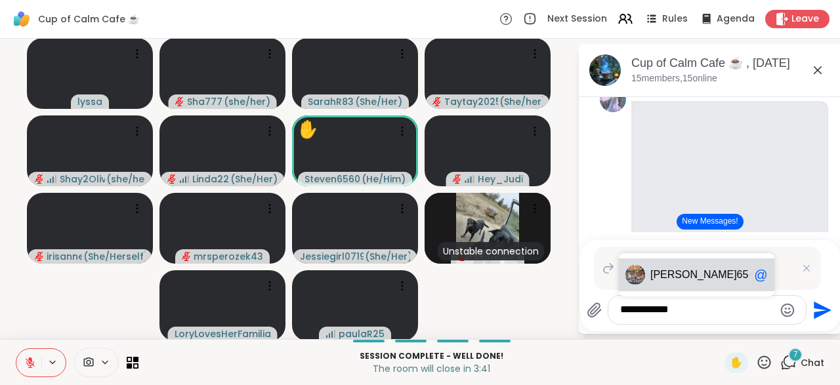
type textarea "**********"
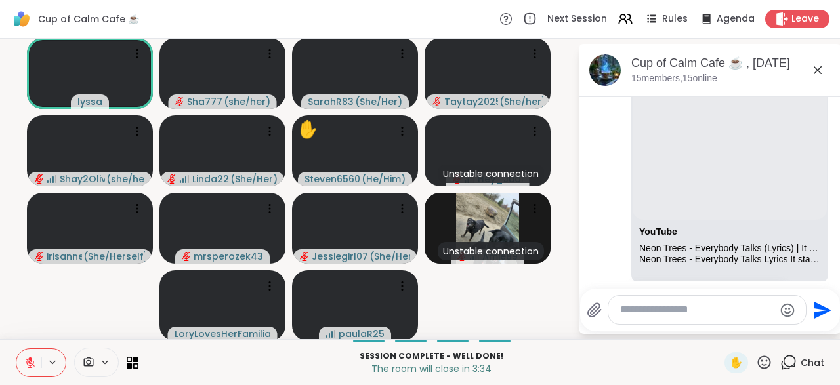
scroll to position [11398, 0]
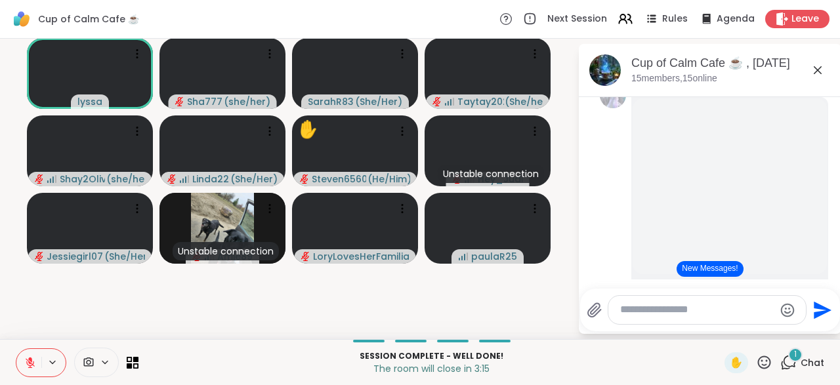
scroll to position [0, 0]
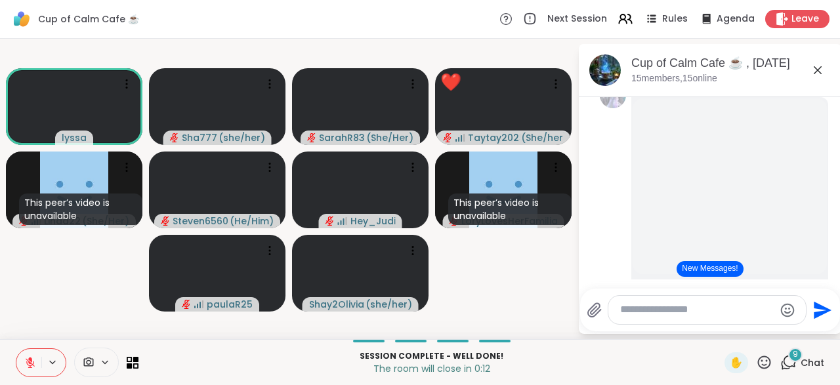
click at [766, 359] on icon at bounding box center [764, 362] width 16 height 16
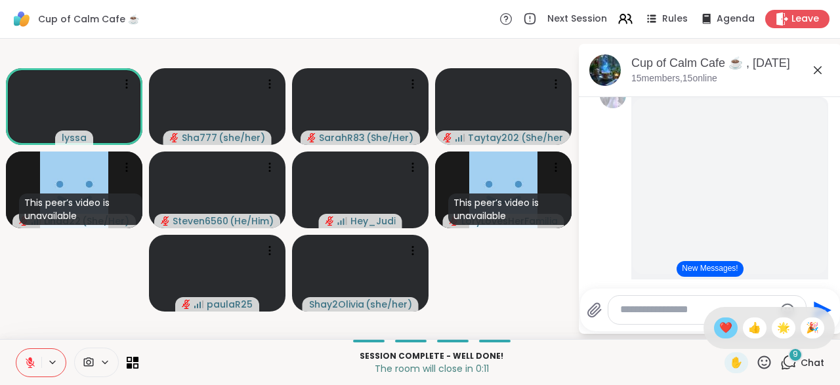
click at [723, 327] on span "❤️" at bounding box center [725, 328] width 13 height 16
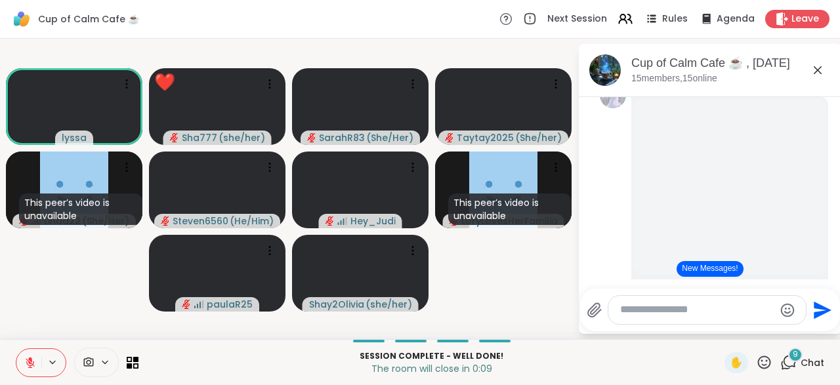
click at [762, 361] on icon at bounding box center [764, 362] width 13 height 13
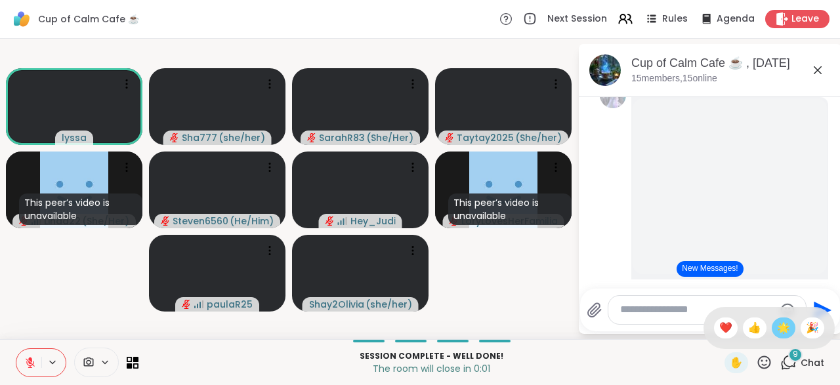
click at [779, 331] on span "🌟" at bounding box center [783, 328] width 13 height 16
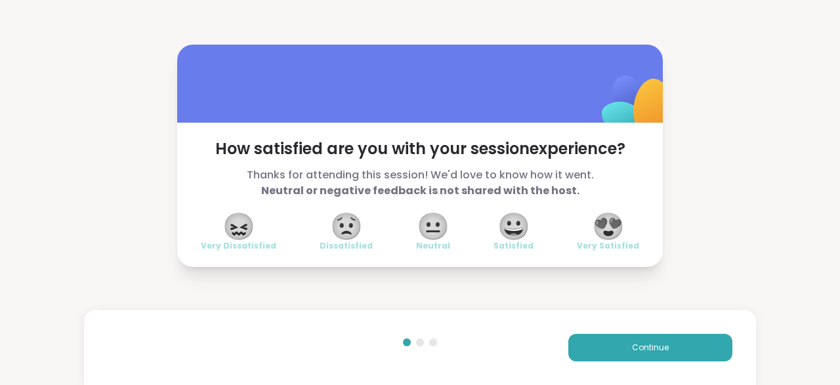
click at [604, 222] on span "😍" at bounding box center [608, 226] width 33 height 24
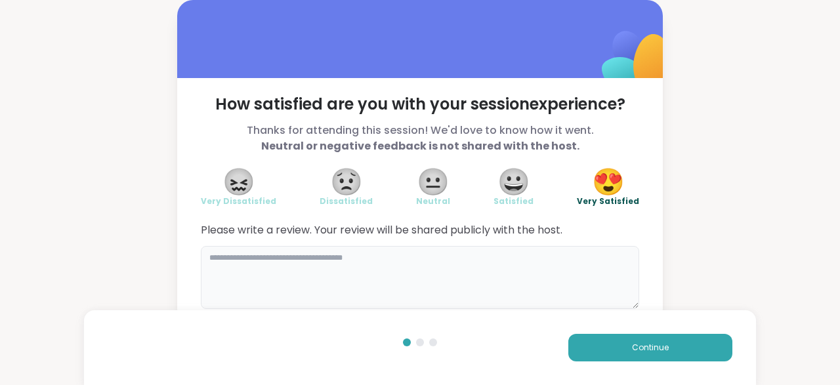
click at [396, 256] on textarea at bounding box center [420, 277] width 438 height 63
click at [396, 256] on textarea "**********" at bounding box center [420, 277] width 438 height 63
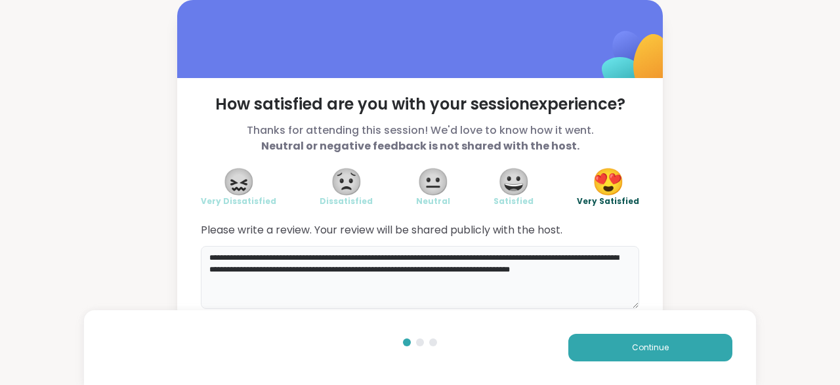
click at [552, 258] on textarea "**********" at bounding box center [420, 277] width 438 height 63
type textarea "**********"
click at [601, 346] on button "Continue" at bounding box center [650, 348] width 164 height 28
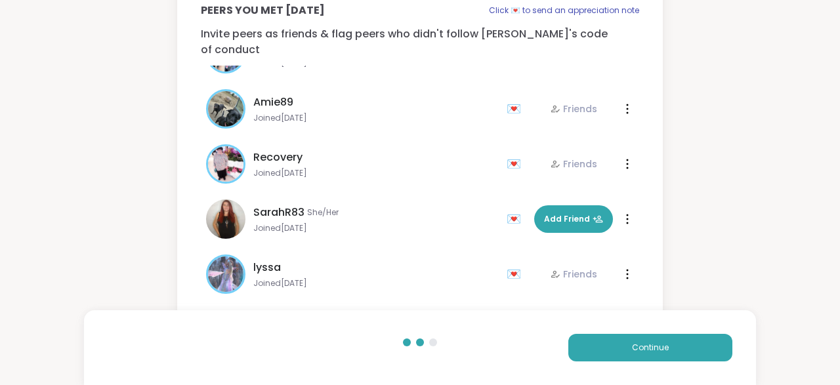
scroll to position [92, 0]
click at [646, 346] on span "Continue" at bounding box center [650, 348] width 37 height 12
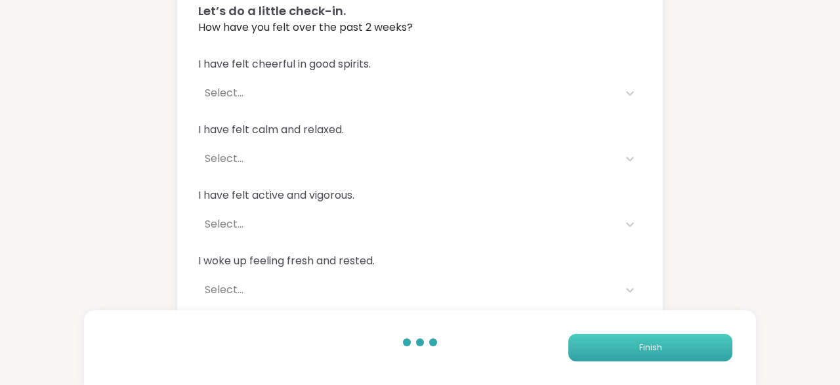
click at [646, 346] on span "Finish" at bounding box center [650, 348] width 23 height 12
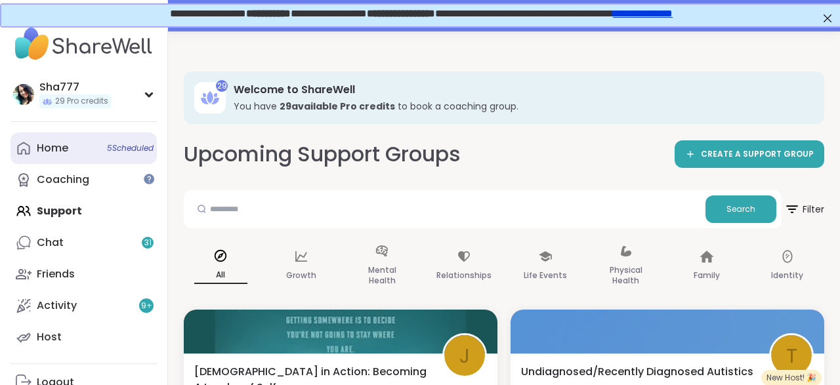
click at [95, 149] on link "Home 5 Scheduled" at bounding box center [83, 147] width 146 height 31
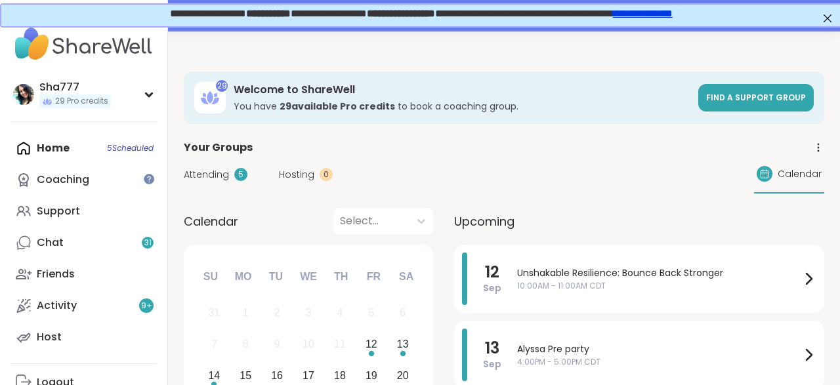
click at [438, 264] on div "Calendar Select... Previous Month Next Month September 2025 Su Mo Tu We Th Fr S…" at bounding box center [504, 341] width 640 height 266
